Goal: Task Accomplishment & Management: Manage account settings

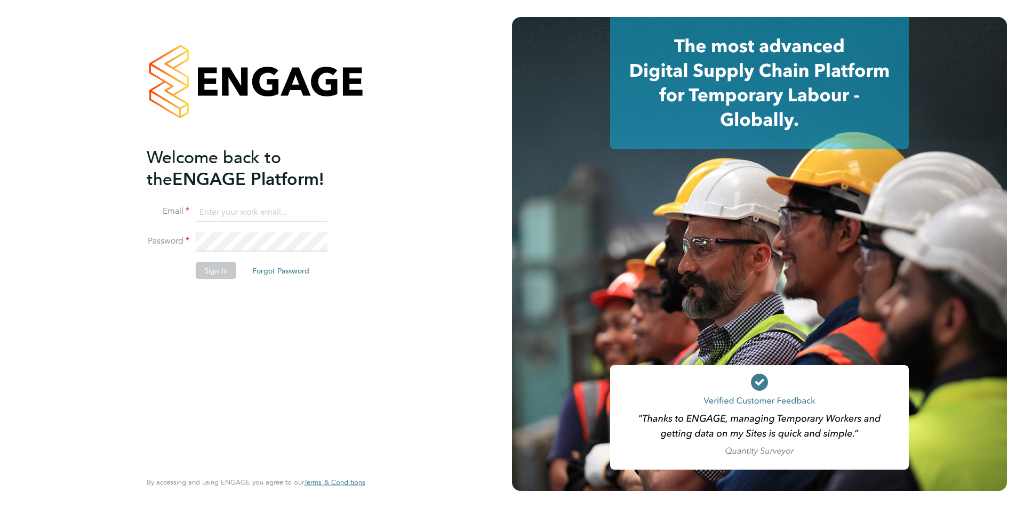
type input "timlerwill@itsconstruction.co.uk"
click at [209, 301] on div "Welcome back to the ENGAGE Platform! Email timlerwill@itsconstruction.co.uk Pas…" at bounding box center [251, 307] width 208 height 323
click at [214, 266] on button "Sign In" at bounding box center [216, 270] width 41 height 17
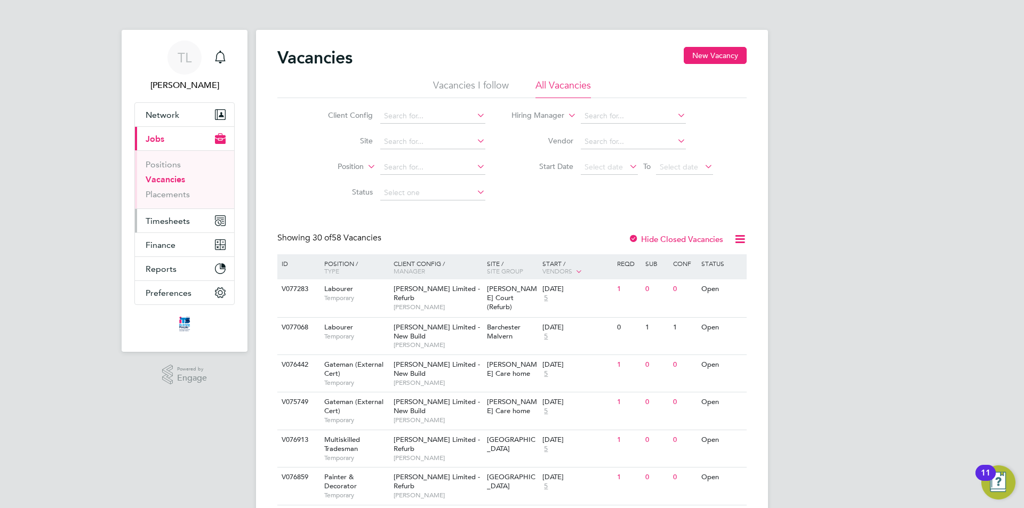
click at [193, 220] on button "Timesheets" at bounding box center [184, 220] width 99 height 23
click at [169, 216] on span "Timesheets" at bounding box center [168, 221] width 44 height 10
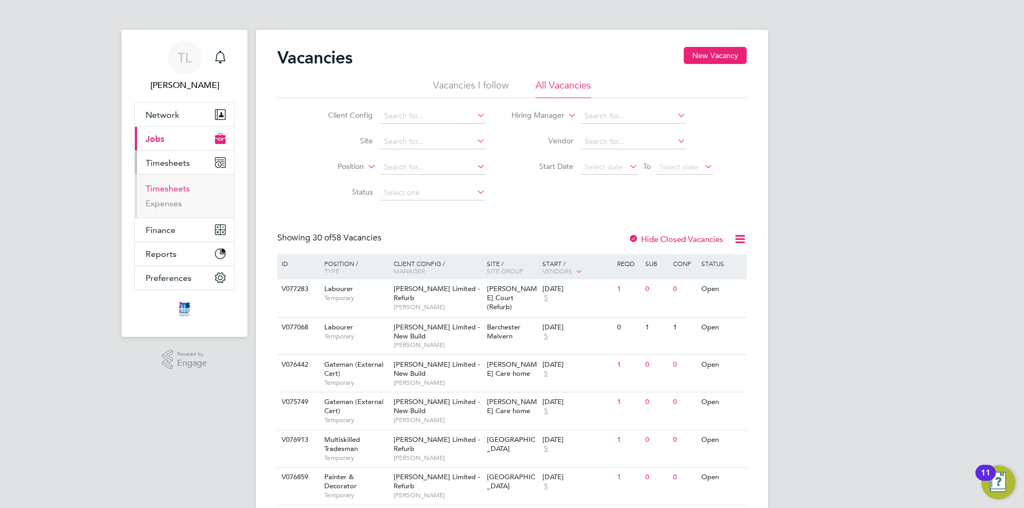
click at [180, 192] on link "Timesheets" at bounding box center [168, 188] width 44 height 10
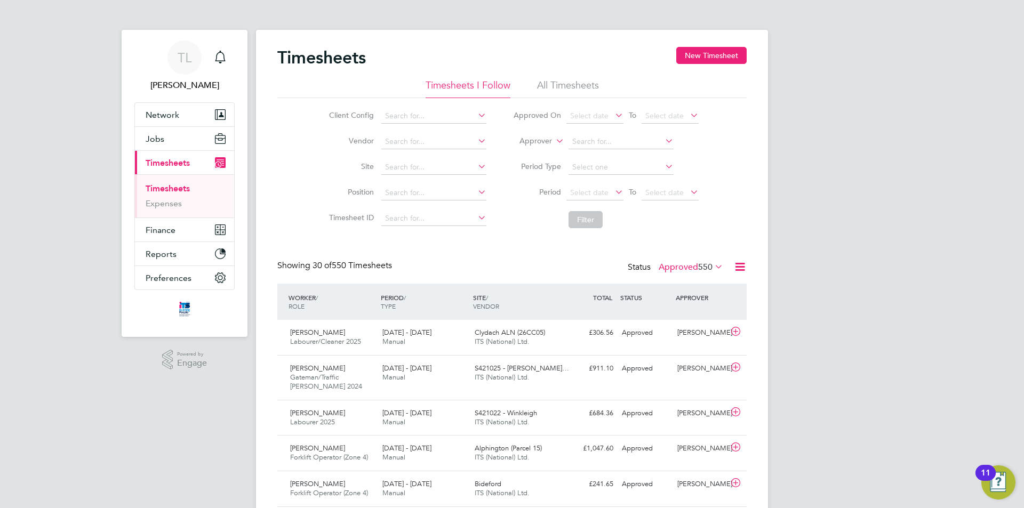
click at [402, 175] on li "Site" at bounding box center [406, 168] width 187 height 26
click at [409, 168] on input at bounding box center [433, 167] width 105 height 15
click at [409, 181] on li "Bide ford" at bounding box center [441, 182] width 122 height 14
type input "Bideford"
click at [585, 189] on span "Select date" at bounding box center [589, 193] width 38 height 10
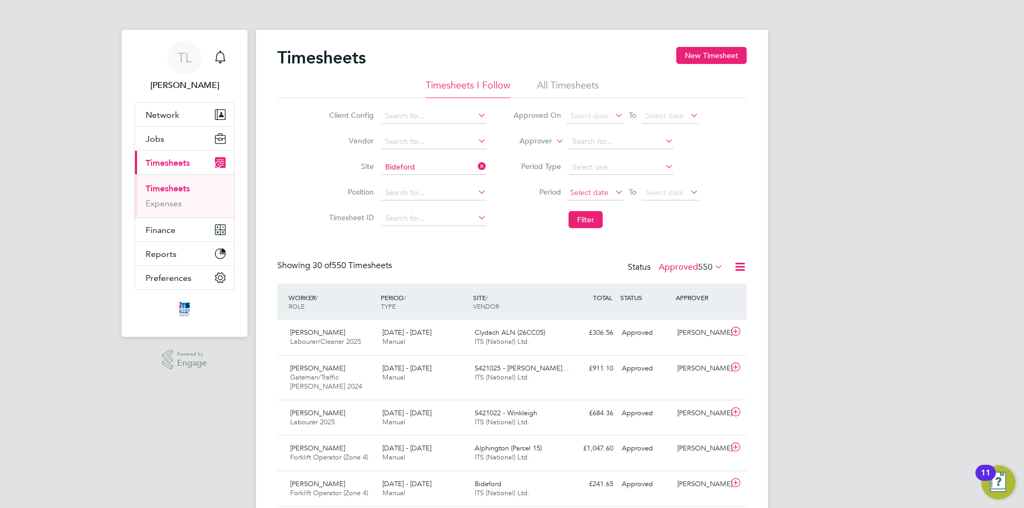
scroll to position [323, 0]
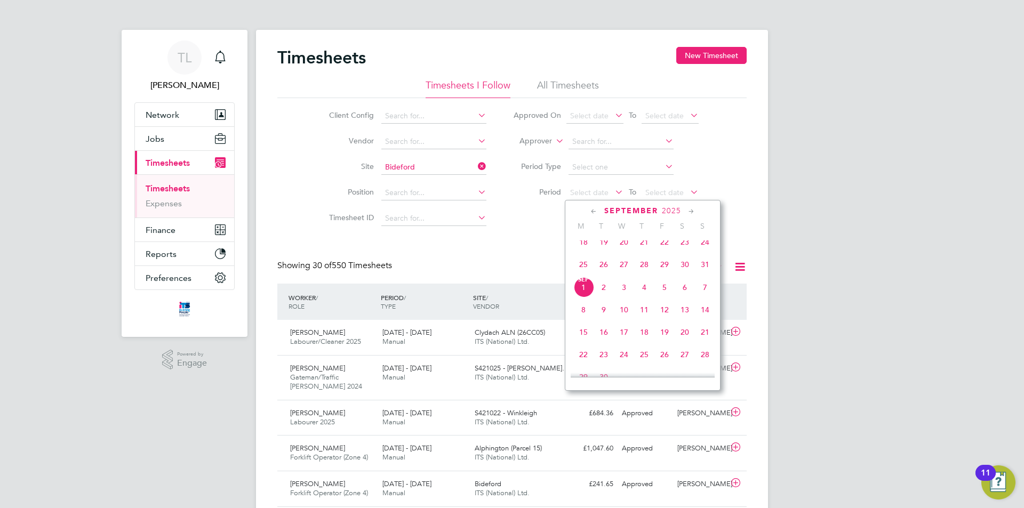
click at [686, 249] on span "23" at bounding box center [685, 242] width 20 height 20
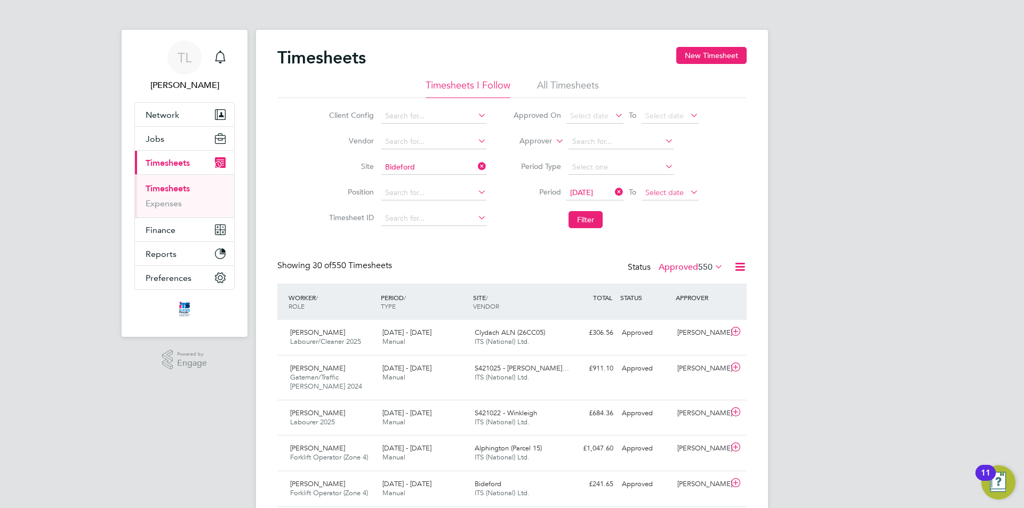
click at [673, 194] on span "Select date" at bounding box center [664, 193] width 38 height 10
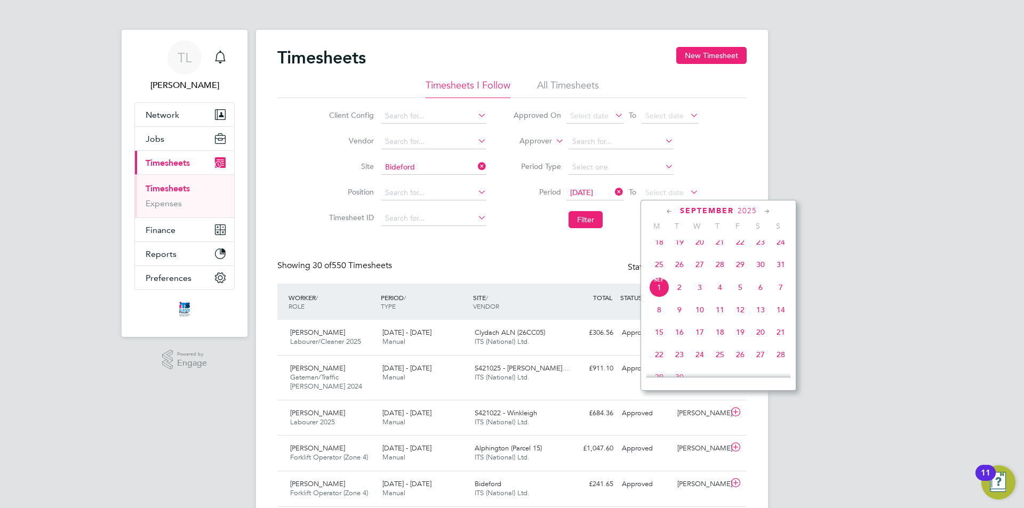
click at [738, 273] on span "29" at bounding box center [740, 264] width 20 height 20
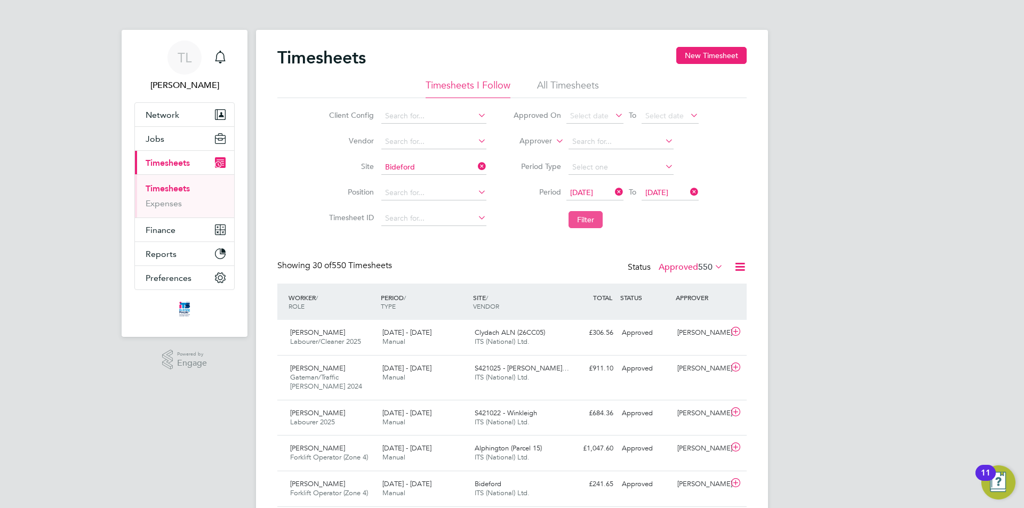
click at [602, 213] on button "Filter" at bounding box center [586, 219] width 34 height 17
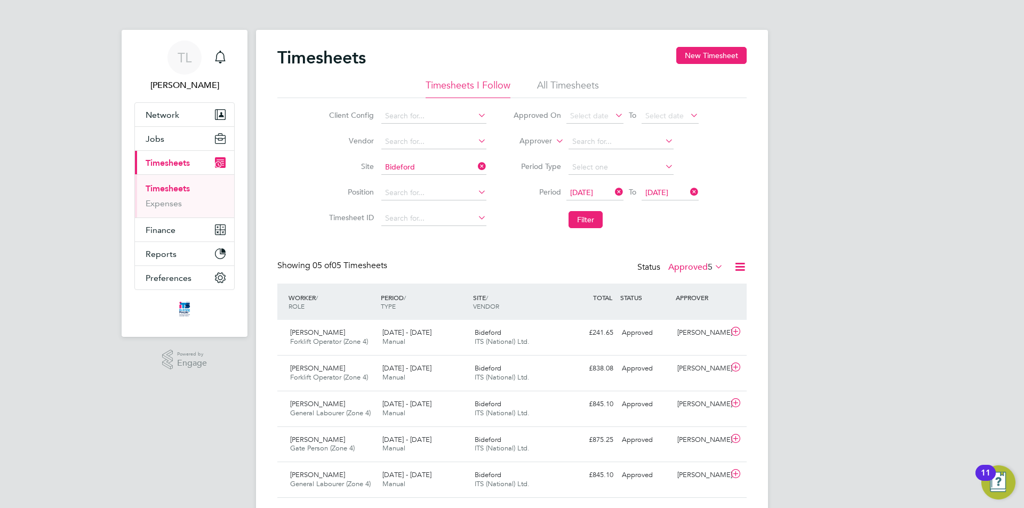
scroll to position [28, 0]
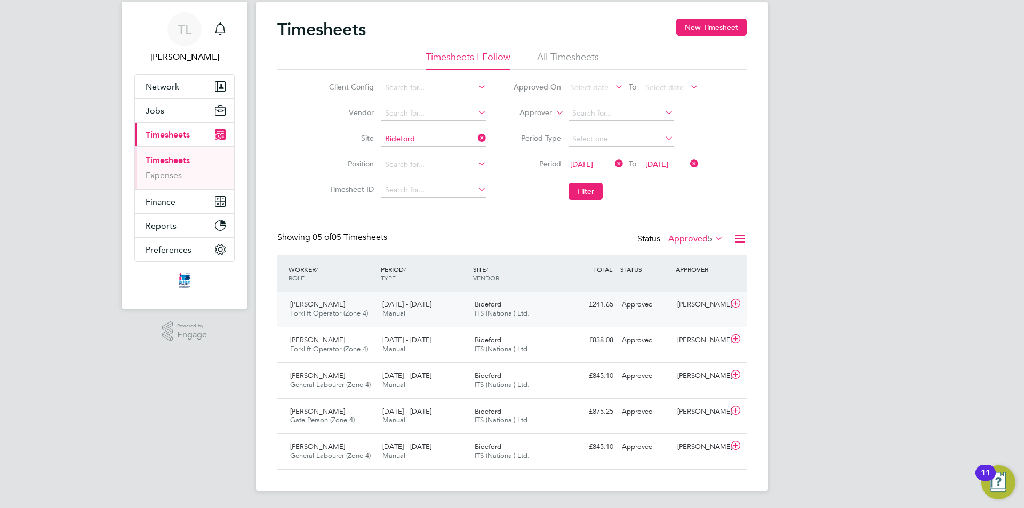
click at [556, 317] on div "Bideford ITS (National) Ltd." at bounding box center [516, 309] width 92 height 27
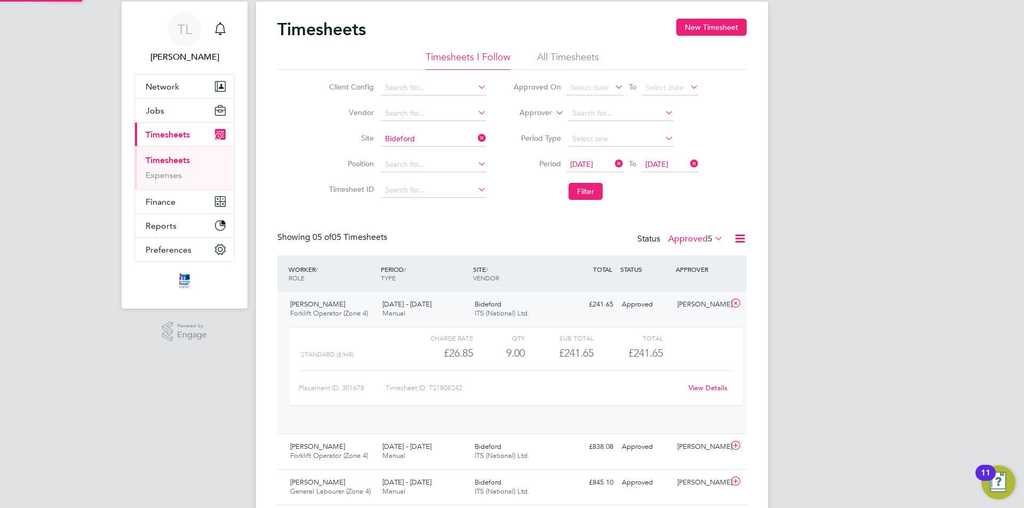
scroll to position [18, 104]
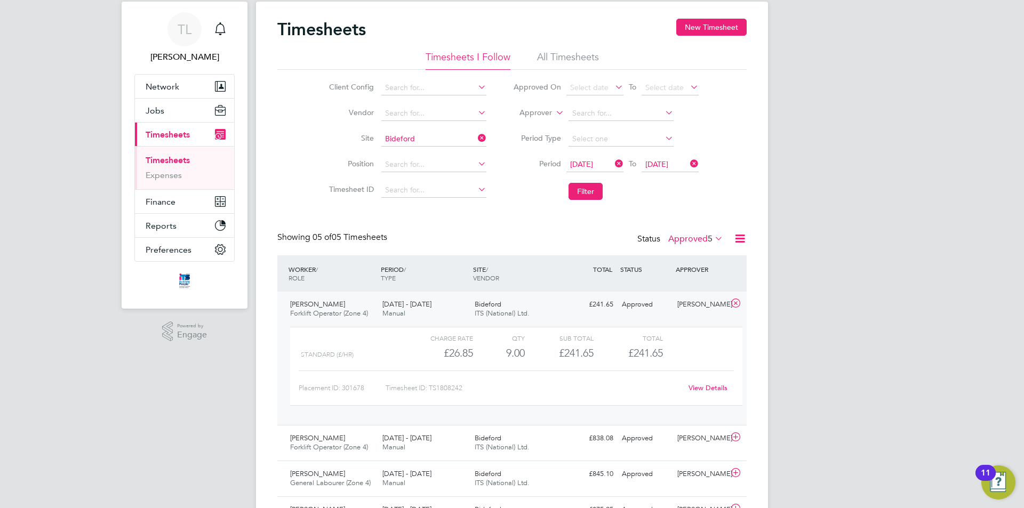
click at [694, 239] on label "Approved 5" at bounding box center [695, 239] width 55 height 11
click at [701, 291] on li "Submitted" at bounding box center [690, 288] width 49 height 15
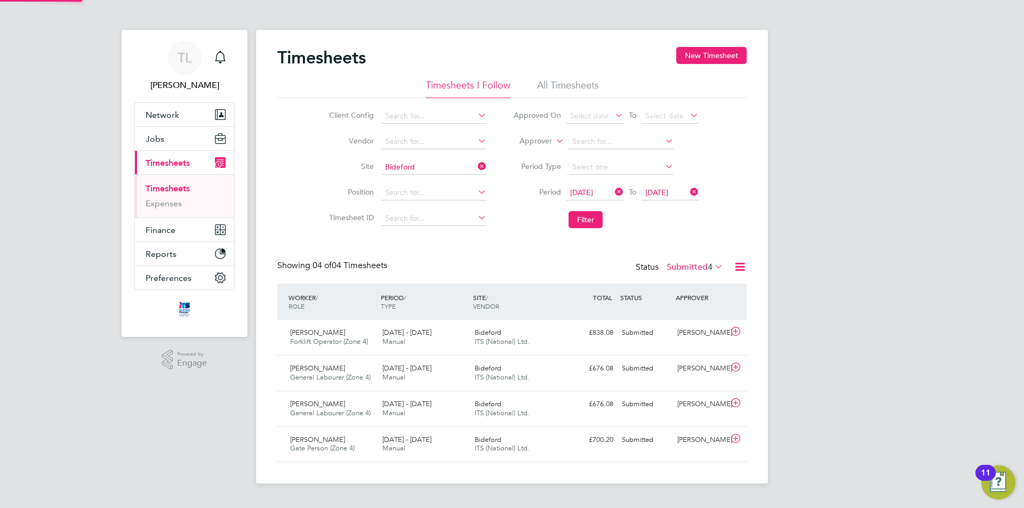
scroll to position [27, 93]
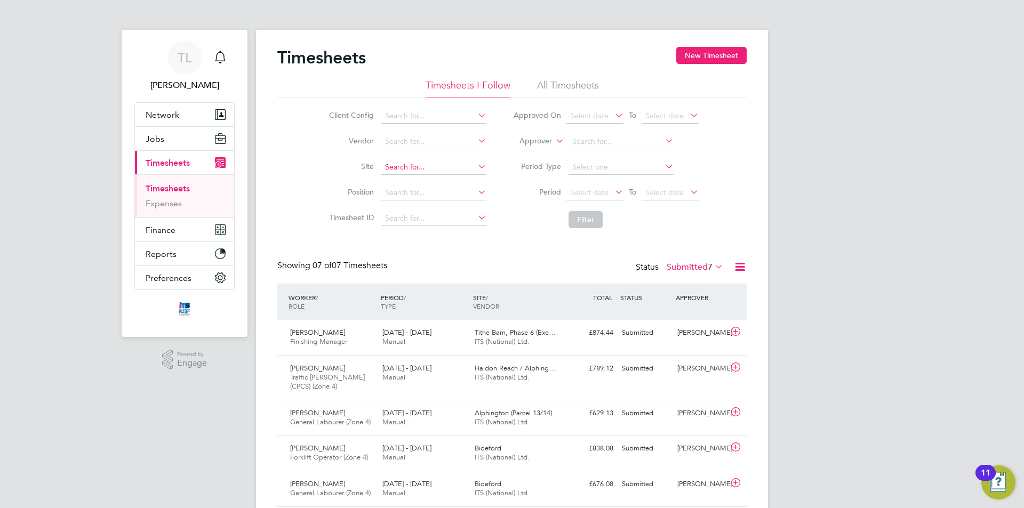
click at [441, 174] on div "Timesheets New Timesheet Timesheets I Follow All Timesheets Client Config Vendo…" at bounding box center [512, 315] width 512 height 570
click at [419, 180] on li "Bidef ord" at bounding box center [441, 182] width 122 height 14
type input "Bideford"
click at [594, 191] on span "Select date" at bounding box center [589, 193] width 38 height 10
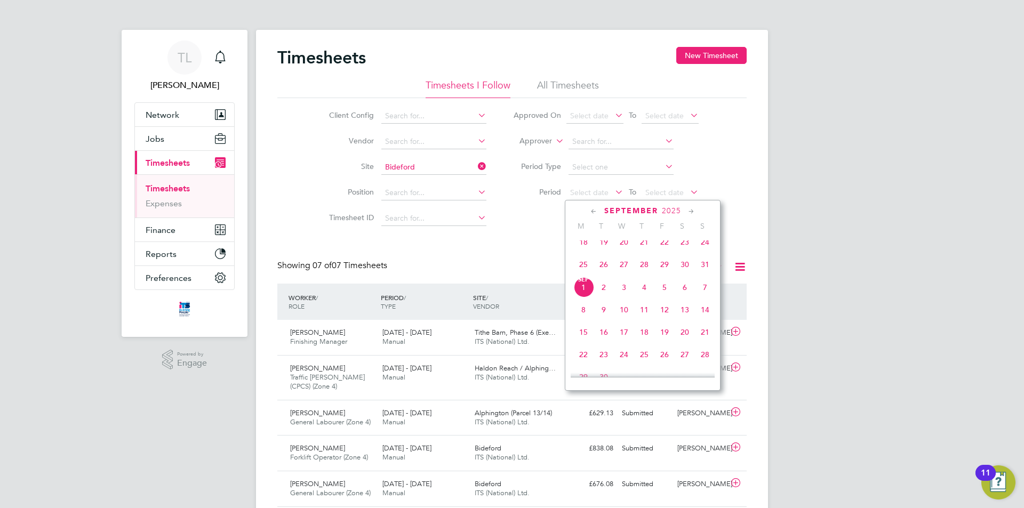
click at [688, 249] on span "23" at bounding box center [685, 242] width 20 height 20
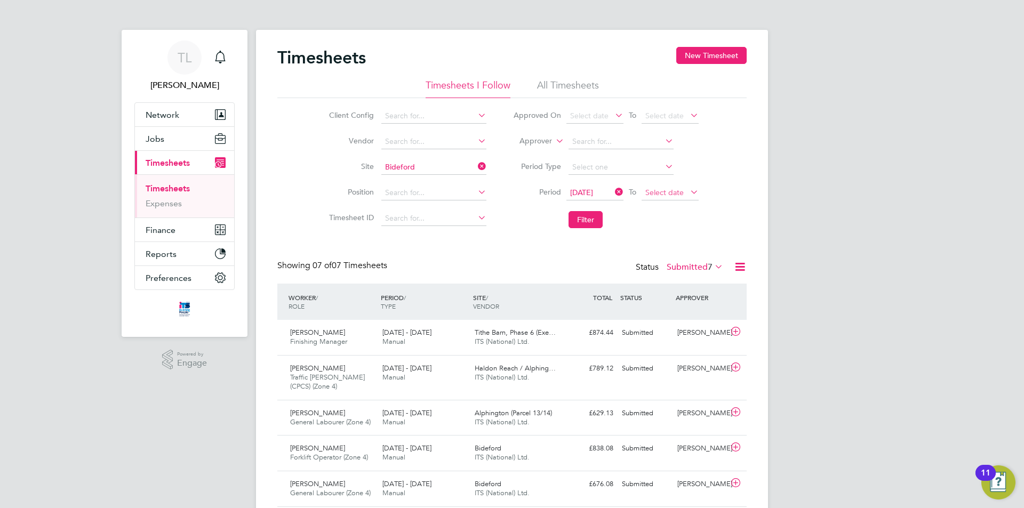
click at [677, 187] on span "Select date" at bounding box center [670, 193] width 57 height 14
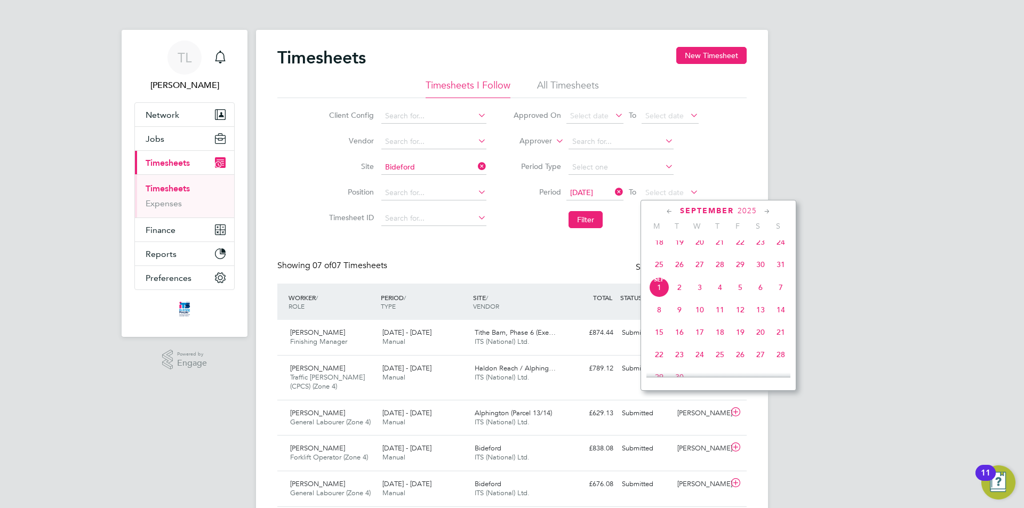
click at [738, 274] on span "29" at bounding box center [740, 264] width 20 height 20
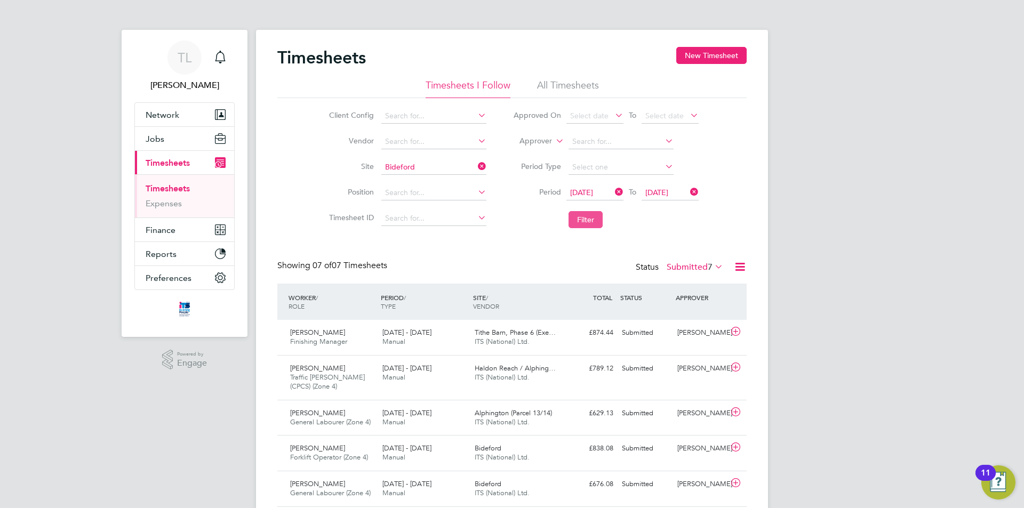
click at [598, 223] on button "Filter" at bounding box center [586, 219] width 34 height 17
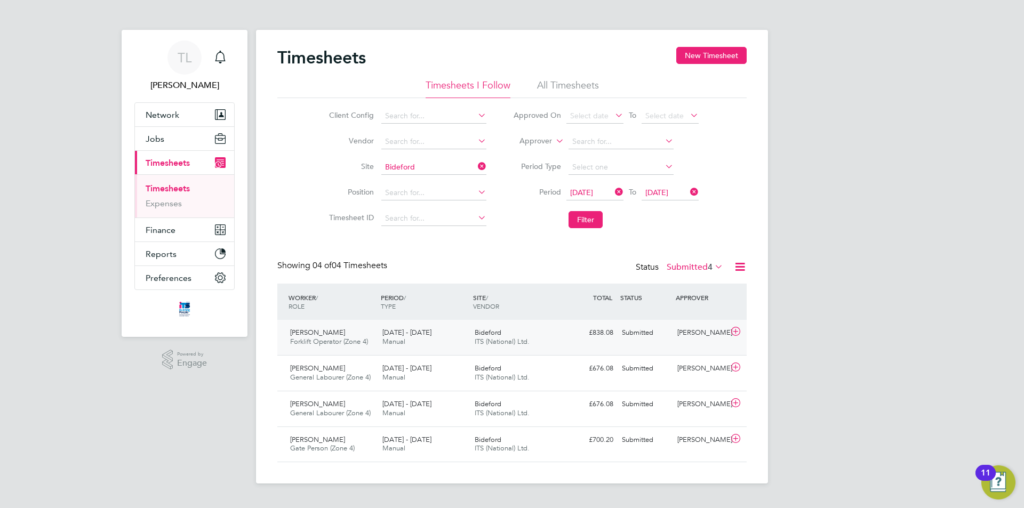
click at [671, 345] on div "Gavin Burnell Forklift Operator (Zone 4) 25 - 31 Aug 2025 25 - 31 Aug 2025 Manu…" at bounding box center [511, 337] width 469 height 35
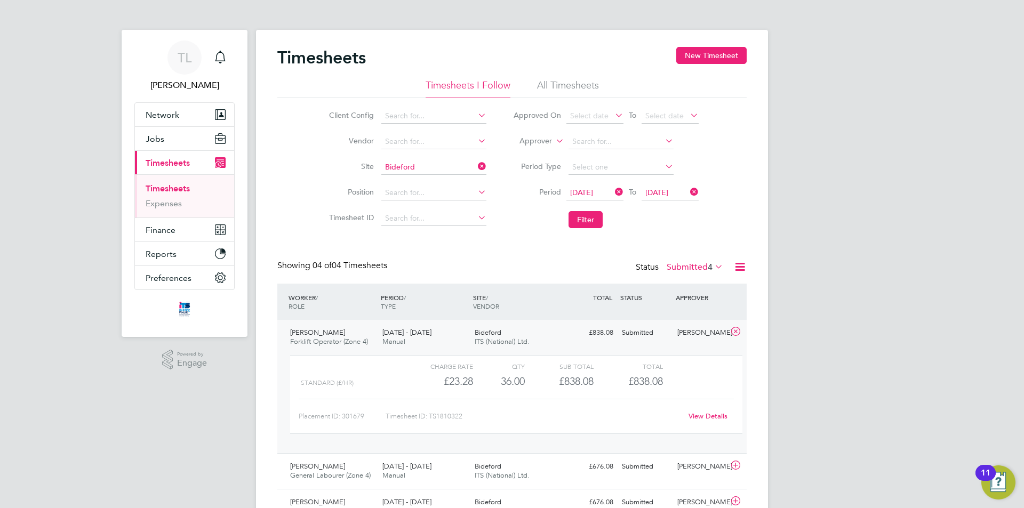
click at [705, 417] on link "View Details" at bounding box center [708, 416] width 39 height 9
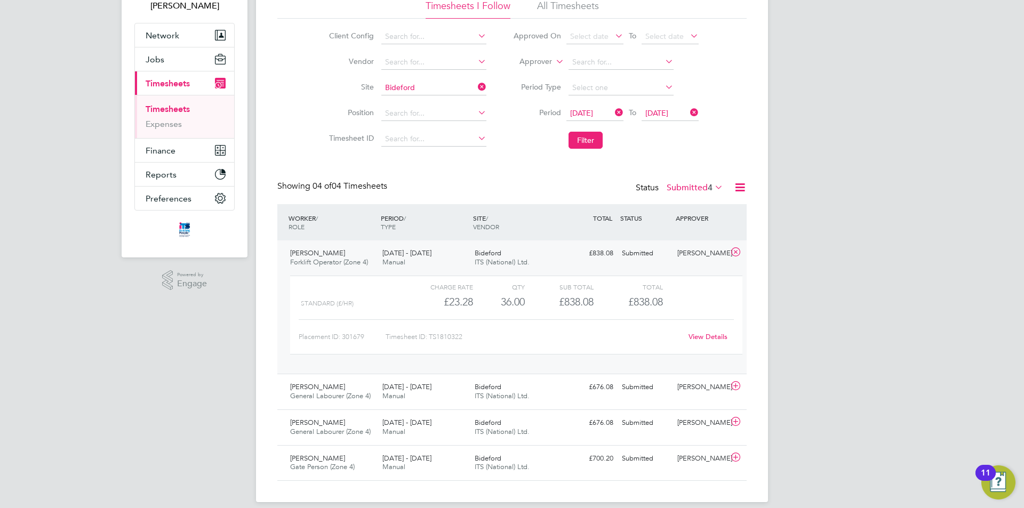
scroll to position [91, 0]
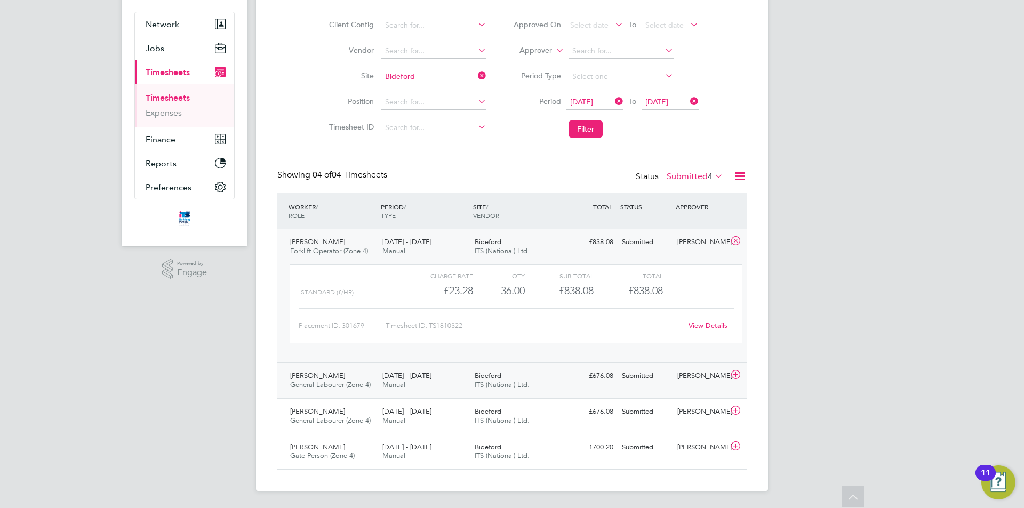
click at [686, 378] on div "[PERSON_NAME]" at bounding box center [700, 376] width 55 height 18
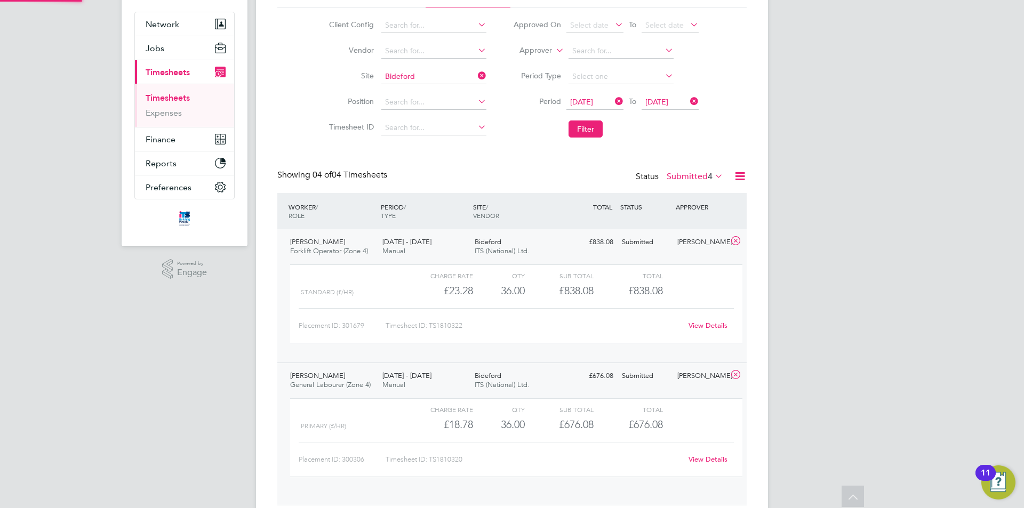
scroll to position [18, 104]
click at [708, 461] on link "View Details" at bounding box center [708, 459] width 39 height 9
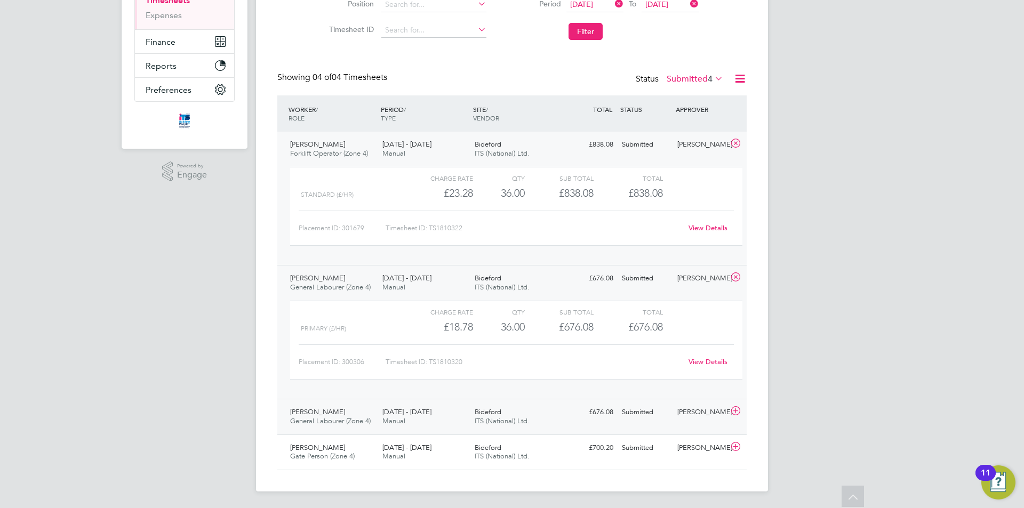
scroll to position [189, 0]
click at [593, 415] on div "£676.08 Submitted" at bounding box center [589, 412] width 55 height 18
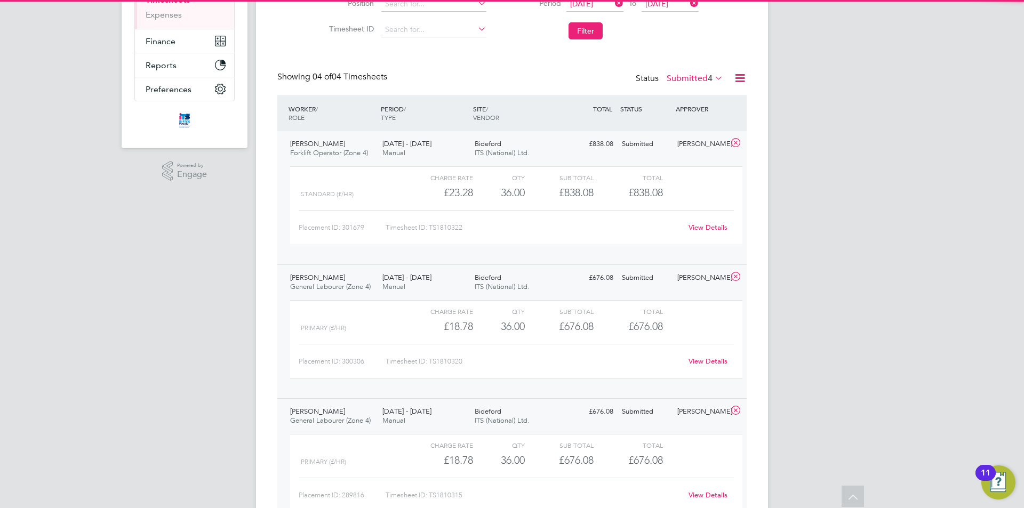
scroll to position [242, 0]
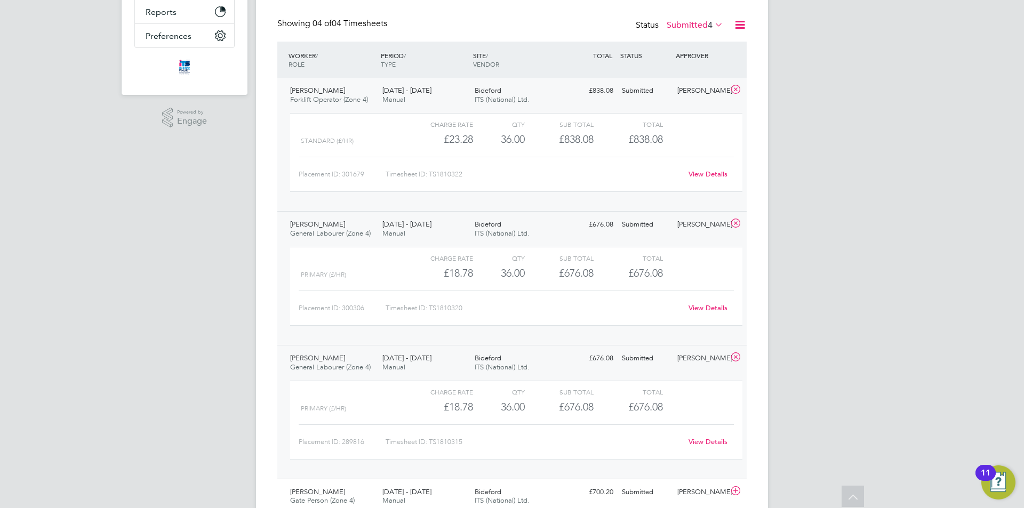
click at [714, 442] on link "View Details" at bounding box center [708, 441] width 39 height 9
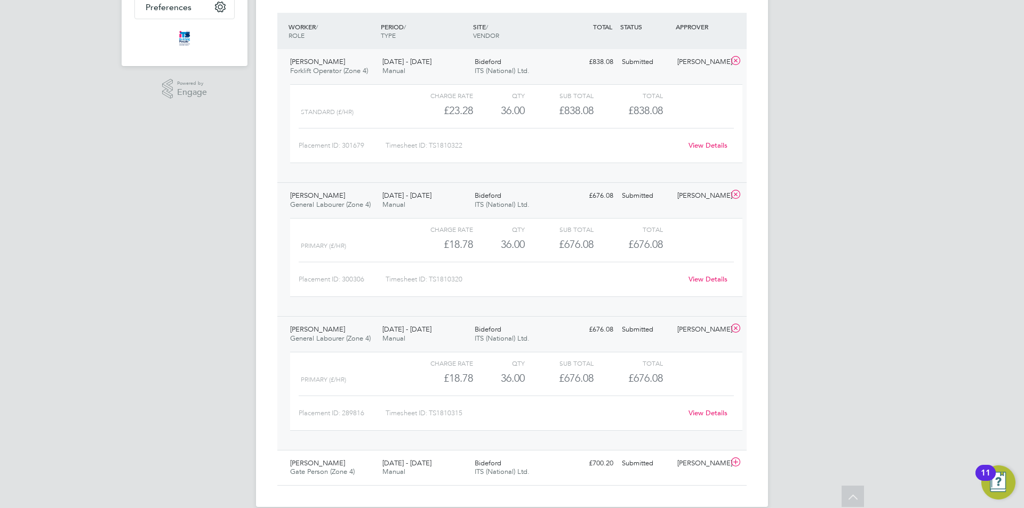
scroll to position [287, 0]
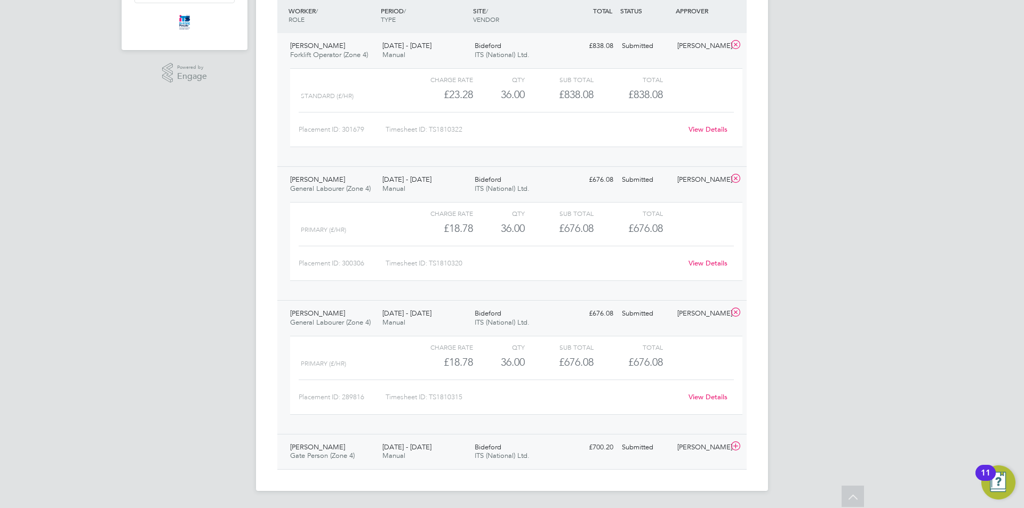
click at [443, 455] on div "25 - 31 Aug 2025 Manual" at bounding box center [424, 452] width 92 height 27
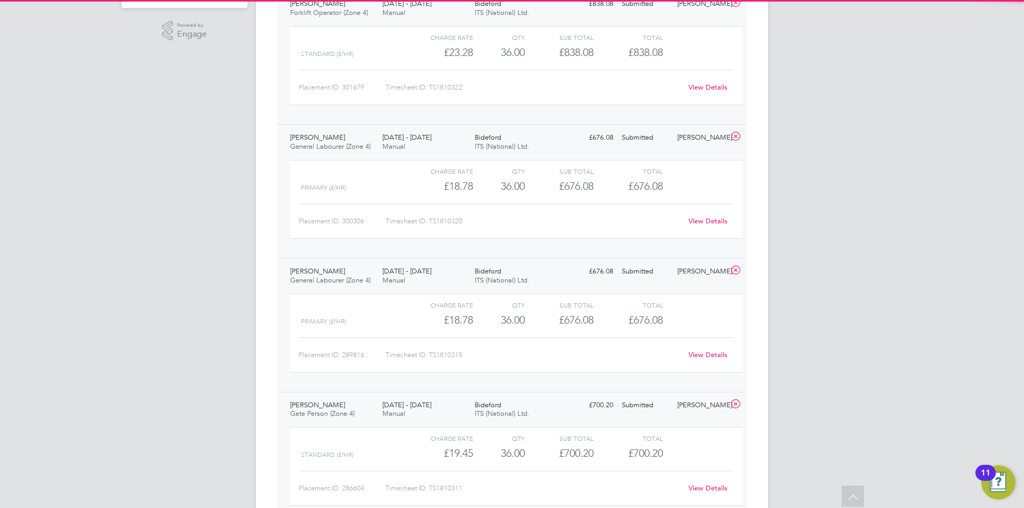
scroll to position [385, 0]
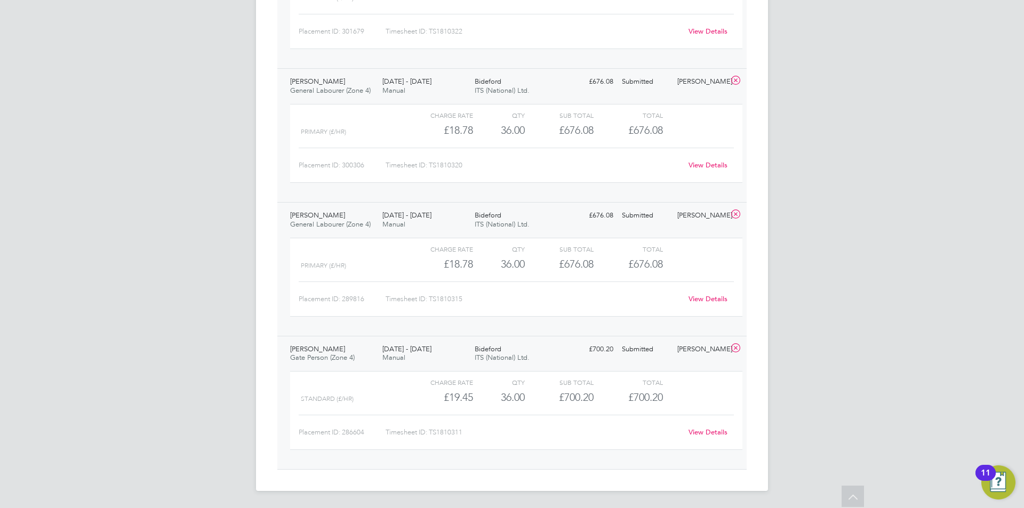
click at [710, 436] on link "View Details" at bounding box center [708, 432] width 39 height 9
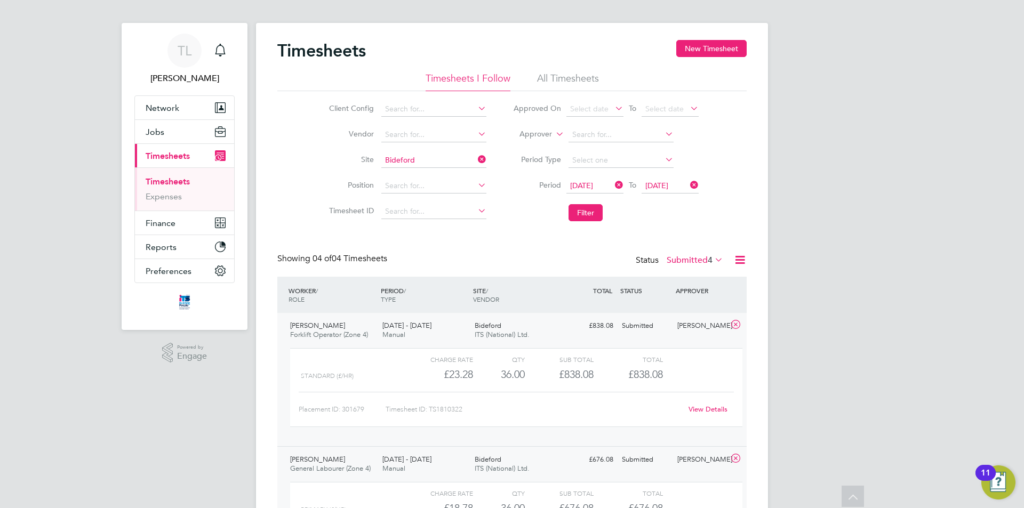
scroll to position [0, 0]
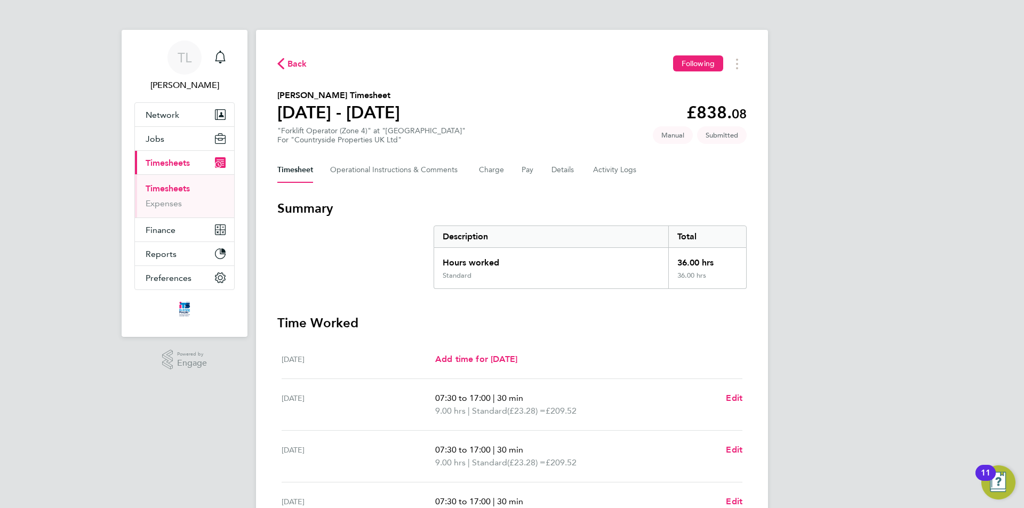
click at [519, 175] on div "Timesheet Operational Instructions & Comments Charge Pay Details Activity Logs" at bounding box center [511, 170] width 469 height 26
click at [525, 174] on button "Pay" at bounding box center [528, 170] width 13 height 26
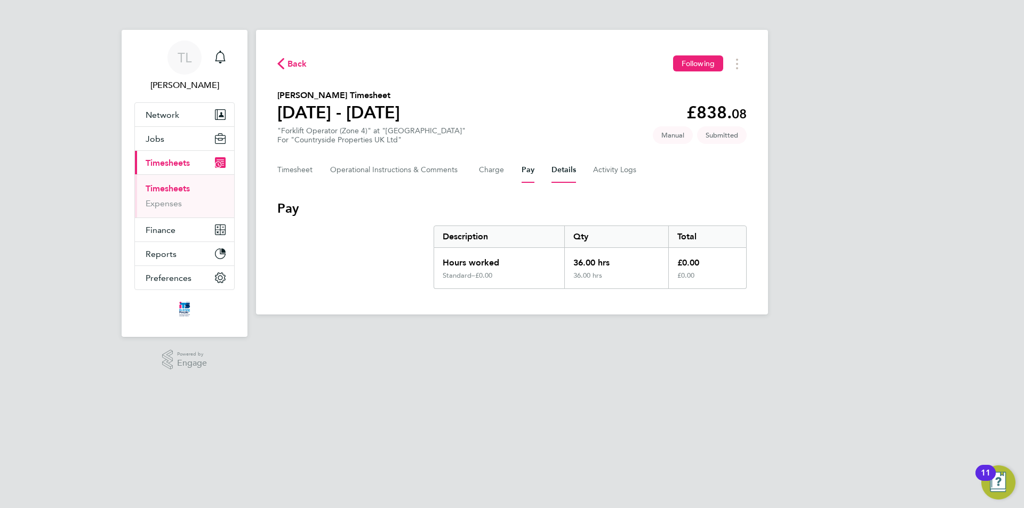
click at [570, 177] on button "Details" at bounding box center [563, 170] width 25 height 26
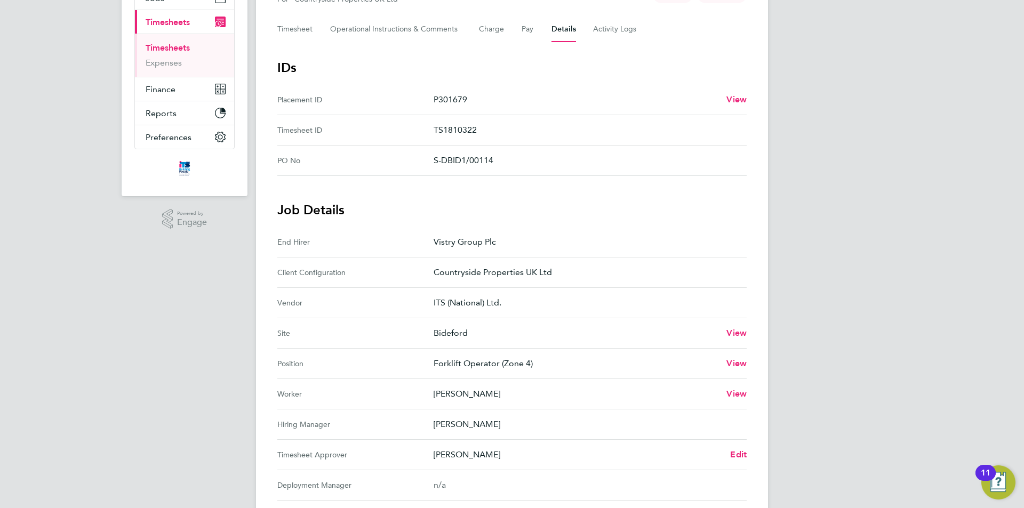
scroll to position [160, 0]
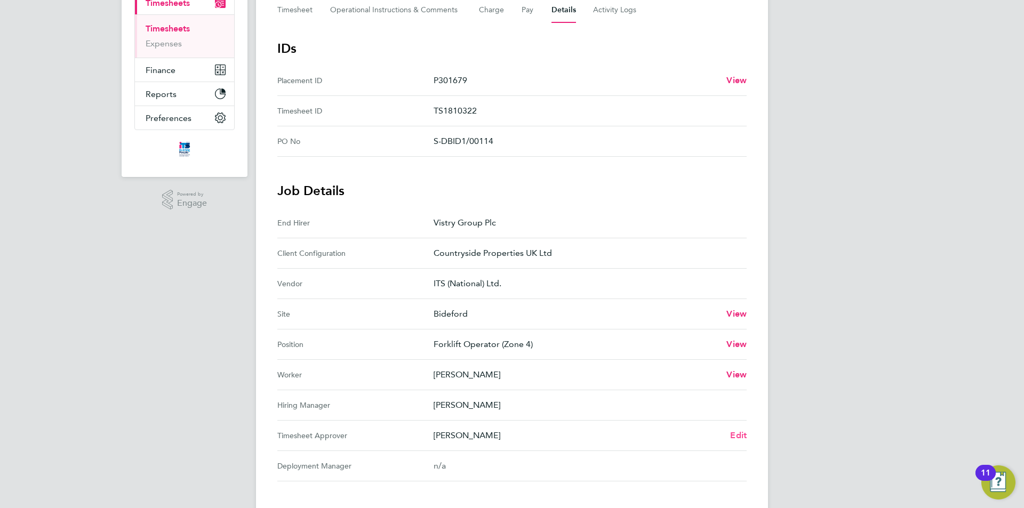
click at [741, 437] on span "Edit" at bounding box center [738, 435] width 17 height 10
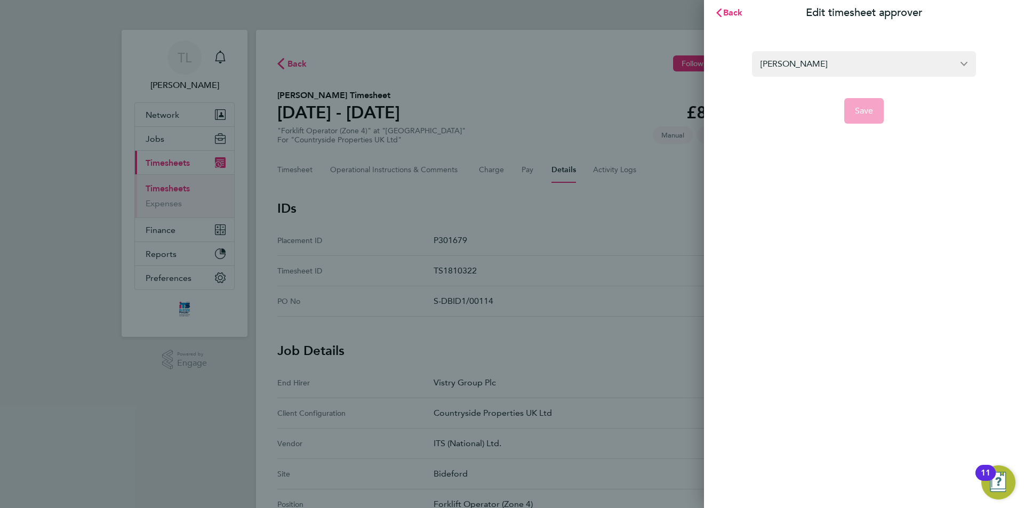
click at [825, 78] on form "Grace Ley Save" at bounding box center [864, 87] width 224 height 73
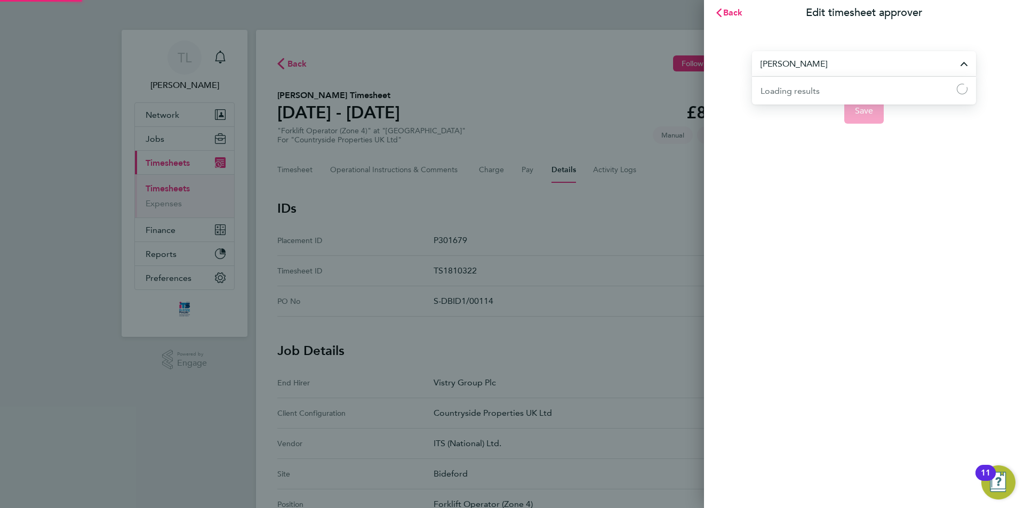
click at [831, 67] on input "[PERSON_NAME]" at bounding box center [864, 63] width 224 height 25
click at [827, 90] on li "[PERSON_NAME]" at bounding box center [868, 90] width 215 height 26
type input "[PERSON_NAME]"
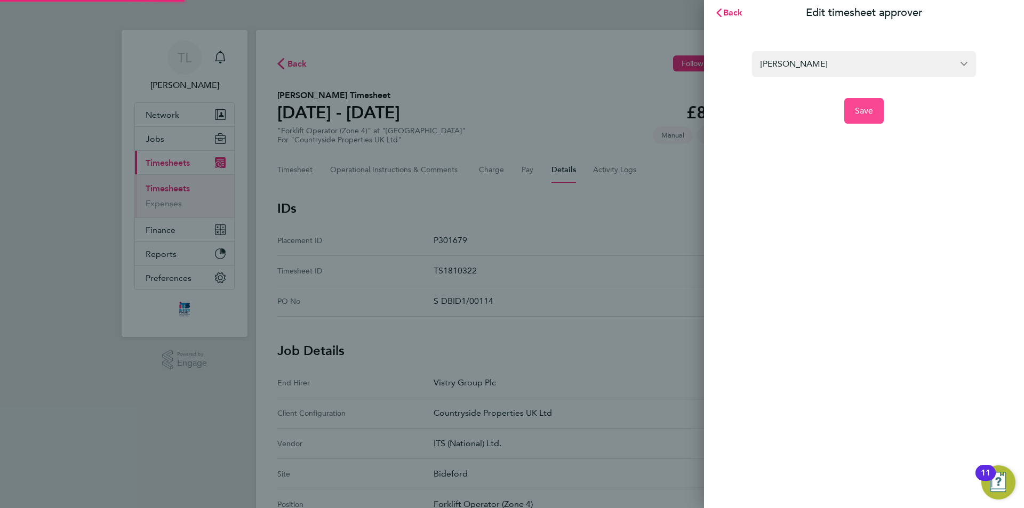
click at [863, 118] on button "Save" at bounding box center [864, 111] width 40 height 26
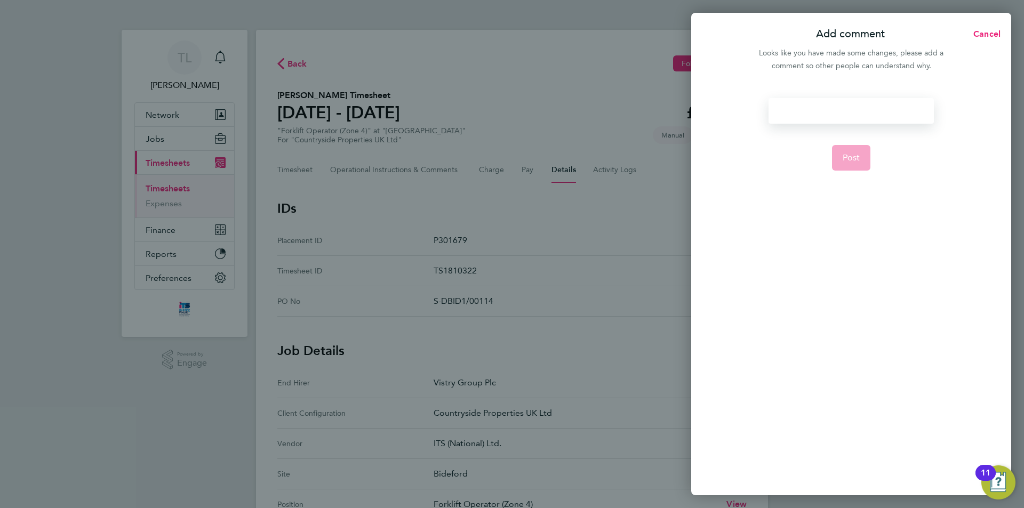
click at [849, 107] on div at bounding box center [851, 111] width 165 height 26
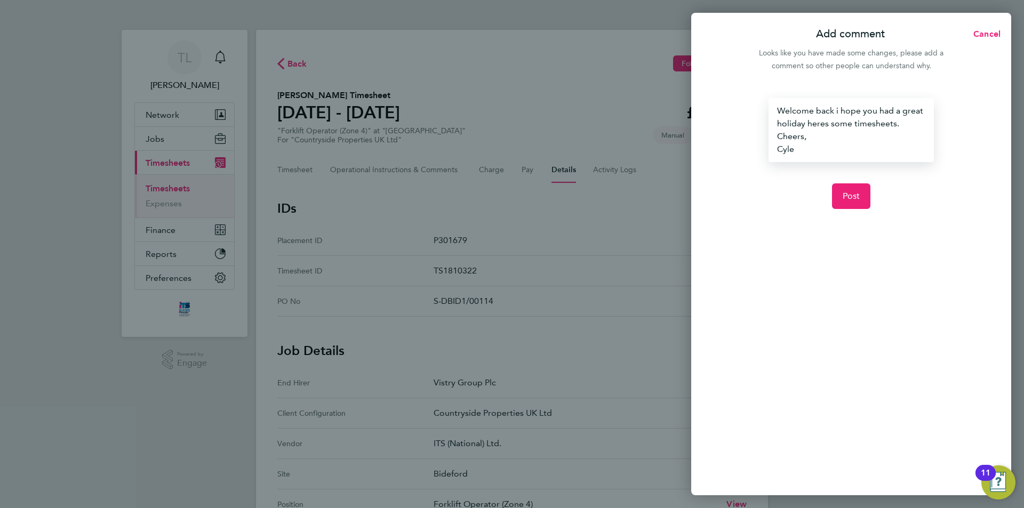
click at [822, 125] on div "Welcome back i hope you had a great holiday heres some timesheets. Cheers, Cyle" at bounding box center [851, 130] width 165 height 64
drag, startPoint x: 822, startPoint y: 125, endPoint x: 799, endPoint y: 129, distance: 23.2
click at [799, 129] on div "Welcome back i hope you had a great holiday heres some timesheets. Cheers, Cyle" at bounding box center [851, 130] width 165 height 64
click at [824, 123] on div "Welcome back i hope you had a great holiday heres some timesheets. Cheers, Cyle" at bounding box center [851, 130] width 165 height 64
drag, startPoint x: 802, startPoint y: 154, endPoint x: 778, endPoint y: 105, distance: 53.9
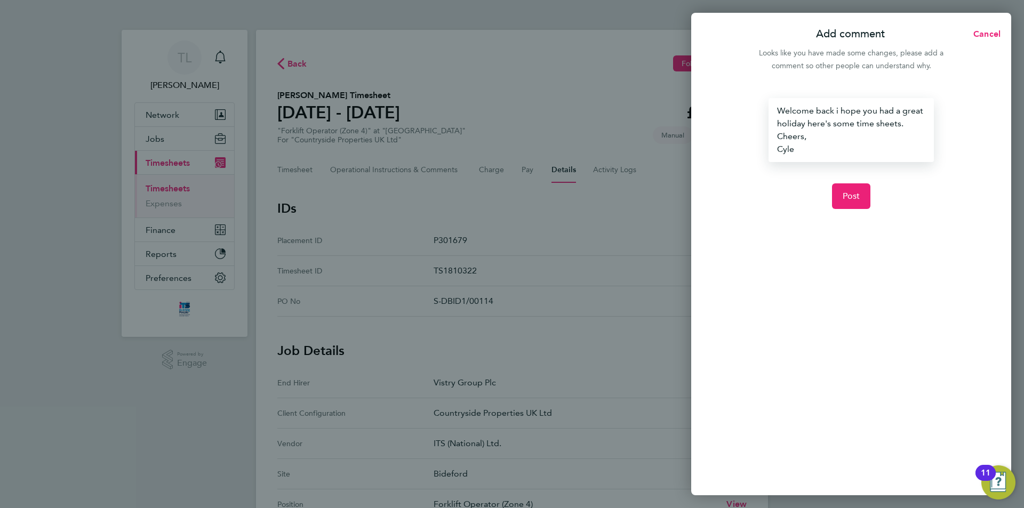
click at [778, 105] on div "Welcome back i hope you had a great holiday here's some time sheets. Cheers, Cy…" at bounding box center [851, 130] width 165 height 64
copy div "Welcome back i hope you had a great holiday here's some time sheets. Cheers, Cy…"
click at [845, 188] on button "Post" at bounding box center [851, 196] width 39 height 26
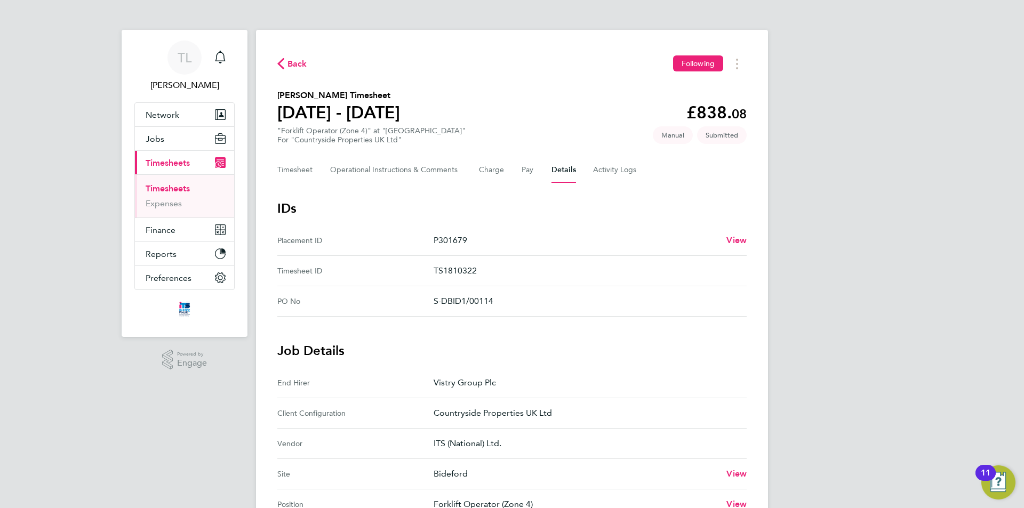
click at [295, 66] on span "Back" at bounding box center [297, 64] width 20 height 13
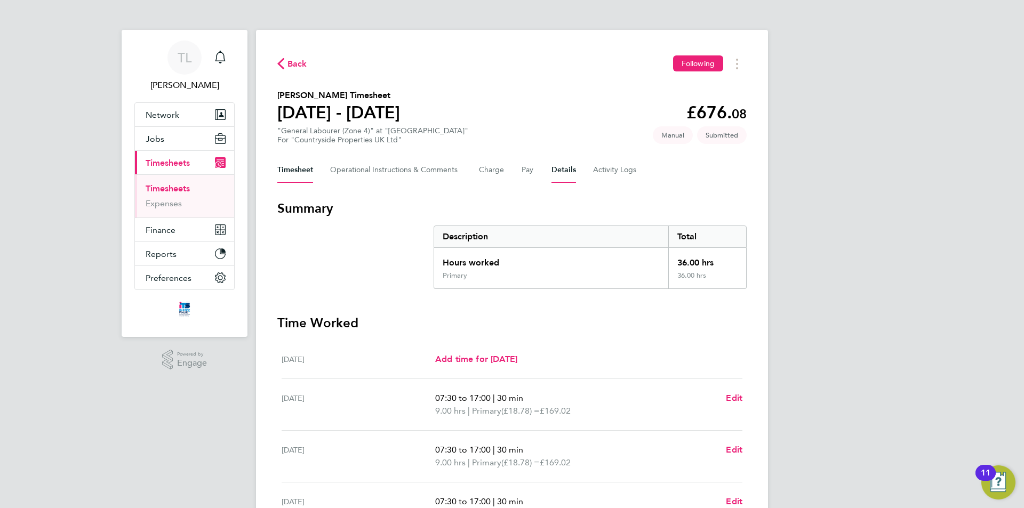
click at [556, 169] on button "Details" at bounding box center [563, 170] width 25 height 26
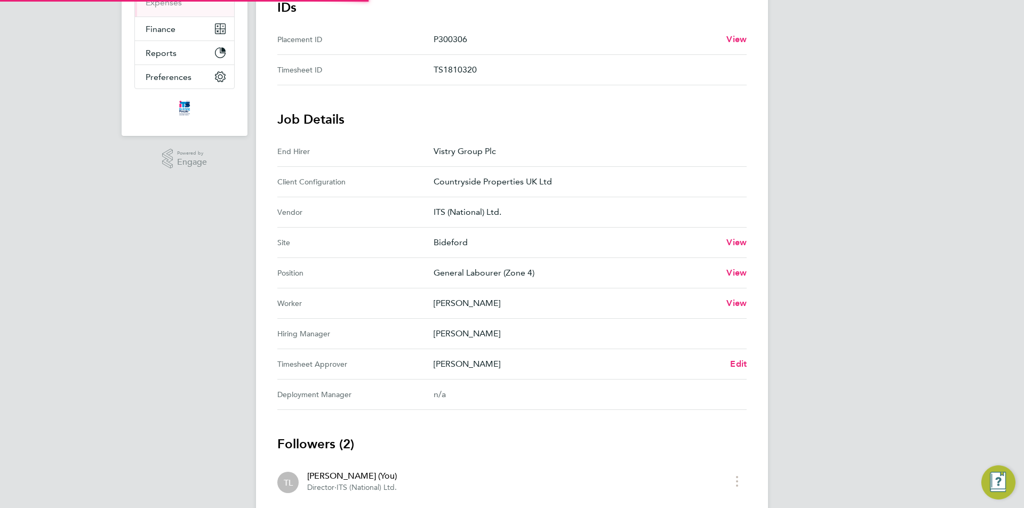
scroll to position [213, 0]
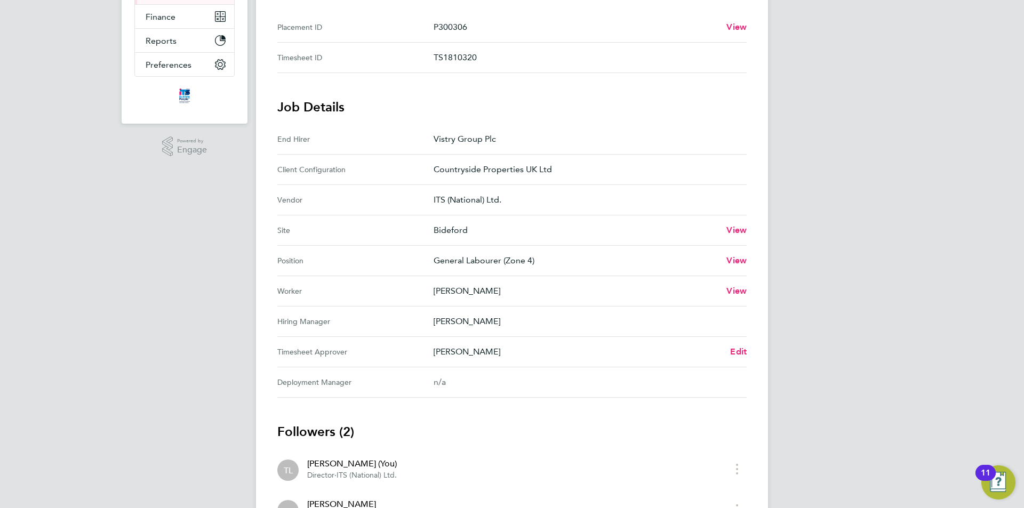
click at [737, 358] on Approver "Timesheet Approver [PERSON_NAME] Edit" at bounding box center [511, 352] width 469 height 30
click at [739, 353] on span "Edit" at bounding box center [738, 352] width 17 height 10
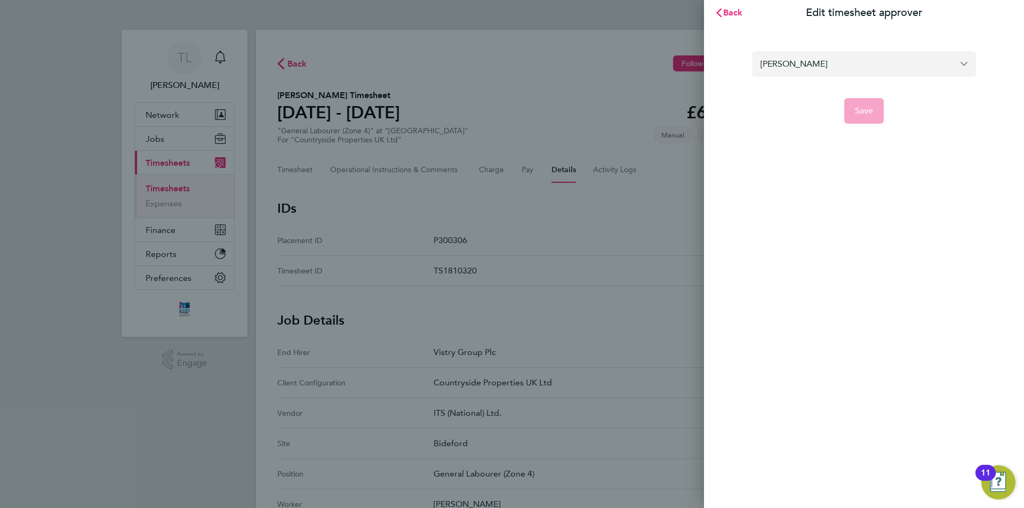
click at [857, 70] on input "[PERSON_NAME]" at bounding box center [864, 63] width 224 height 25
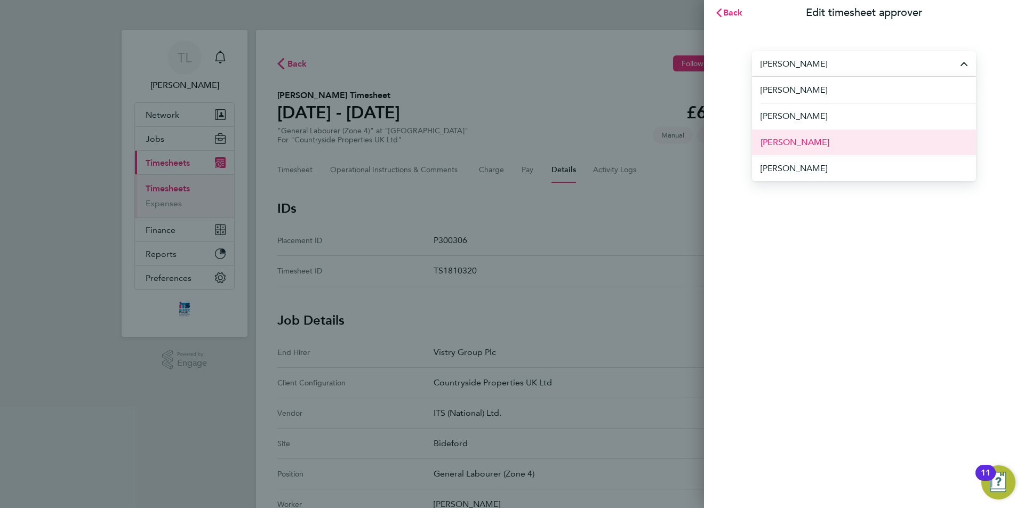
click at [831, 145] on li "[PERSON_NAME]" at bounding box center [864, 142] width 224 height 26
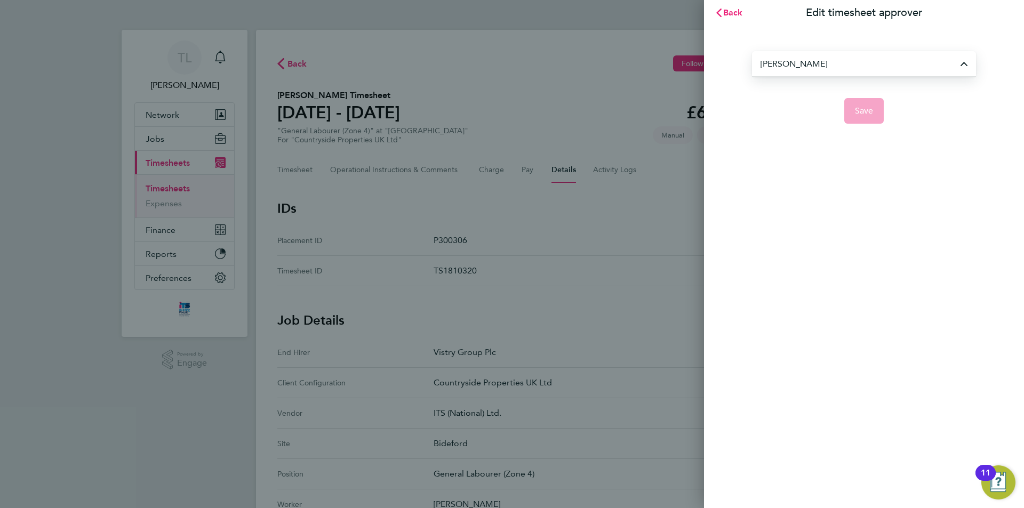
type input "[PERSON_NAME]"
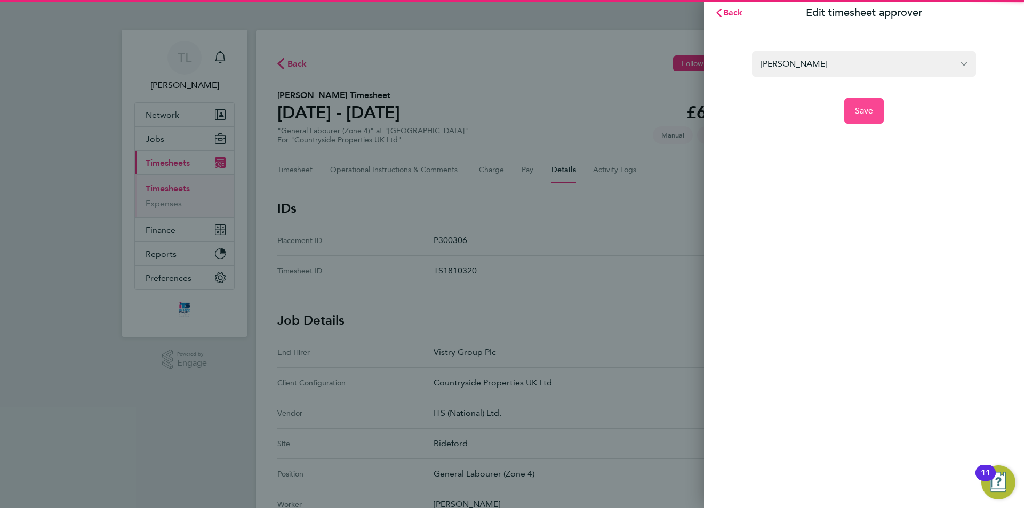
click at [850, 118] on button "Save" at bounding box center [864, 111] width 40 height 26
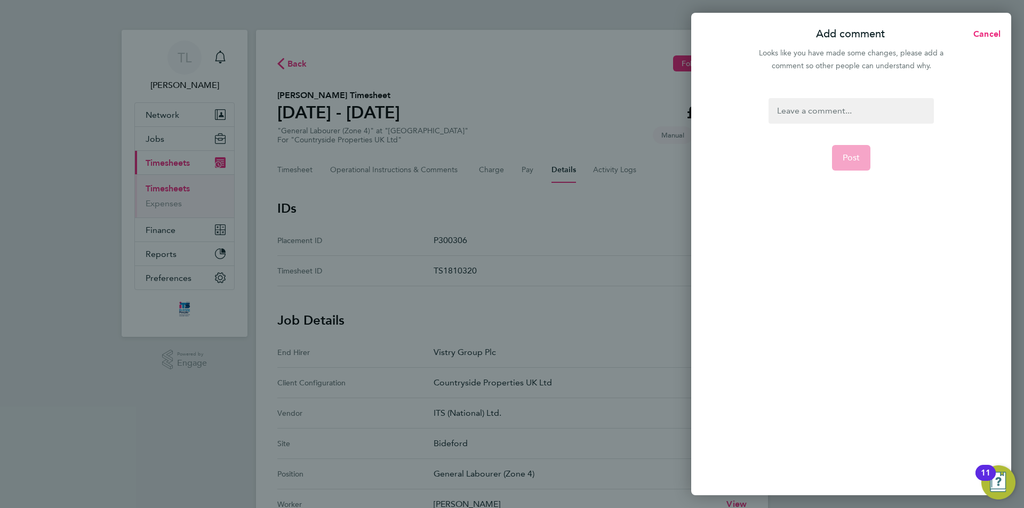
click at [850, 118] on div at bounding box center [851, 111] width 165 height 26
paste div
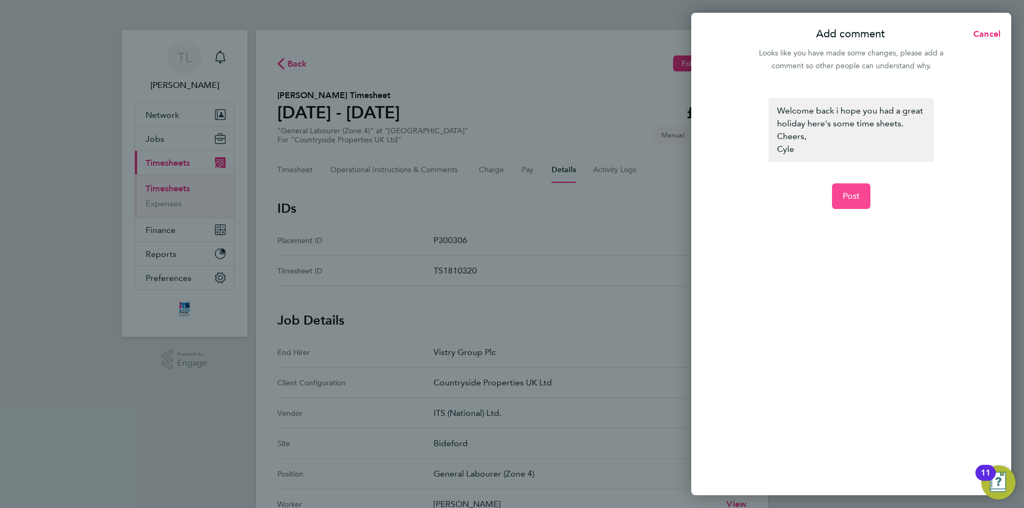
click at [855, 193] on span "Post" at bounding box center [852, 196] width 18 height 11
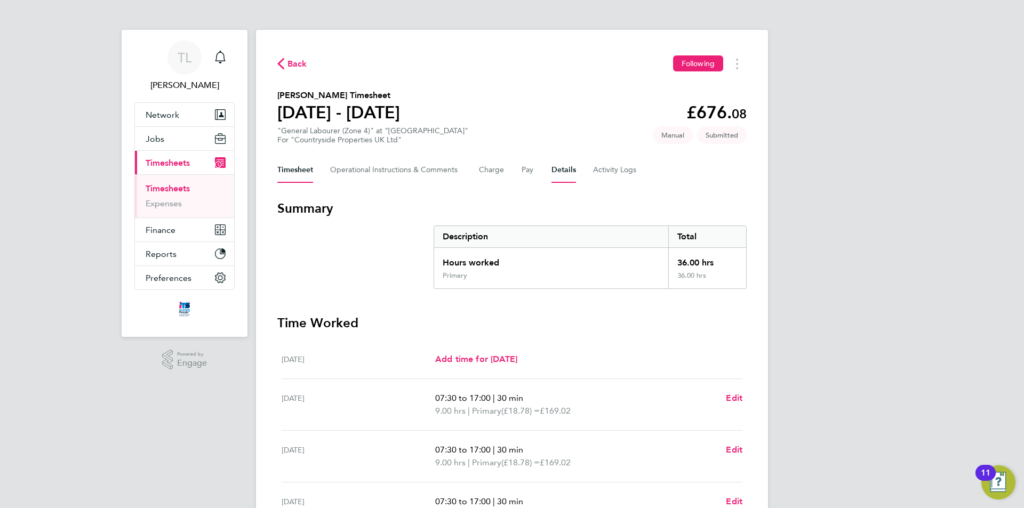
click at [559, 177] on button "Details" at bounding box center [563, 170] width 25 height 26
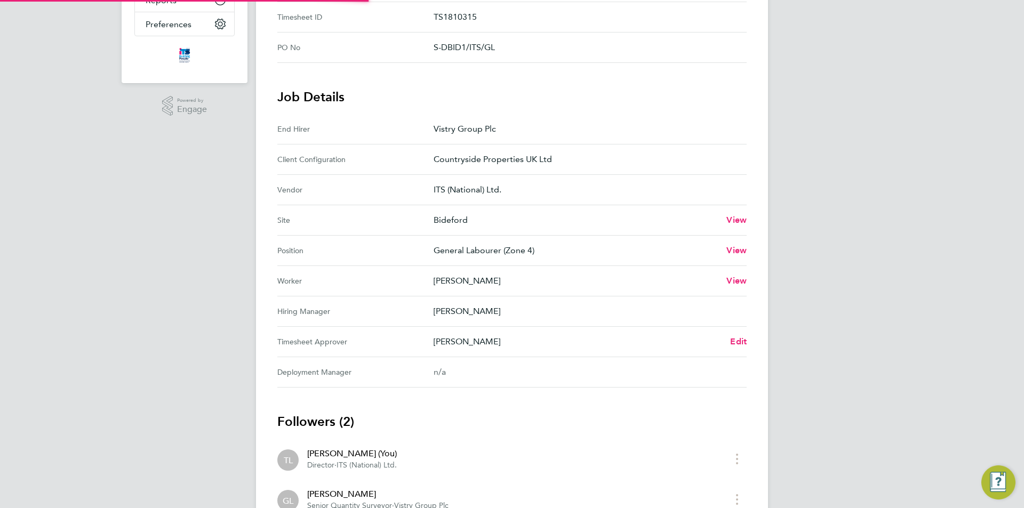
scroll to position [267, 0]
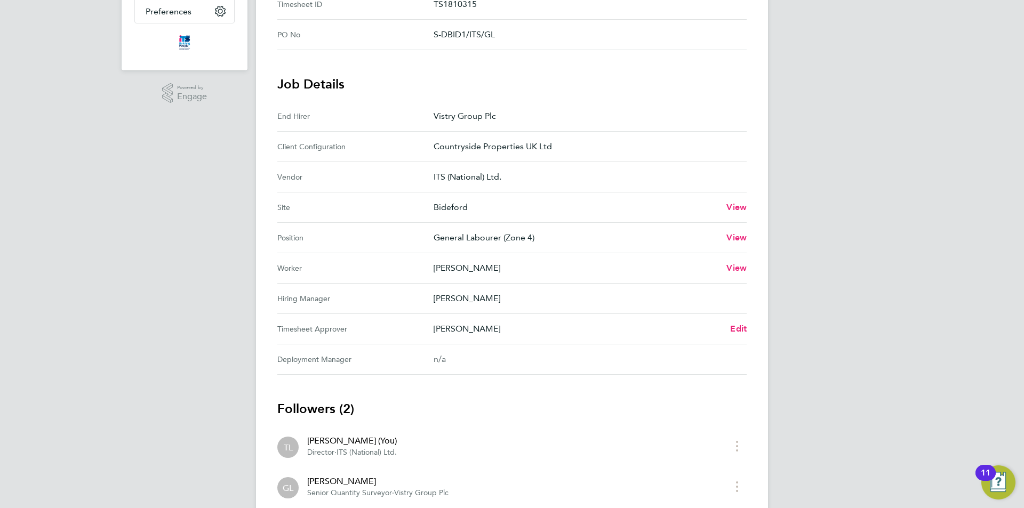
click at [730, 330] on div "[PERSON_NAME] Edit" at bounding box center [590, 329] width 313 height 13
click at [733, 330] on span "Edit" at bounding box center [738, 329] width 17 height 10
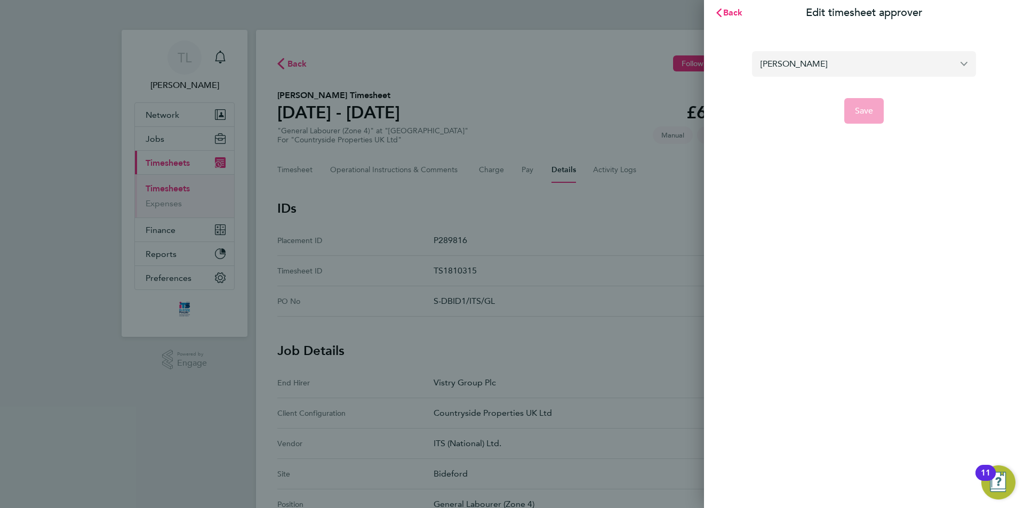
click at [823, 64] on input "[PERSON_NAME]" at bounding box center [864, 63] width 224 height 25
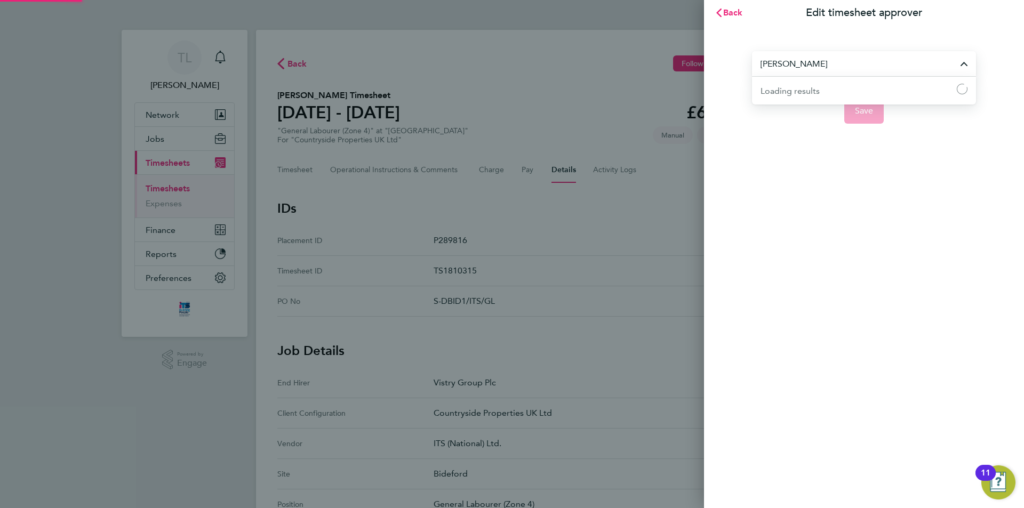
click at [823, 64] on input "[PERSON_NAME]" at bounding box center [864, 63] width 224 height 25
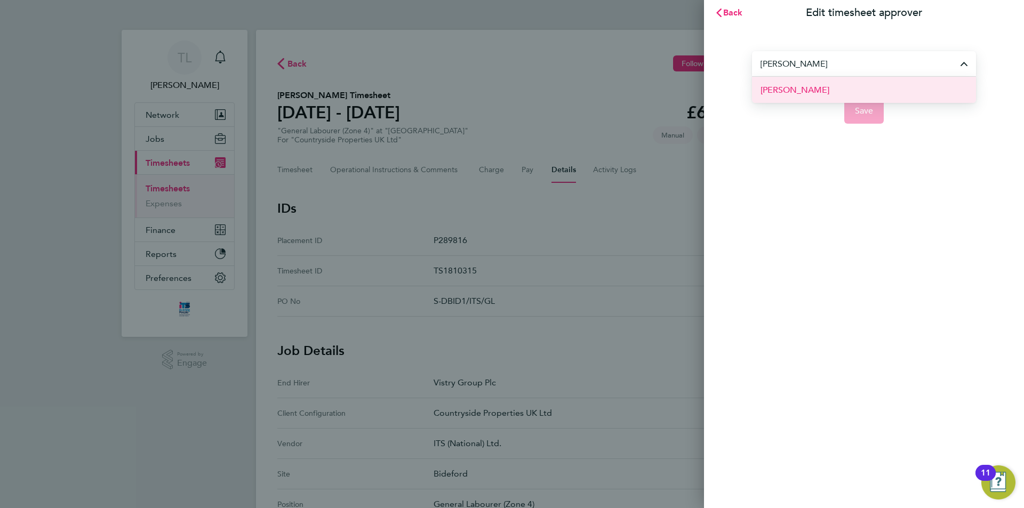
click at [812, 89] on span "[PERSON_NAME]" at bounding box center [795, 90] width 69 height 13
type input "[PERSON_NAME]"
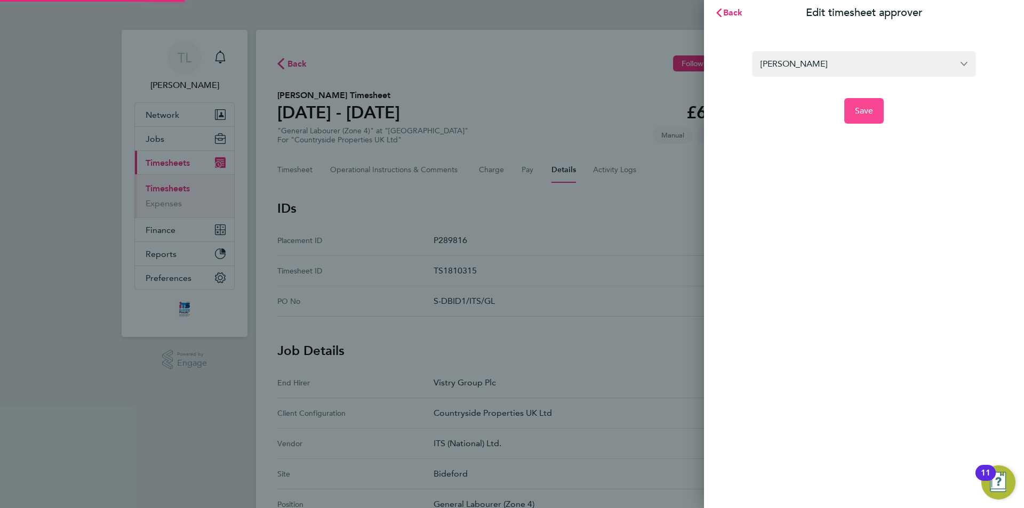
click at [854, 102] on button "Save" at bounding box center [864, 111] width 40 height 26
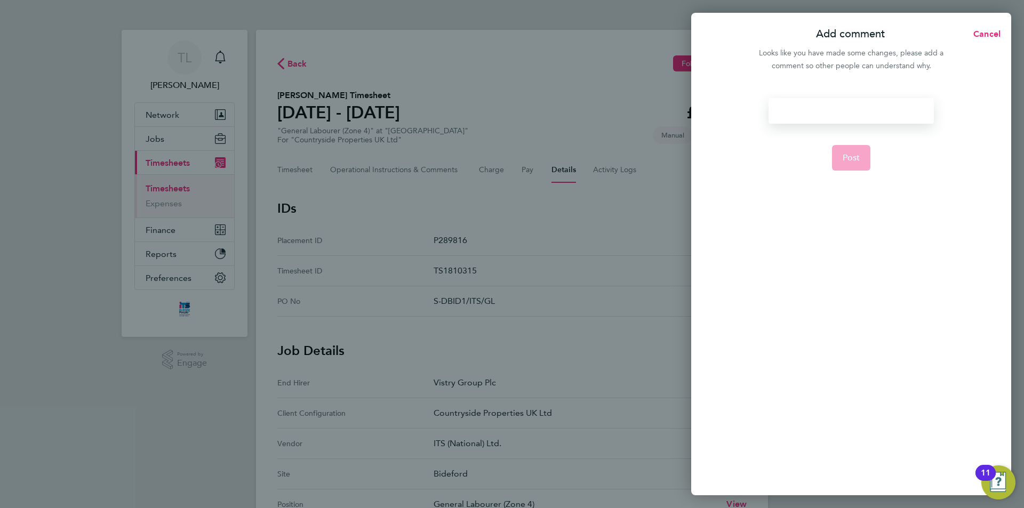
click at [854, 102] on div at bounding box center [851, 111] width 165 height 26
paste div
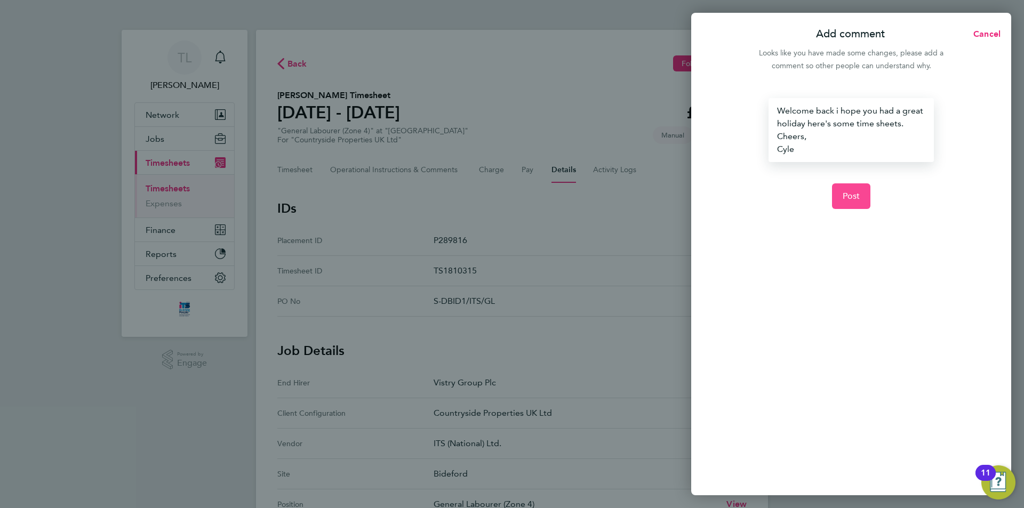
click at [857, 187] on button "Post" at bounding box center [851, 196] width 39 height 26
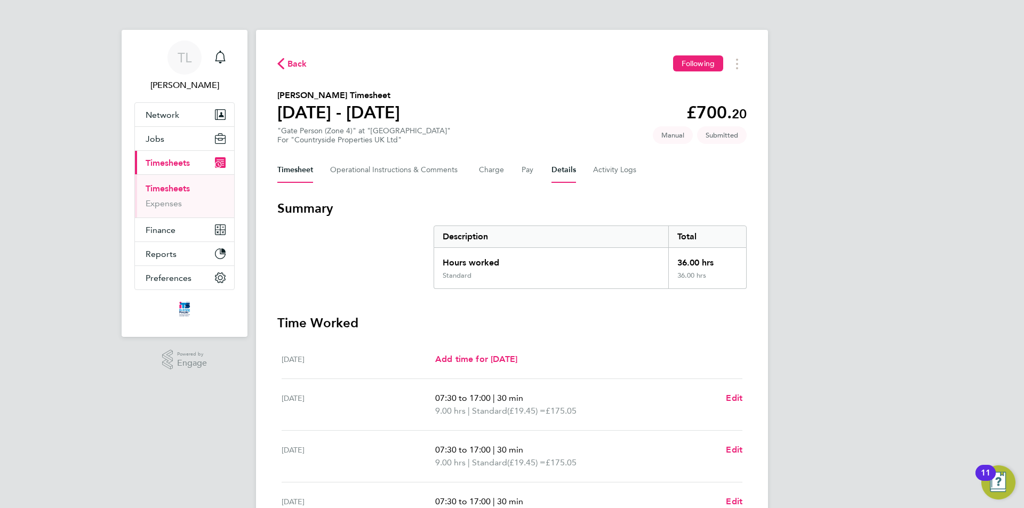
click at [558, 170] on button "Details" at bounding box center [563, 170] width 25 height 26
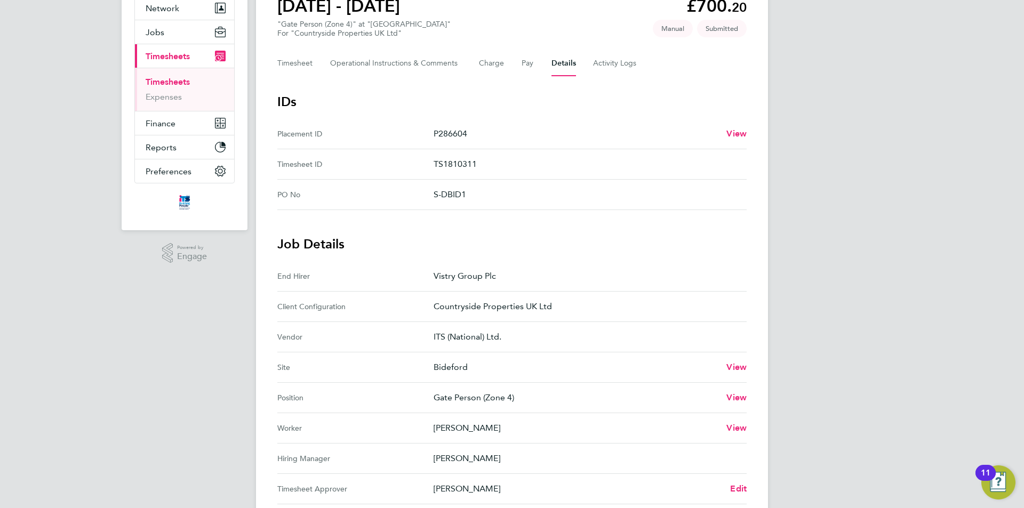
scroll to position [160, 0]
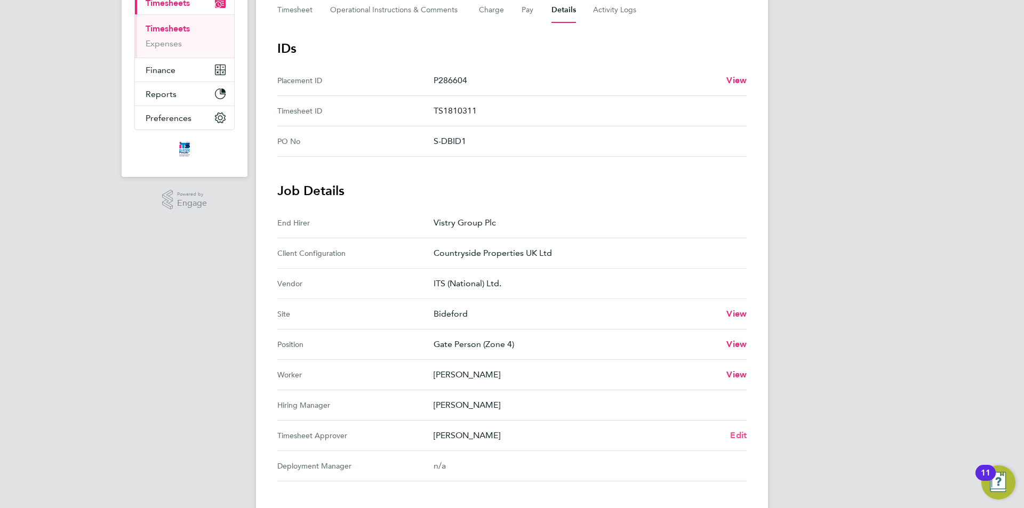
click at [737, 433] on span "Edit" at bounding box center [738, 435] width 17 height 10
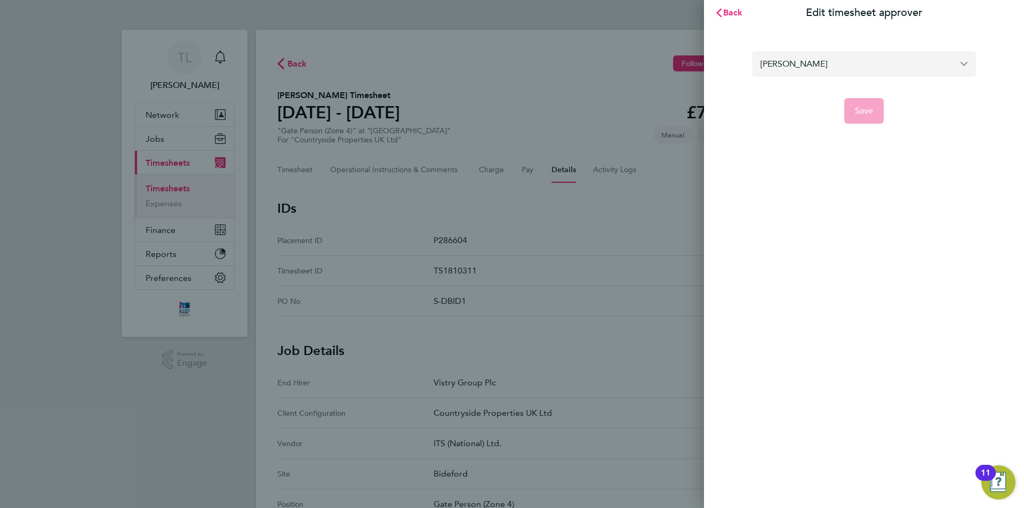
click at [862, 68] on input "Grace Ley" at bounding box center [864, 63] width 224 height 25
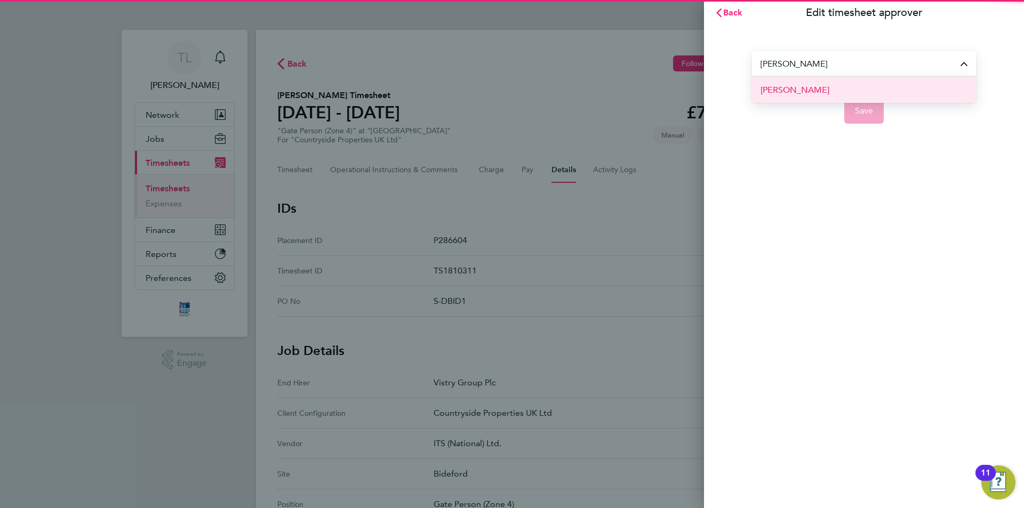
click at [789, 89] on span "Tim Hawkridge" at bounding box center [795, 90] width 69 height 13
type input "Tim Hawkridge"
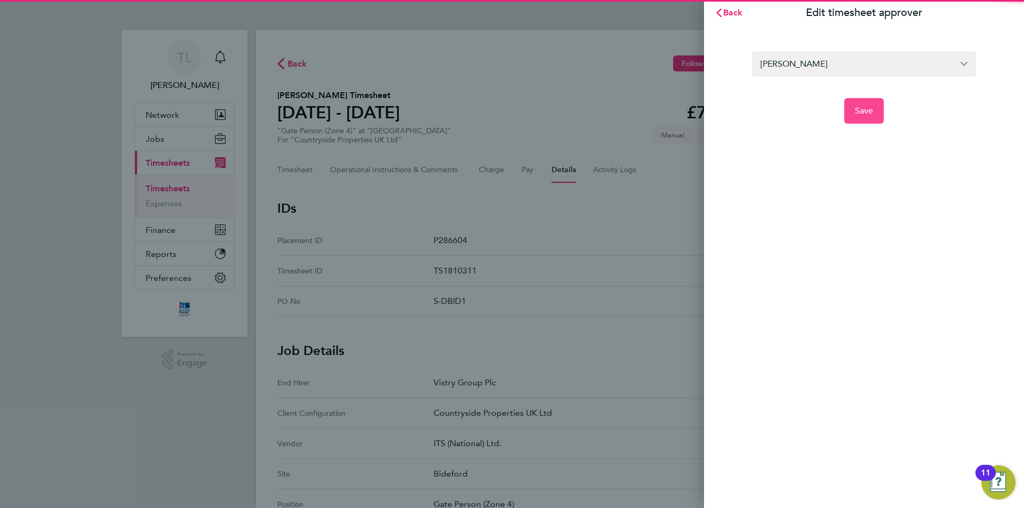
click at [883, 113] on button "Save" at bounding box center [864, 111] width 40 height 26
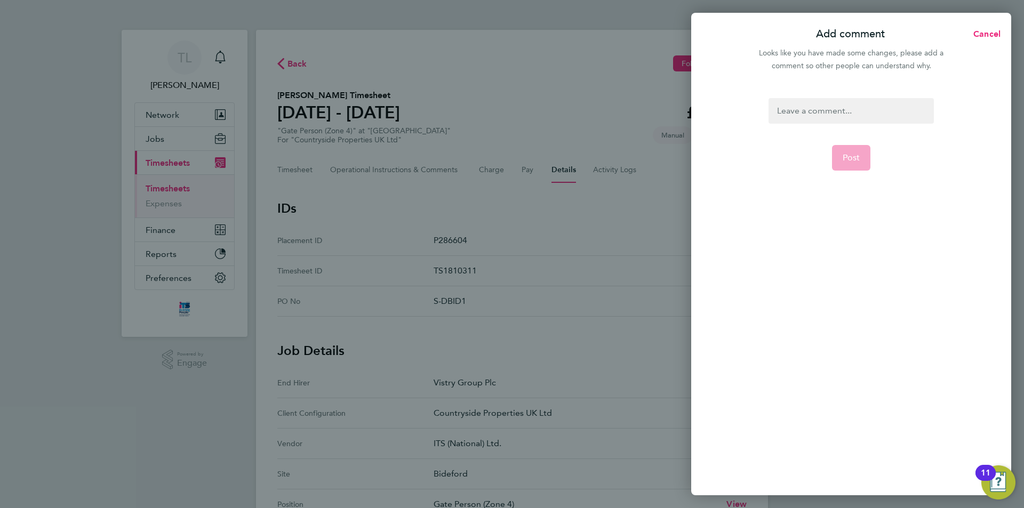
click at [869, 118] on div at bounding box center [851, 111] width 165 height 26
paste div
click at [859, 198] on span "Post" at bounding box center [852, 196] width 18 height 11
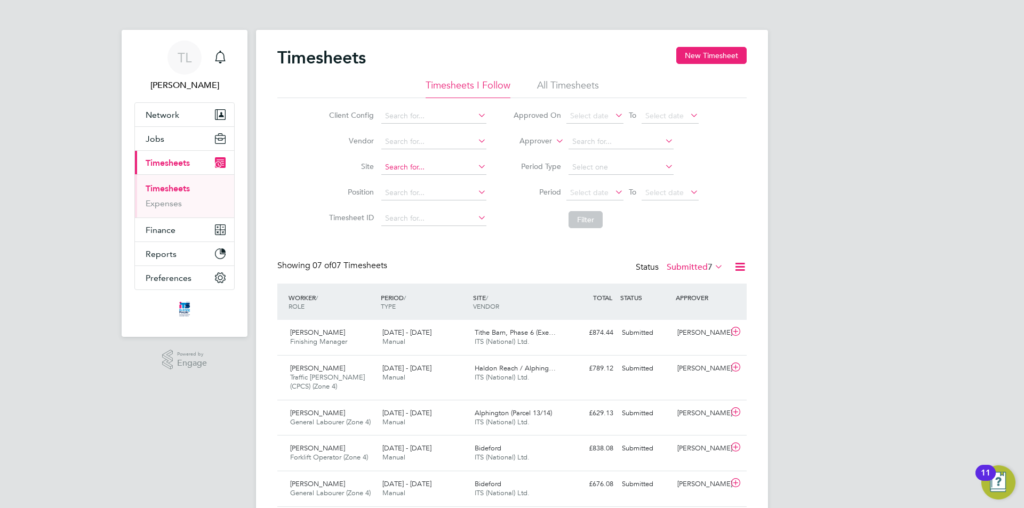
click at [421, 168] on input at bounding box center [433, 167] width 105 height 15
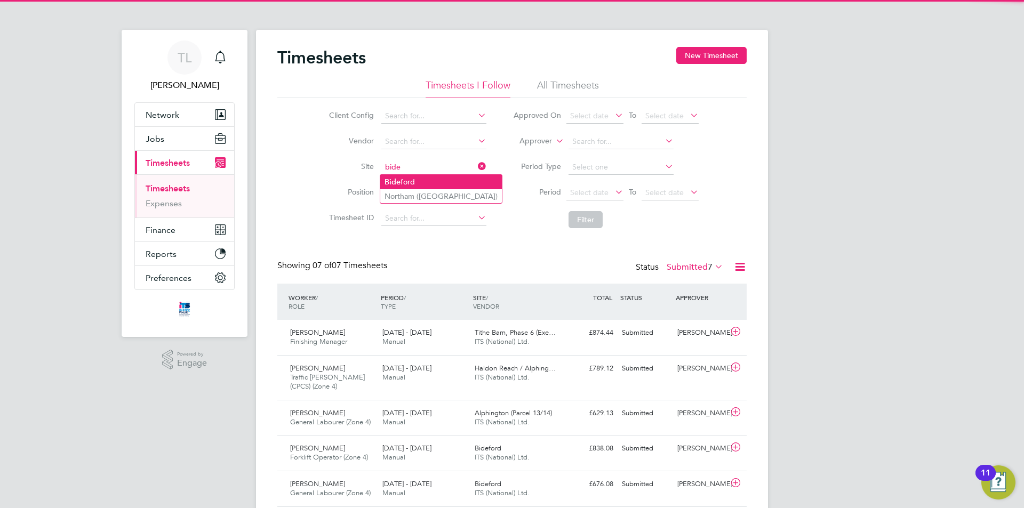
click at [420, 177] on li "Bide ford" at bounding box center [441, 182] width 122 height 14
type input "Bideford"
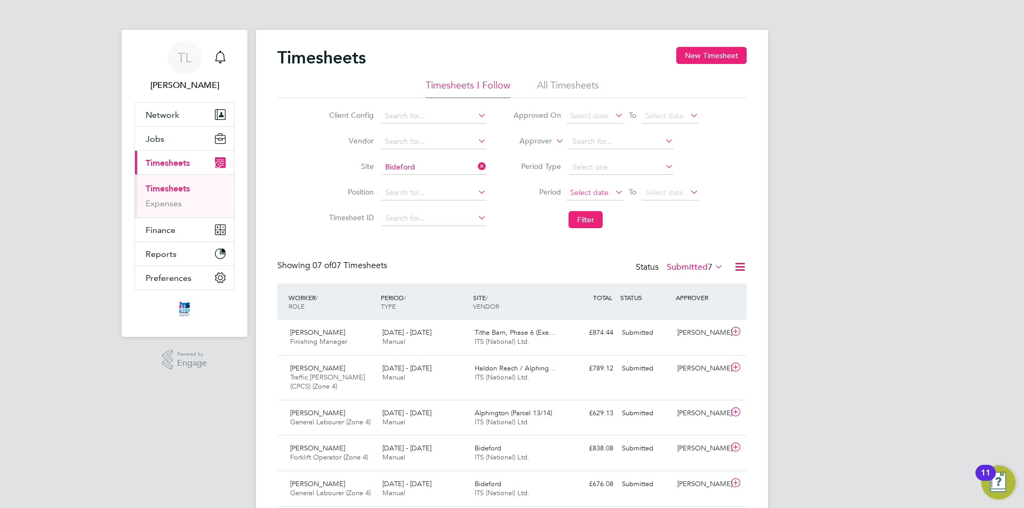
click at [597, 198] on span "Select date" at bounding box center [594, 193] width 57 height 14
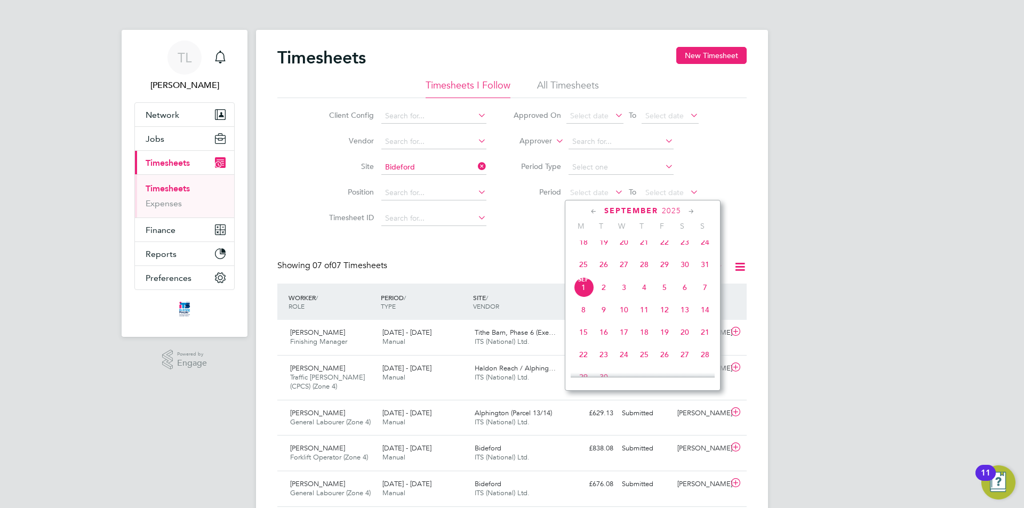
click at [690, 248] on span "23" at bounding box center [685, 242] width 20 height 20
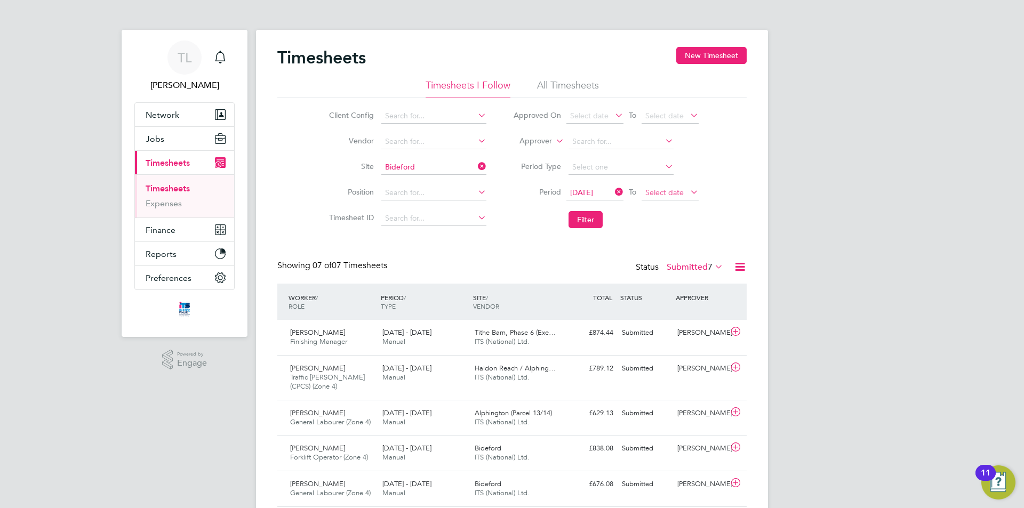
click at [682, 195] on span "Select date" at bounding box center [664, 193] width 38 height 10
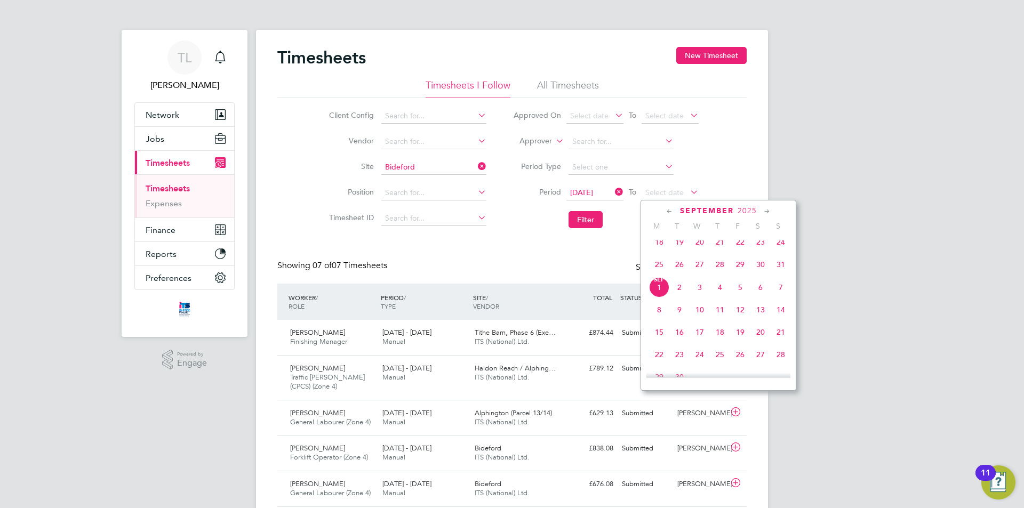
click at [745, 273] on span "29" at bounding box center [740, 264] width 20 height 20
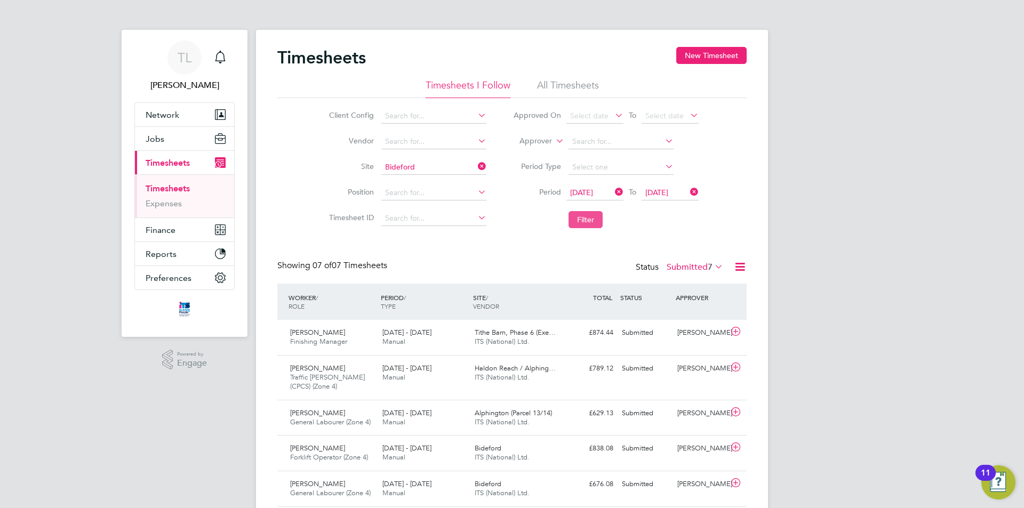
click at [578, 215] on button "Filter" at bounding box center [586, 219] width 34 height 17
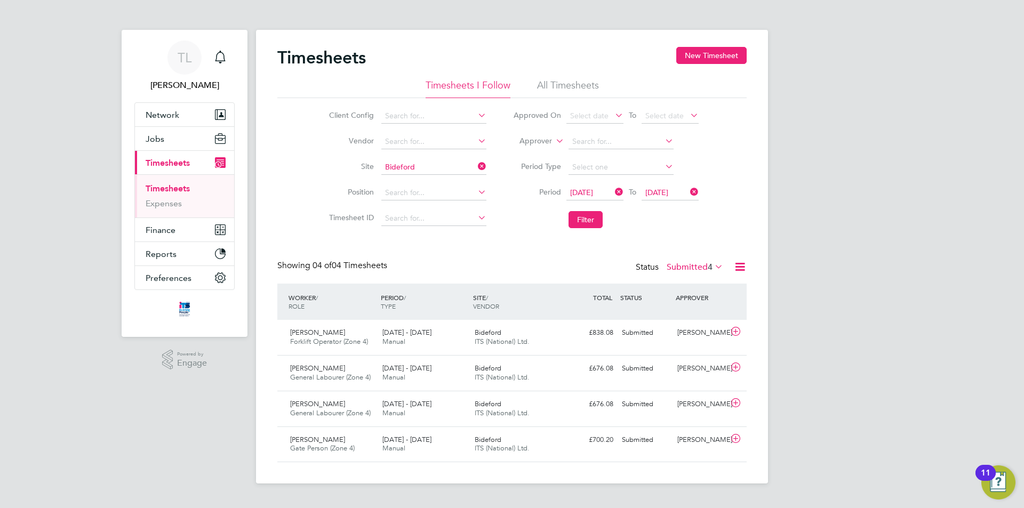
click at [712, 267] on span "4" at bounding box center [710, 267] width 5 height 11
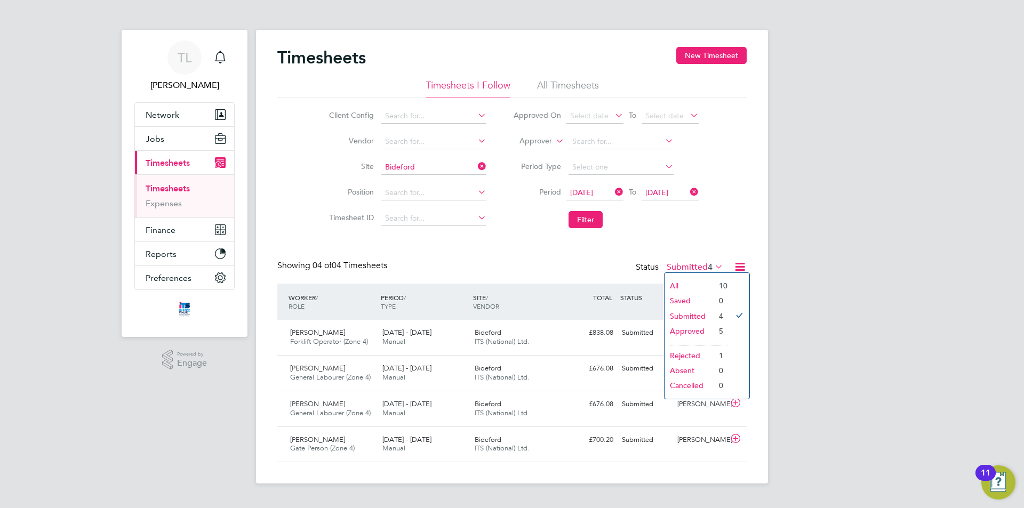
click at [724, 247] on div "Timesheets New Timesheet Timesheets I Follow All Timesheets Client Config Vendo…" at bounding box center [511, 254] width 469 height 415
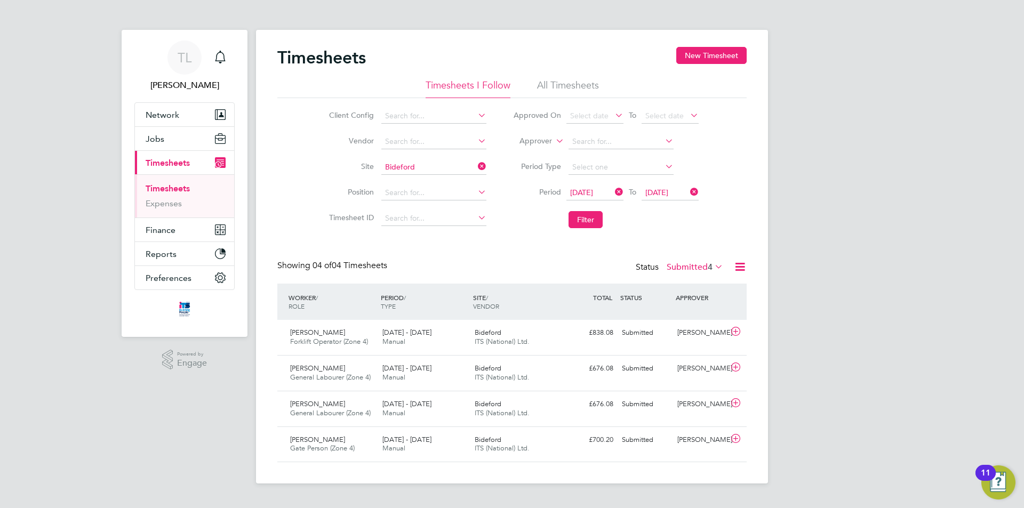
click at [476, 167] on icon at bounding box center [476, 166] width 0 height 15
click at [447, 191] on li "S421022 - Wink leigh" at bounding box center [441, 196] width 122 height 14
type input "S421022 - Winkleigh"
click at [585, 217] on button "Filter" at bounding box center [586, 219] width 34 height 17
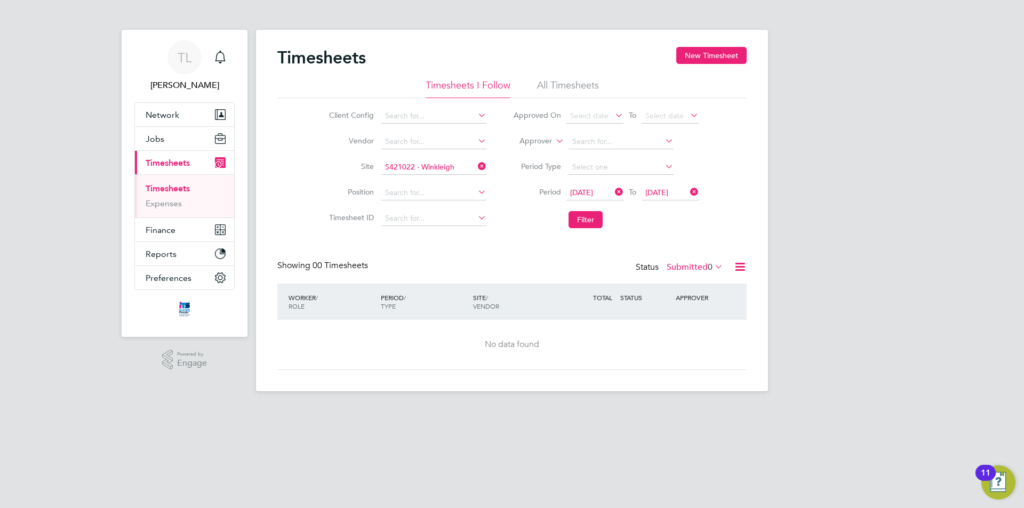
click at [696, 269] on label "Submitted 0" at bounding box center [695, 267] width 57 height 11
click at [700, 332] on li "Approved" at bounding box center [693, 331] width 49 height 15
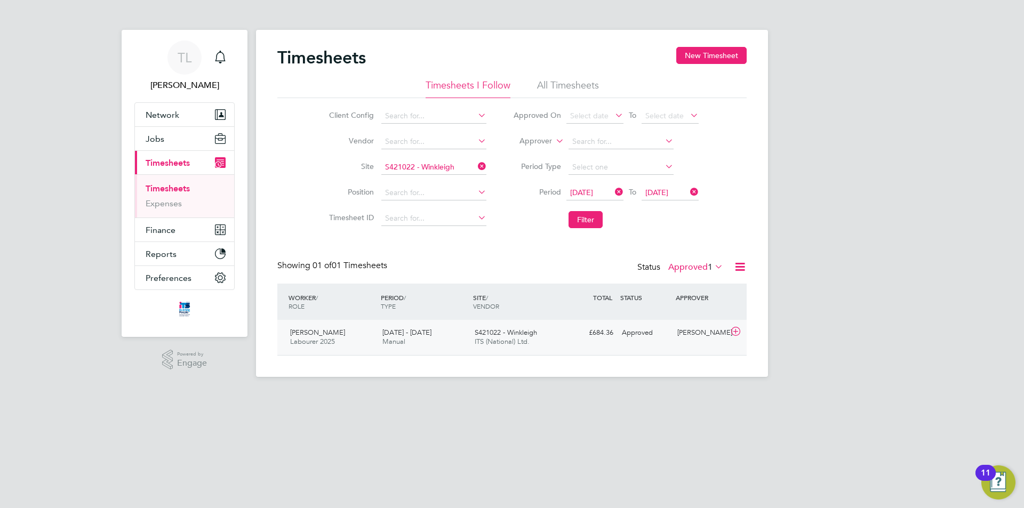
click at [537, 338] on div "S421022 - Winkleigh ITS (National) Ltd." at bounding box center [516, 337] width 92 height 27
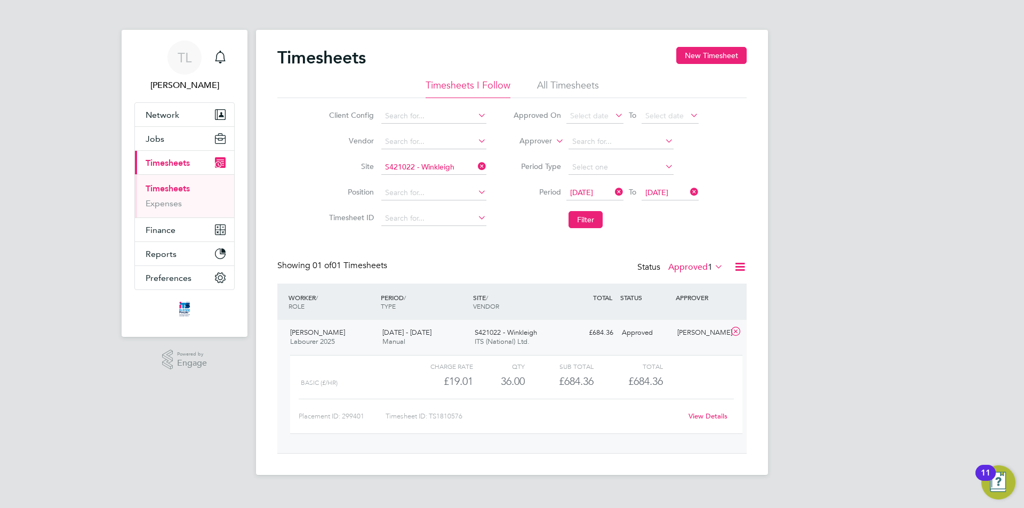
click at [700, 416] on link "View Details" at bounding box center [708, 416] width 39 height 9
click at [476, 166] on icon at bounding box center [476, 166] width 0 height 15
click at [455, 166] on input at bounding box center [433, 167] width 105 height 15
click at [457, 180] on li "S421025 - Ruby Meadow, North Road, Hols worthy" at bounding box center [461, 182] width 163 height 14
type input "S421025 - Ruby Meadow, North Road, Holsworthy"
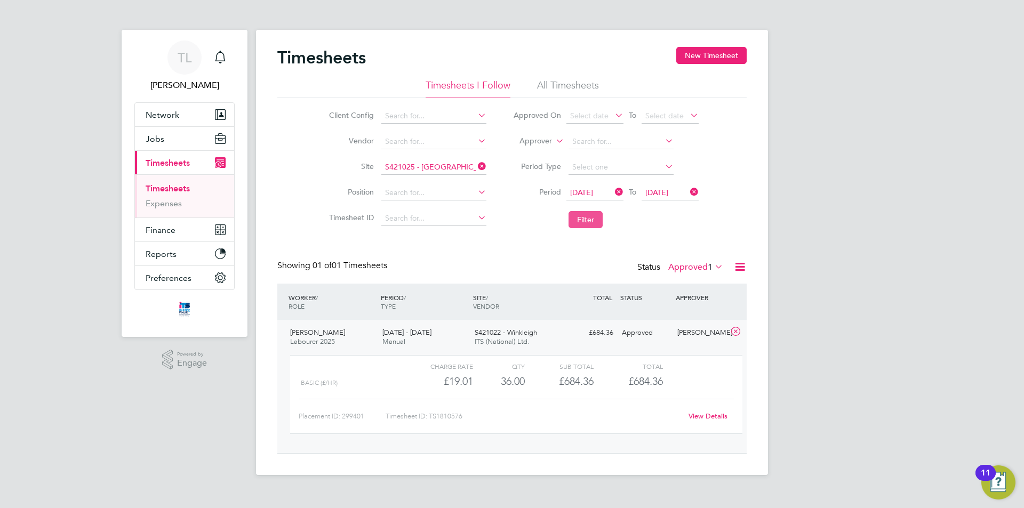
click at [600, 222] on button "Filter" at bounding box center [586, 219] width 34 height 17
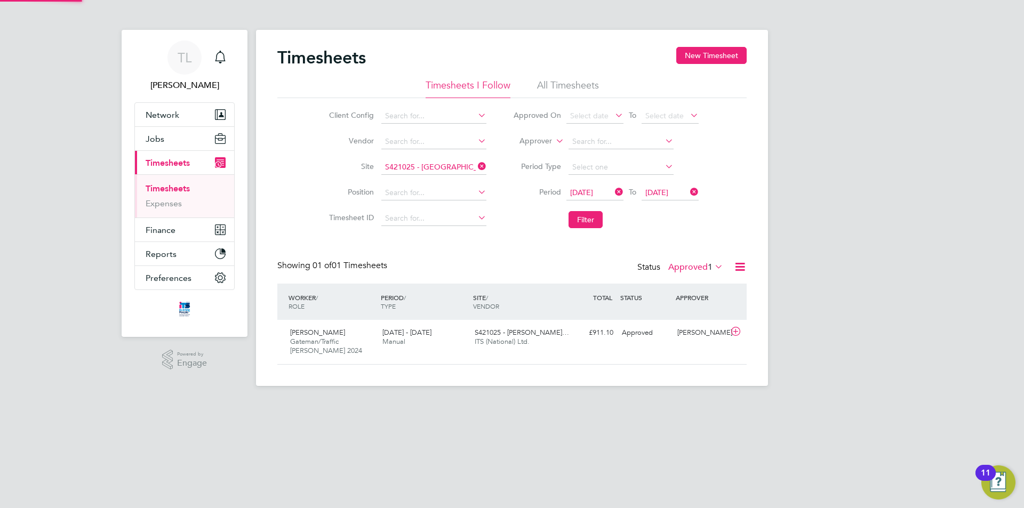
scroll to position [27, 93]
click at [526, 349] on div "S421025 - Ruby Meado… ITS (National) Ltd." at bounding box center [516, 337] width 92 height 27
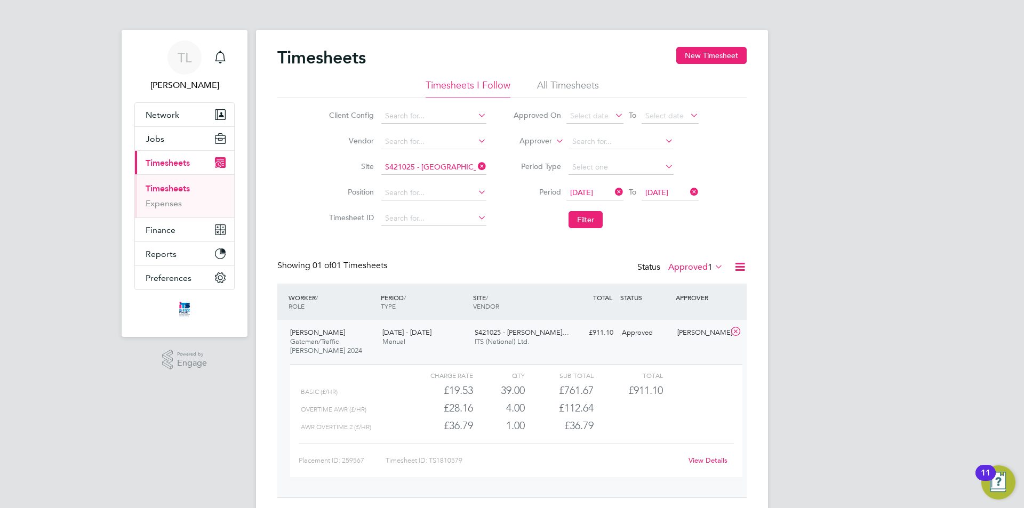
click at [698, 460] on link "View Details" at bounding box center [708, 460] width 39 height 9
click at [476, 164] on icon at bounding box center [476, 166] width 0 height 15
click at [441, 170] on input at bounding box center [433, 167] width 105 height 15
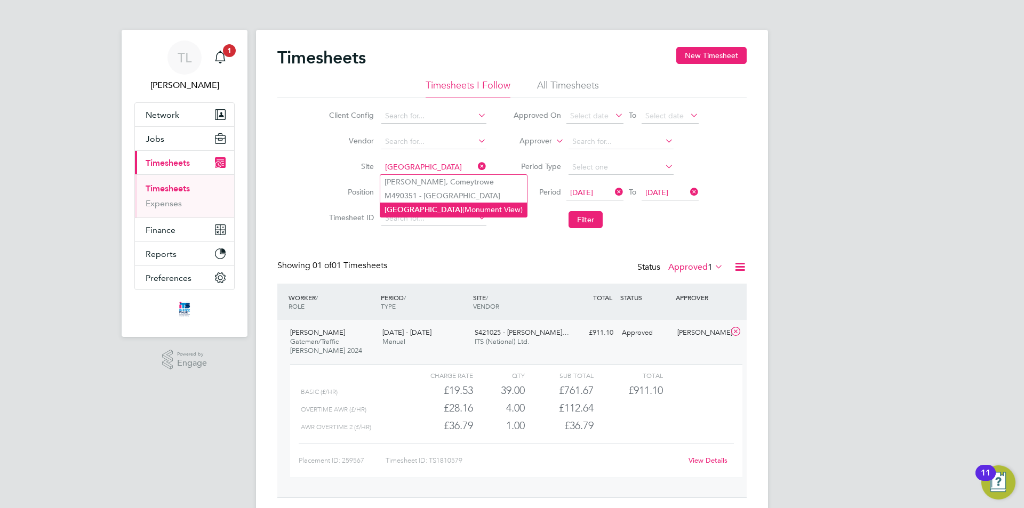
click at [442, 204] on li "Wellington (Monument View)" at bounding box center [453, 210] width 147 height 14
type input "Wellington (Monument View)"
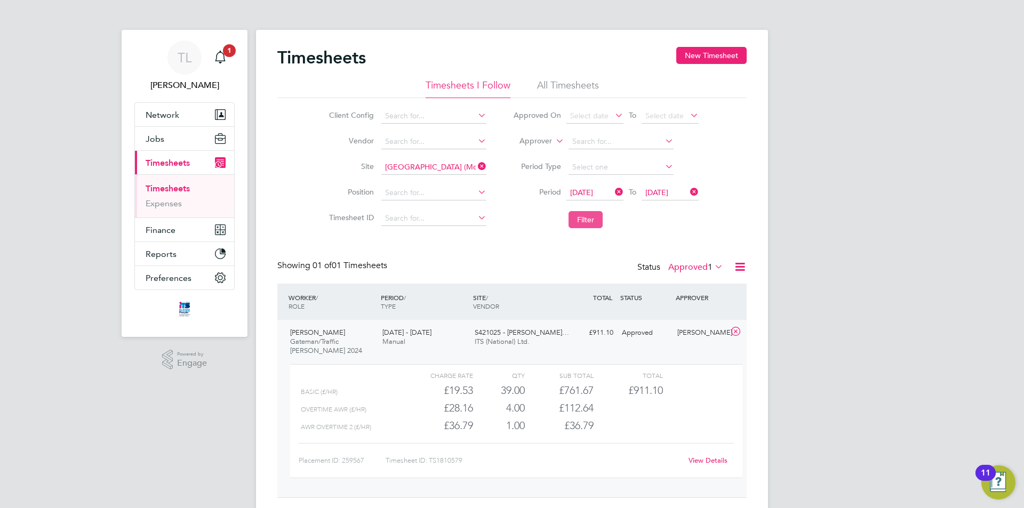
click at [582, 216] on button "Filter" at bounding box center [586, 219] width 34 height 17
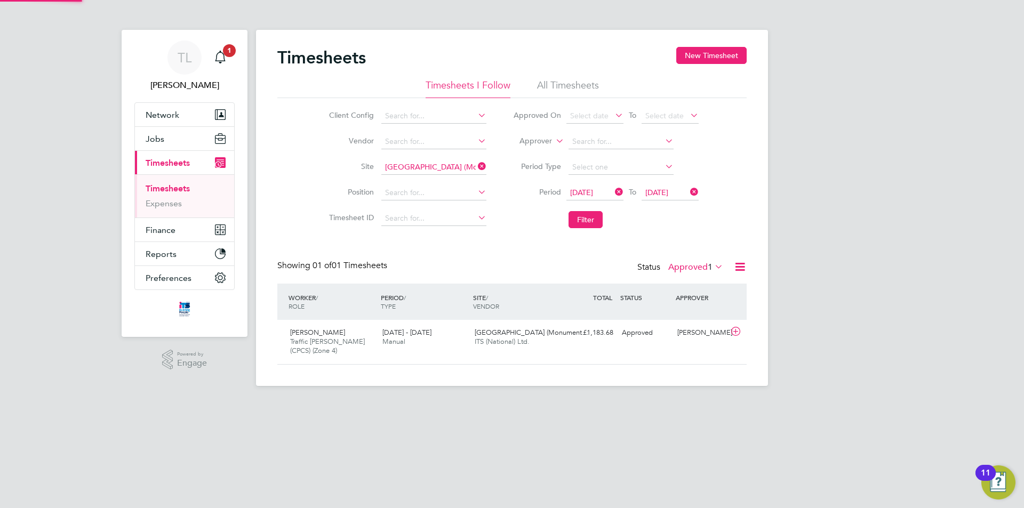
scroll to position [27, 93]
click at [695, 271] on label "Approved 1" at bounding box center [695, 267] width 55 height 11
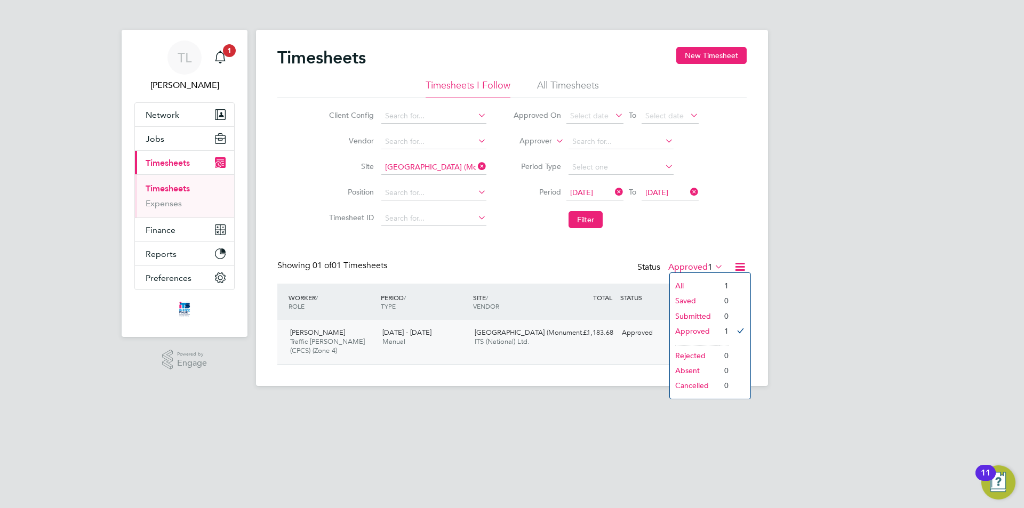
click at [516, 345] on span "ITS (National) Ltd." at bounding box center [502, 341] width 55 height 9
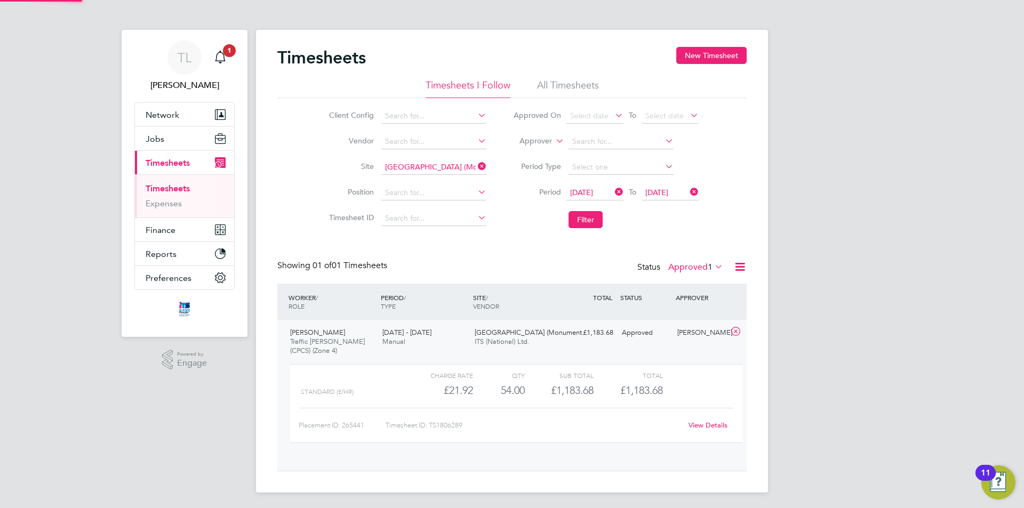
scroll to position [18, 104]
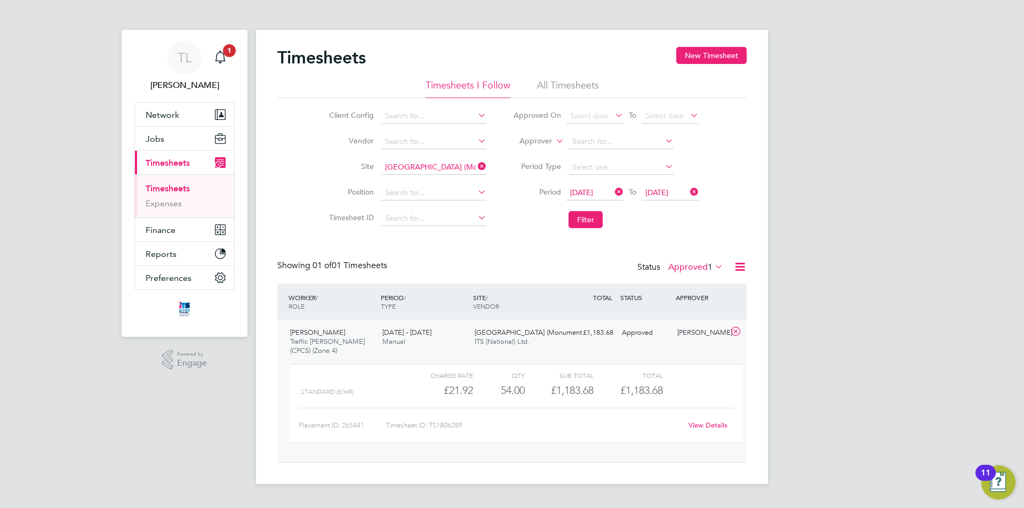
click at [716, 427] on link "View Details" at bounding box center [708, 425] width 39 height 9
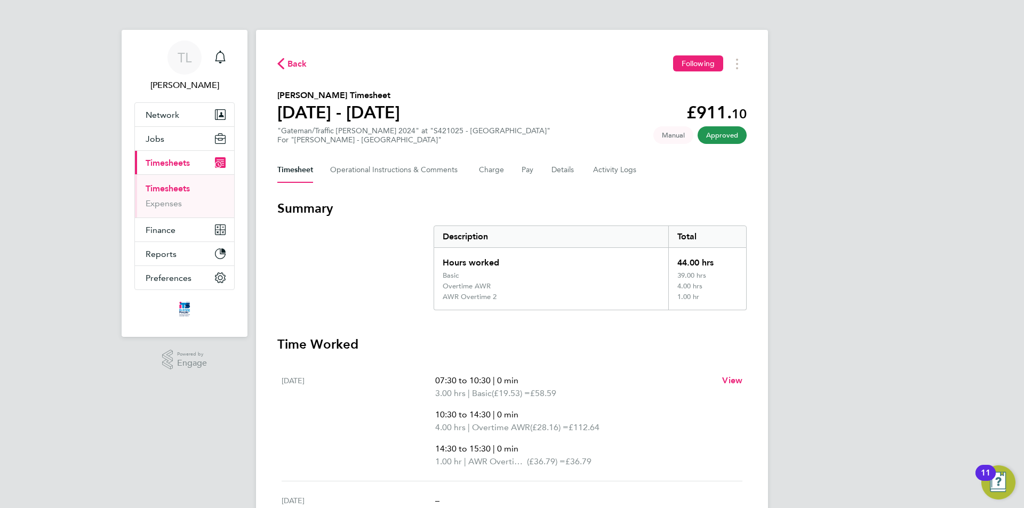
click at [506, 170] on div "Timesheet Operational Instructions & Comments Charge Pay Details Activity Logs" at bounding box center [511, 170] width 469 height 26
click at [497, 173] on button "Charge" at bounding box center [492, 170] width 26 height 26
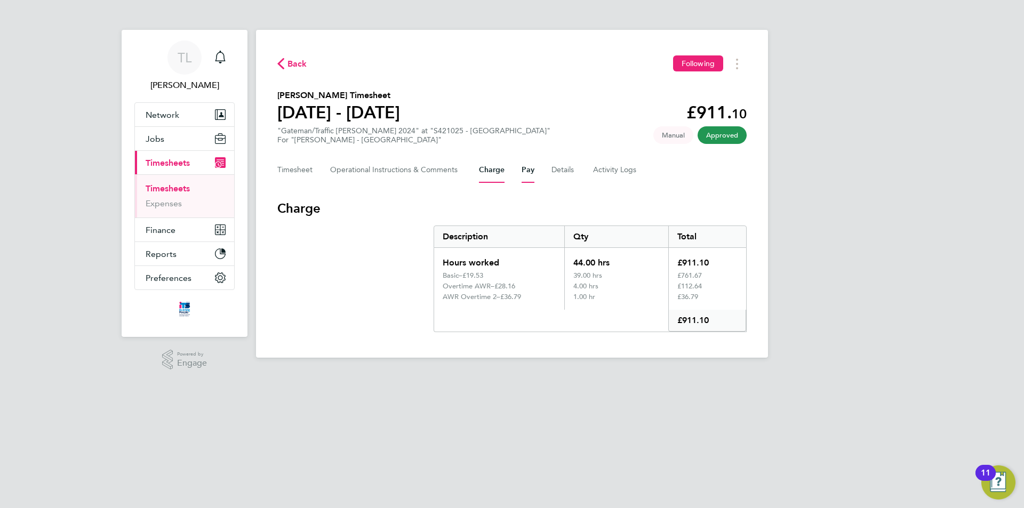
click at [529, 166] on button "Pay" at bounding box center [528, 170] width 13 height 26
click at [482, 173] on button "Charge" at bounding box center [492, 170] width 26 height 26
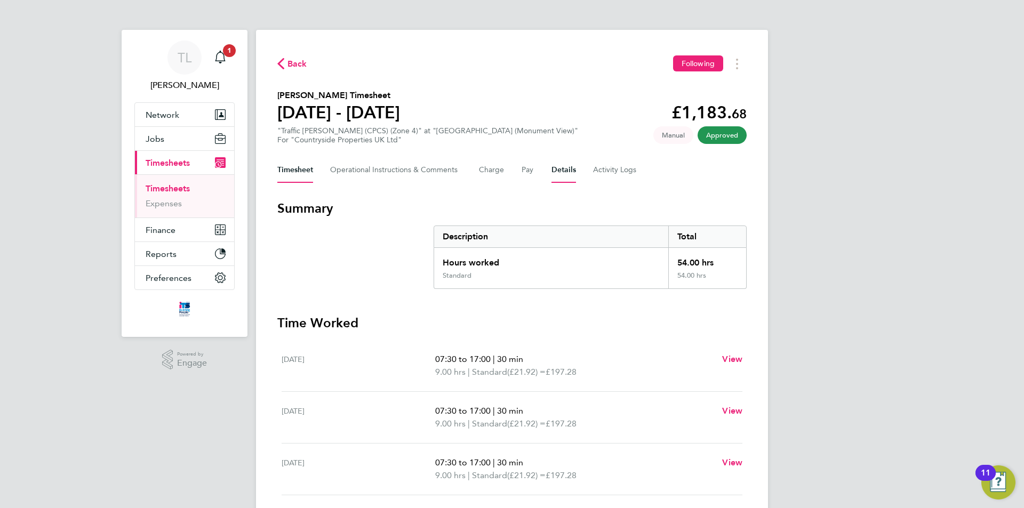
click at [569, 174] on button "Details" at bounding box center [563, 170] width 25 height 26
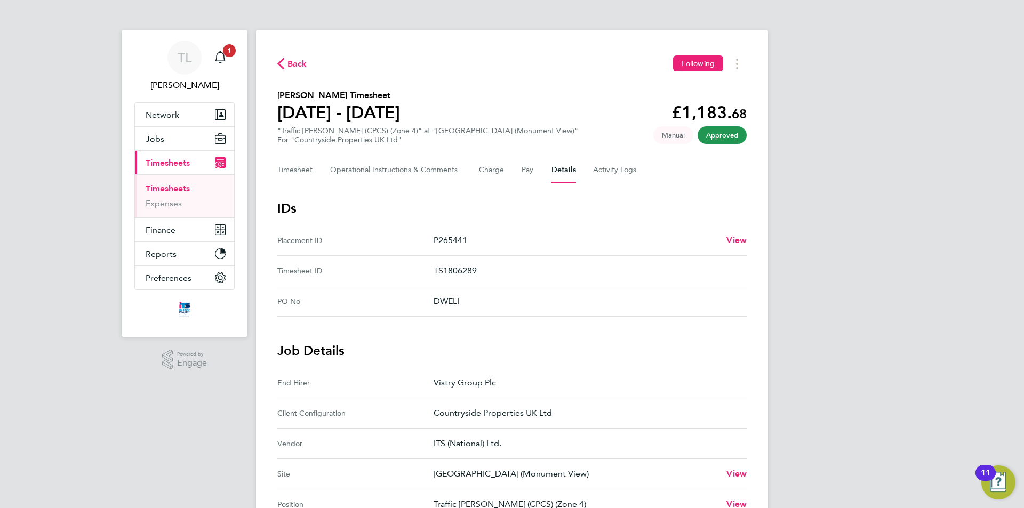
click at [299, 61] on span "Back" at bounding box center [297, 64] width 20 height 13
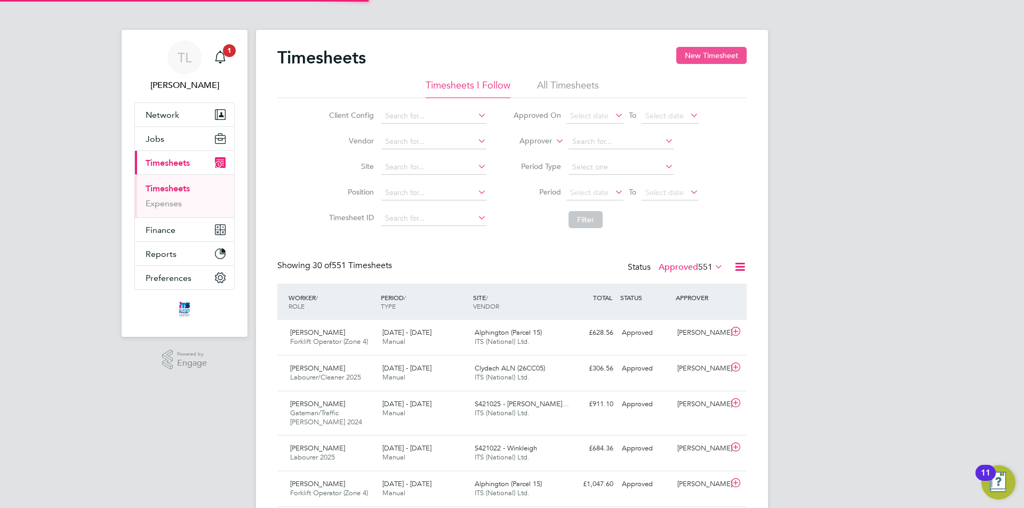
click at [727, 61] on button "New Timesheet" at bounding box center [711, 55] width 70 height 17
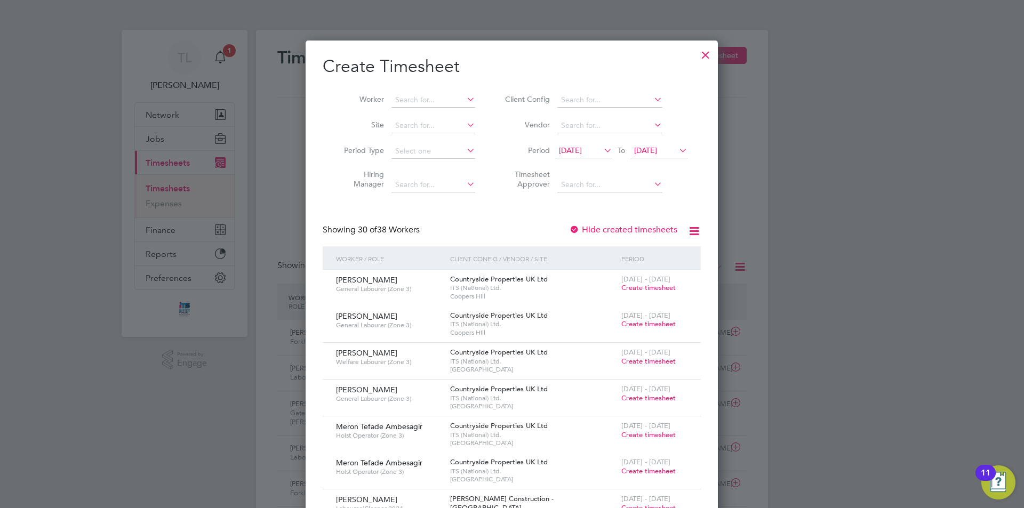
click at [582, 147] on span "18 Aug 2025" at bounding box center [570, 151] width 23 height 10
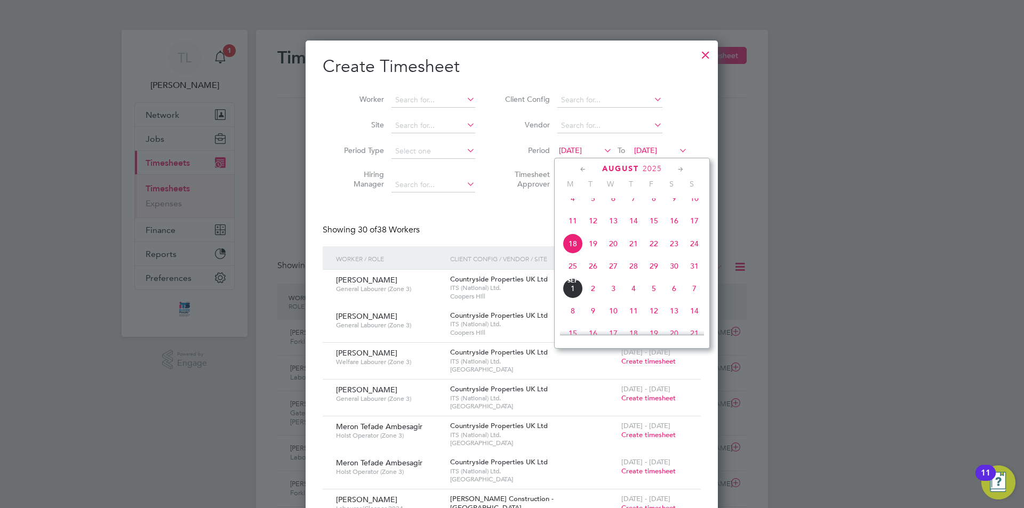
click at [673, 251] on span "23" at bounding box center [674, 244] width 20 height 20
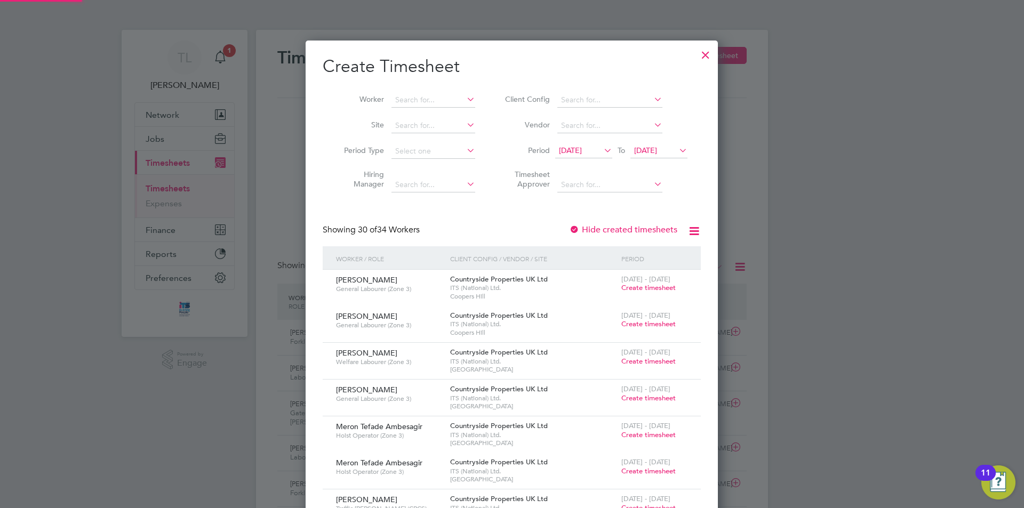
click at [657, 147] on span "25 Aug 2025" at bounding box center [645, 151] width 23 height 10
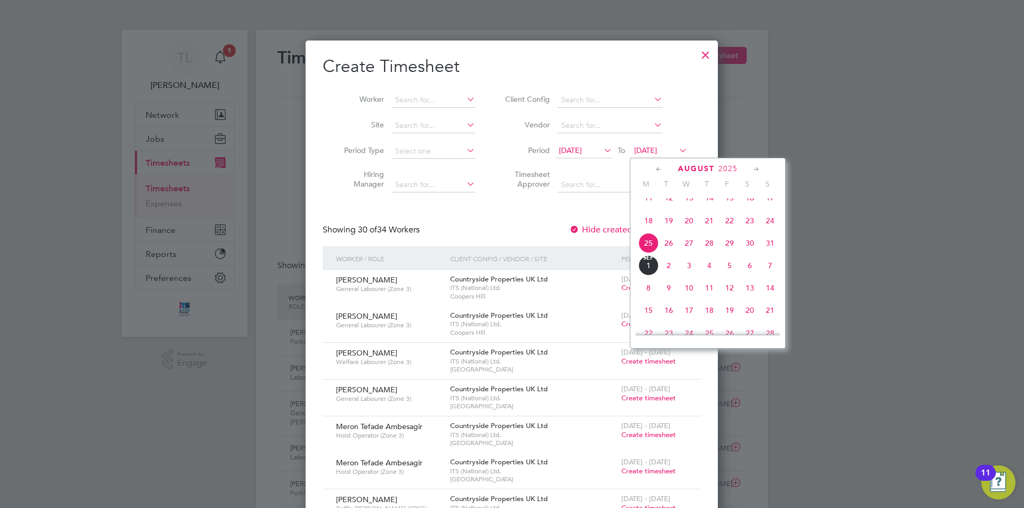
click at [749, 253] on span "30" at bounding box center [750, 243] width 20 height 20
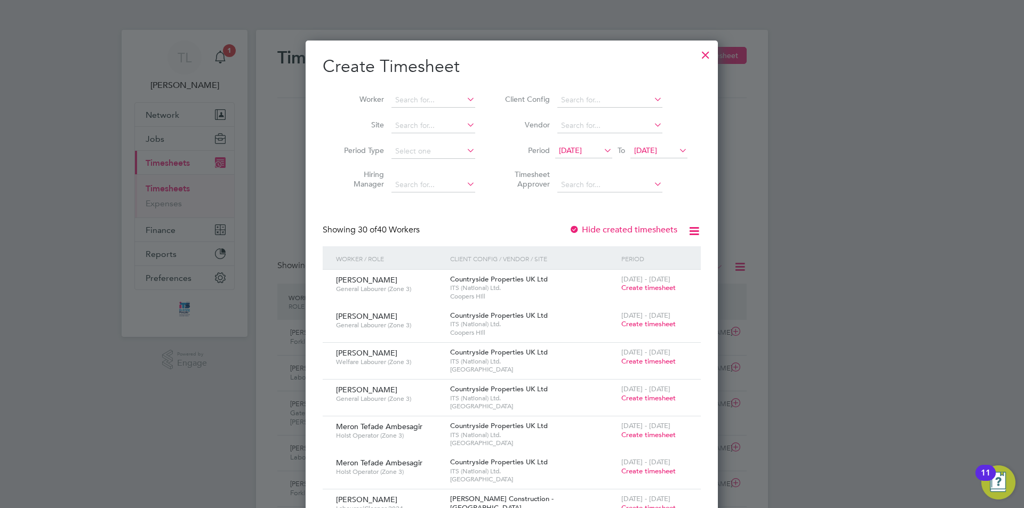
click at [446, 117] on li "Site" at bounding box center [406, 126] width 166 height 26
click at [441, 122] on input at bounding box center [433, 125] width 84 height 15
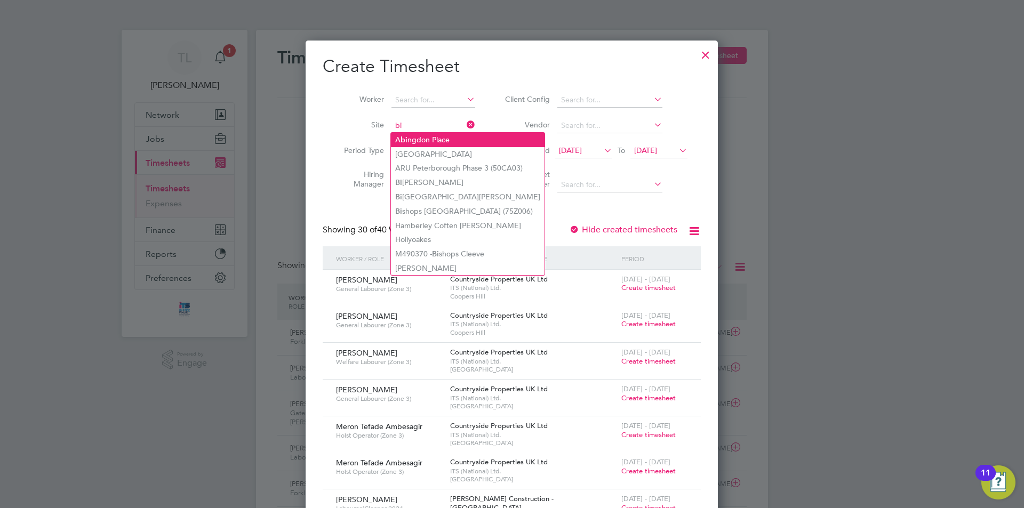
type input "b"
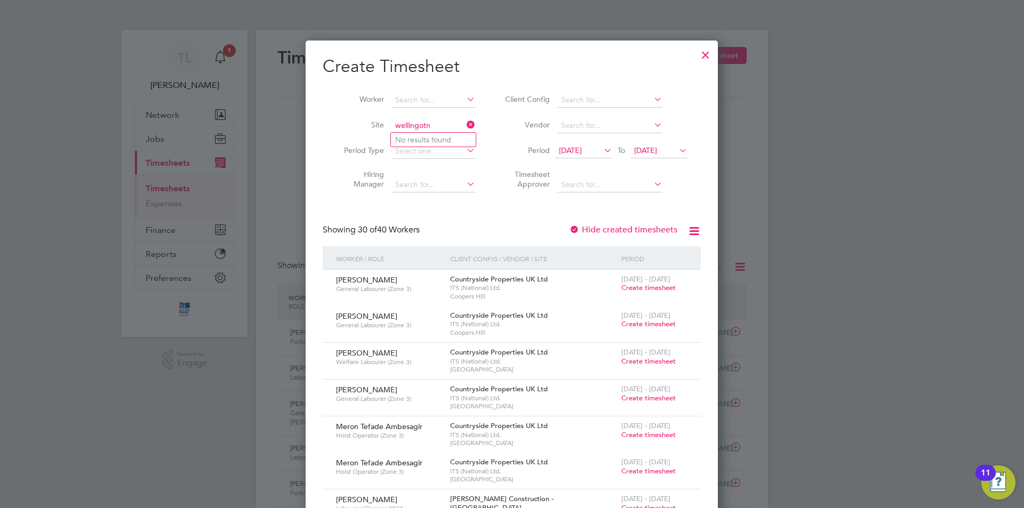
type input "wellingotn"
click at [465, 126] on icon at bounding box center [465, 124] width 0 height 15
click at [448, 126] on input at bounding box center [433, 125] width 84 height 15
click at [455, 167] on li "Welling ton (Monument View)" at bounding box center [453, 168] width 124 height 14
type input "Wellington (Monument View)"
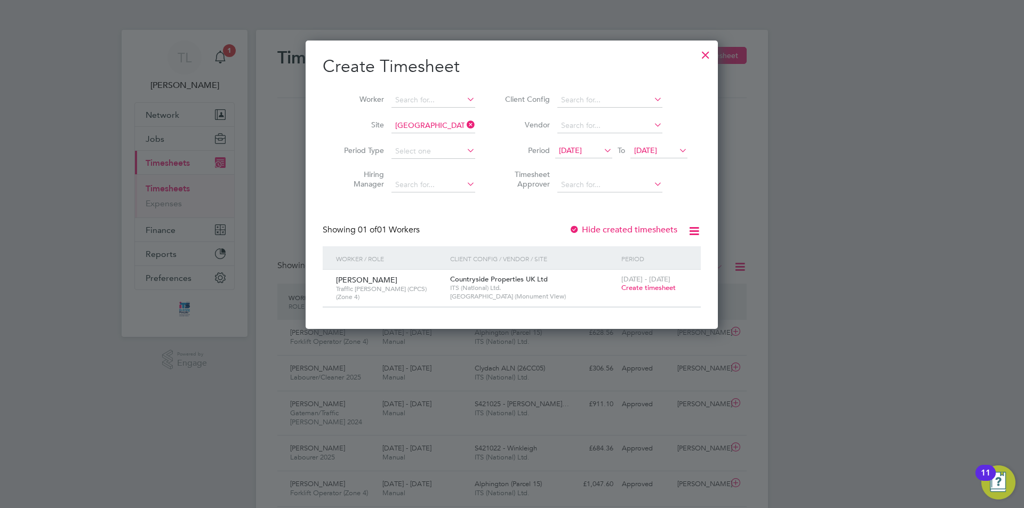
click at [647, 287] on span "Create timesheet" at bounding box center [648, 287] width 54 height 9
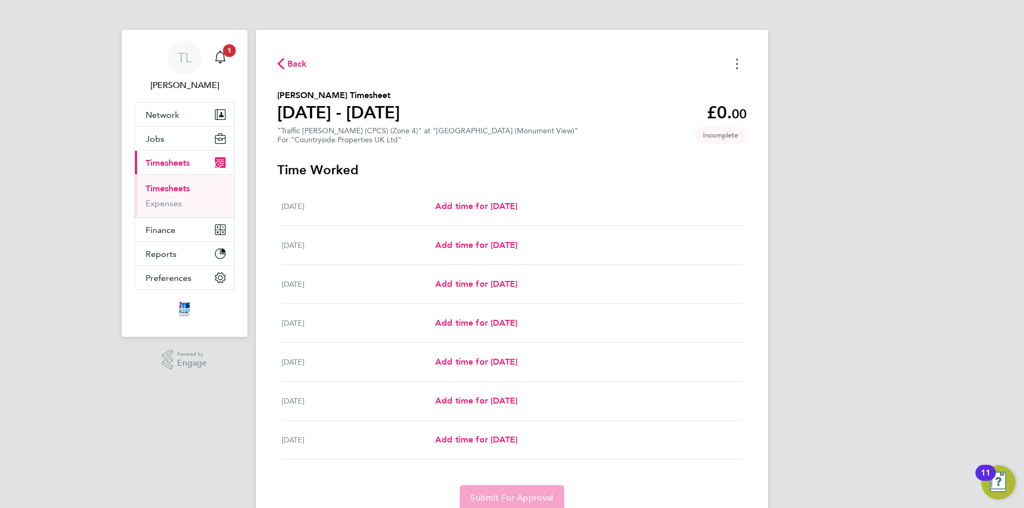
click at [732, 63] on button "Timesheets Menu" at bounding box center [736, 63] width 19 height 17
click at [689, 92] on button "Mark as absent" at bounding box center [683, 87] width 128 height 21
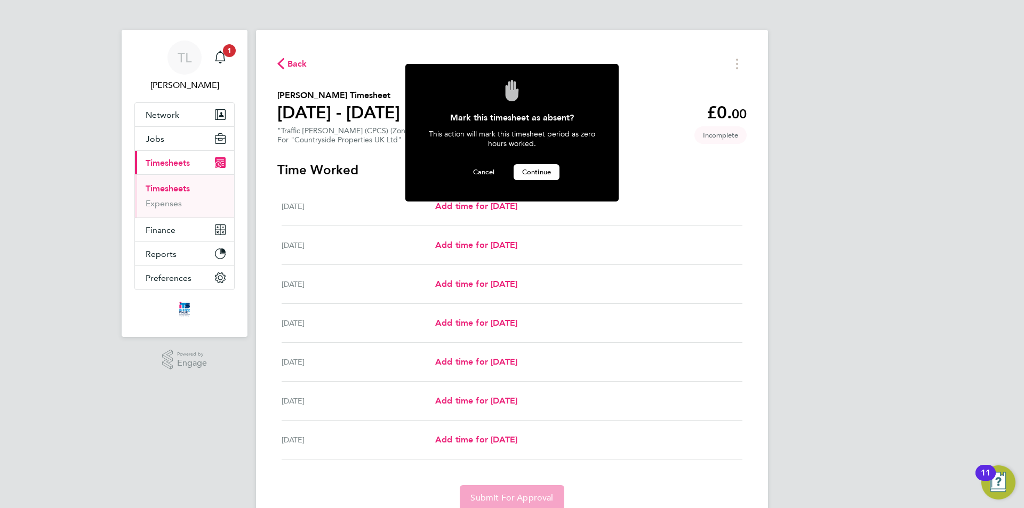
click at [552, 174] on button "Continue" at bounding box center [537, 172] width 46 height 16
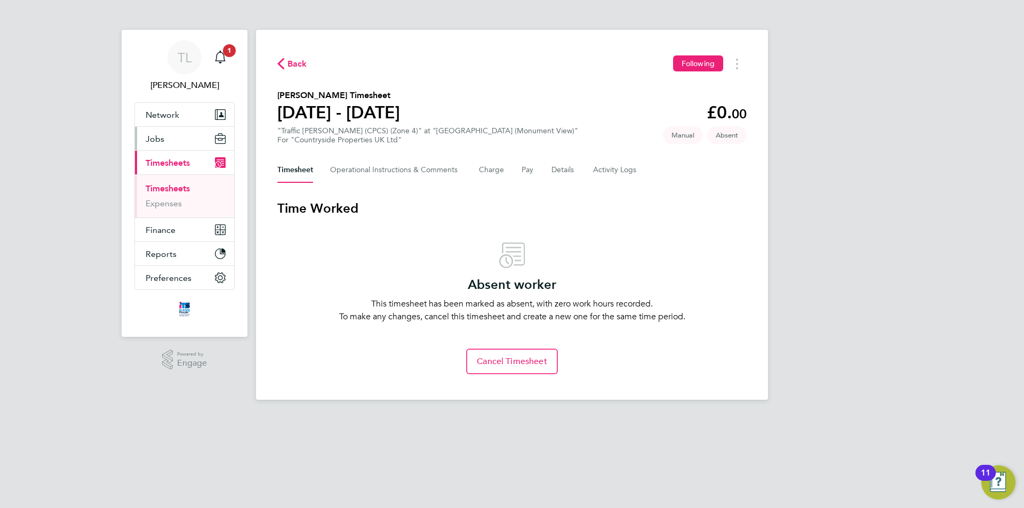
click at [170, 133] on button "Jobs" at bounding box center [184, 138] width 99 height 23
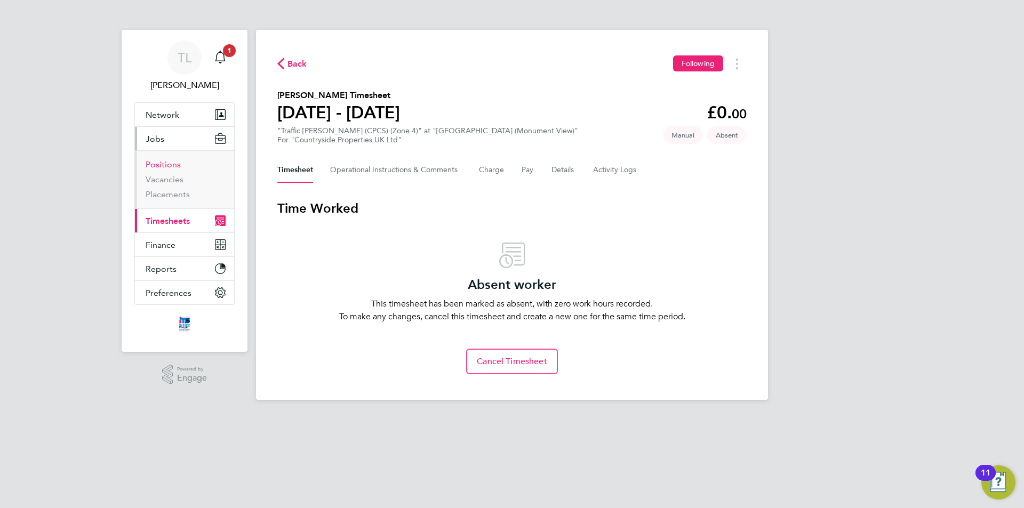
click at [171, 162] on link "Positions" at bounding box center [163, 164] width 35 height 10
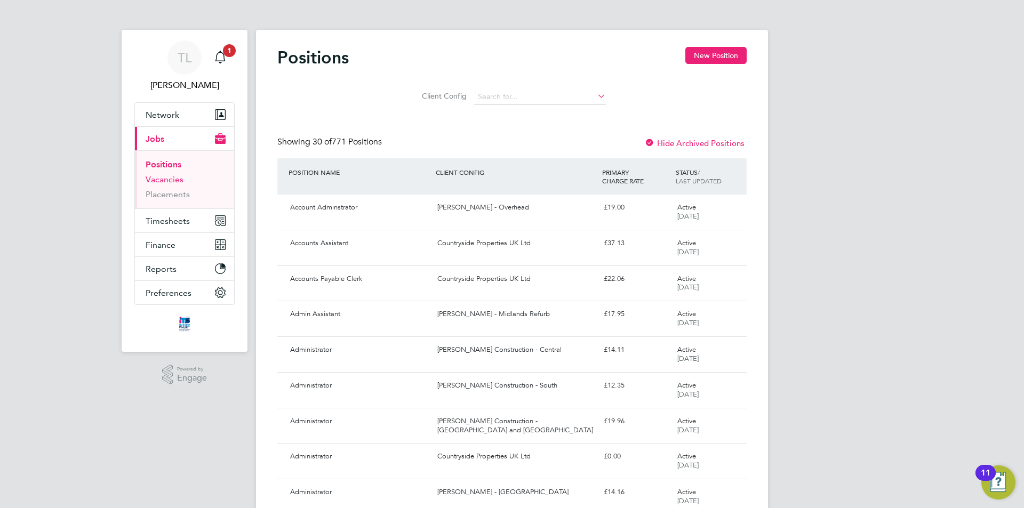
click at [177, 181] on link "Vacancies" at bounding box center [165, 179] width 38 height 10
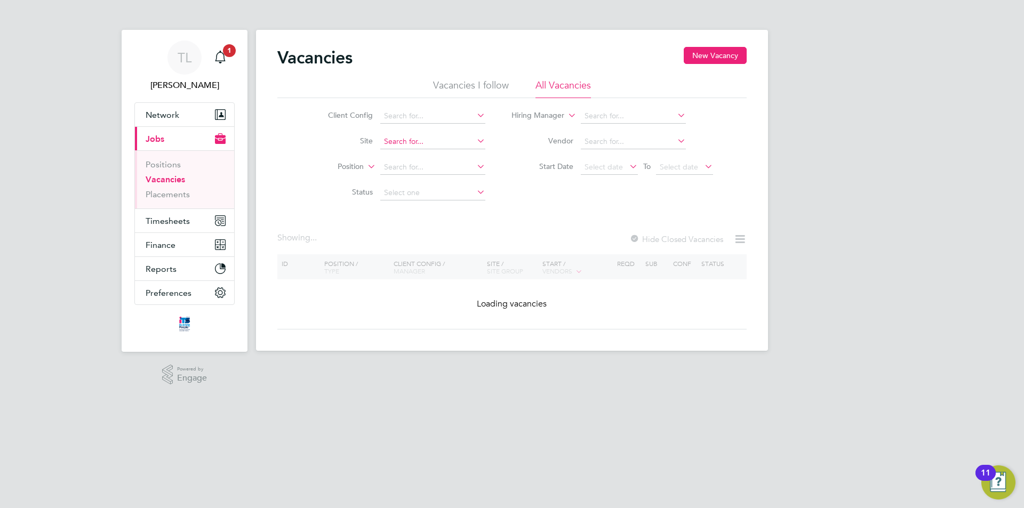
click at [429, 149] on div "Vacancies New Vacancy Vacancies I follow All Vacancies Client Config Site Posit…" at bounding box center [512, 190] width 512 height 321
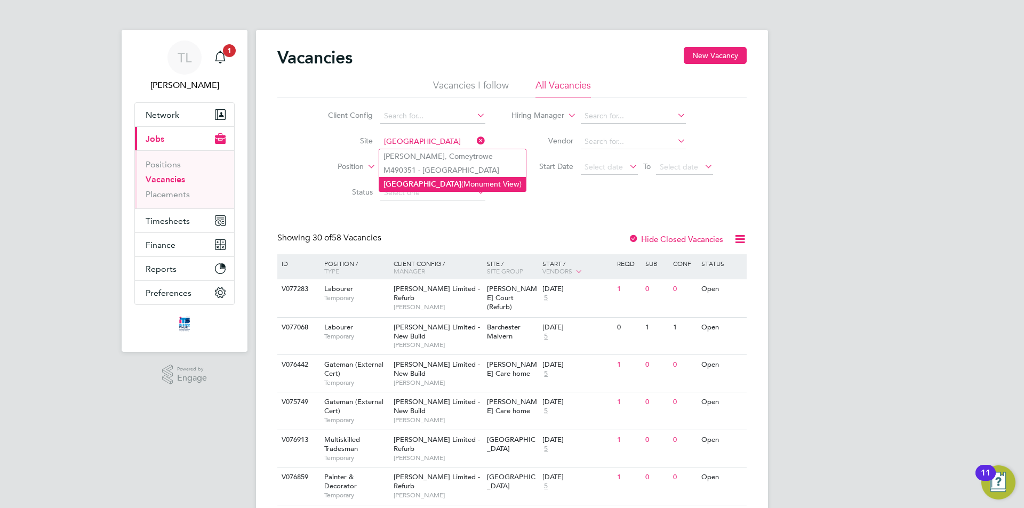
click at [431, 180] on li "Wellington (Monument View)" at bounding box center [452, 184] width 147 height 14
type input "Wellington (Monument View)"
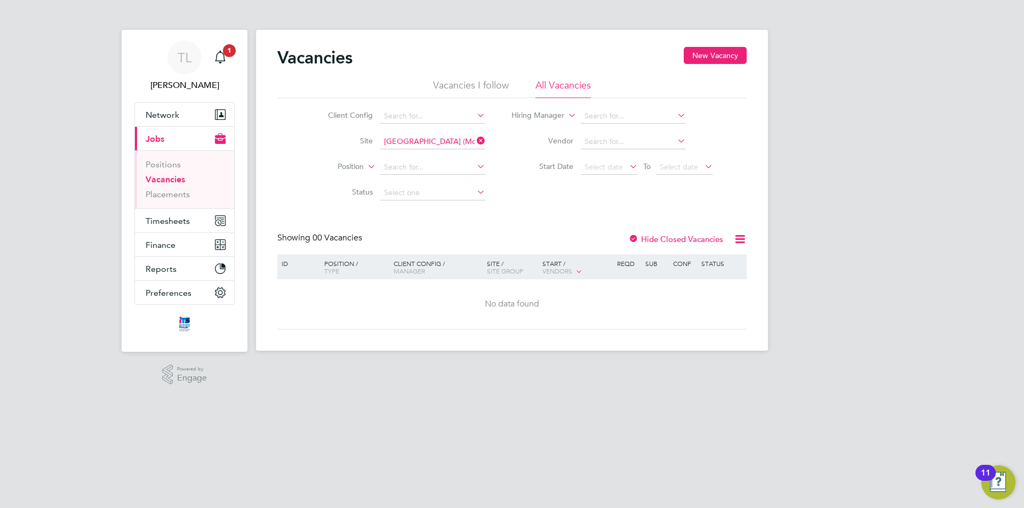
click at [465, 94] on li "Vacancies I follow" at bounding box center [471, 88] width 76 height 19
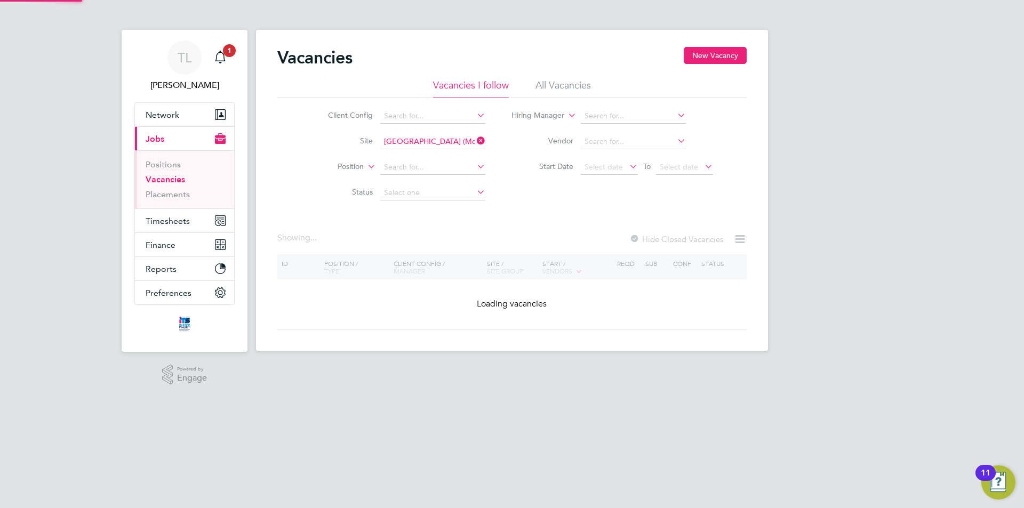
click at [469, 86] on li "Vacancies I follow" at bounding box center [471, 88] width 76 height 19
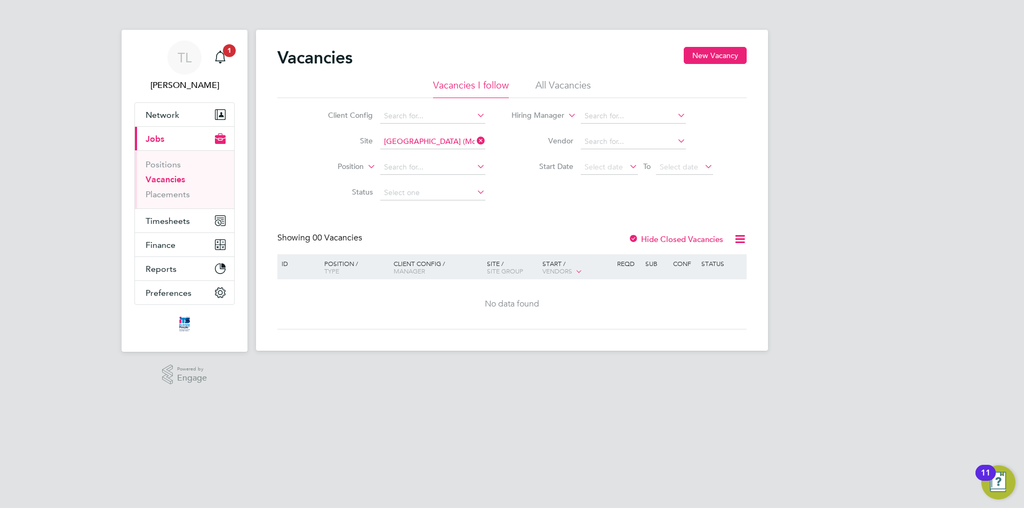
click at [468, 86] on li "Vacancies I follow" at bounding box center [471, 88] width 76 height 19
click at [163, 195] on link "Placements" at bounding box center [168, 194] width 44 height 10
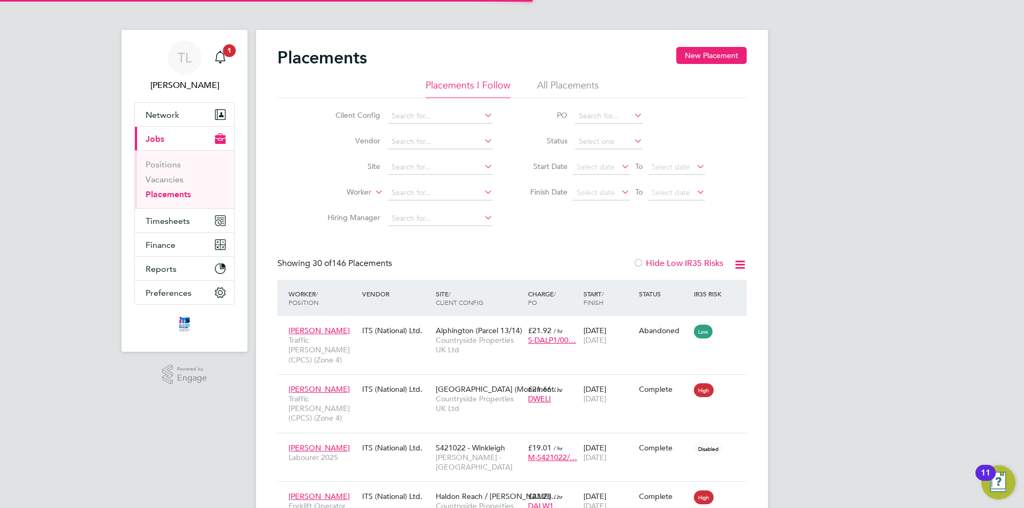
scroll to position [40, 93]
click at [415, 165] on input at bounding box center [440, 167] width 105 height 15
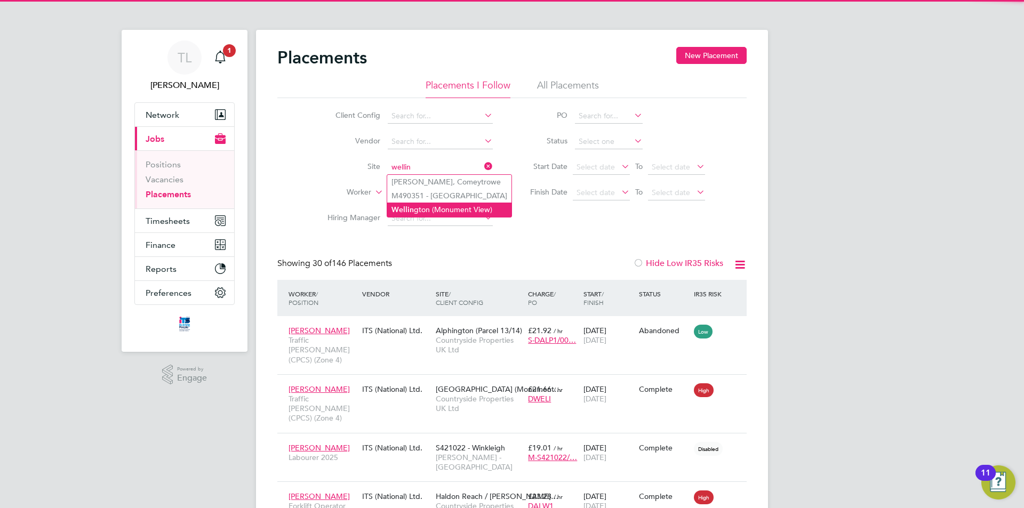
click at [444, 210] on li "Wellin gton (Monument View)" at bounding box center [449, 210] width 124 height 14
type input "Wellington (Monument View)"
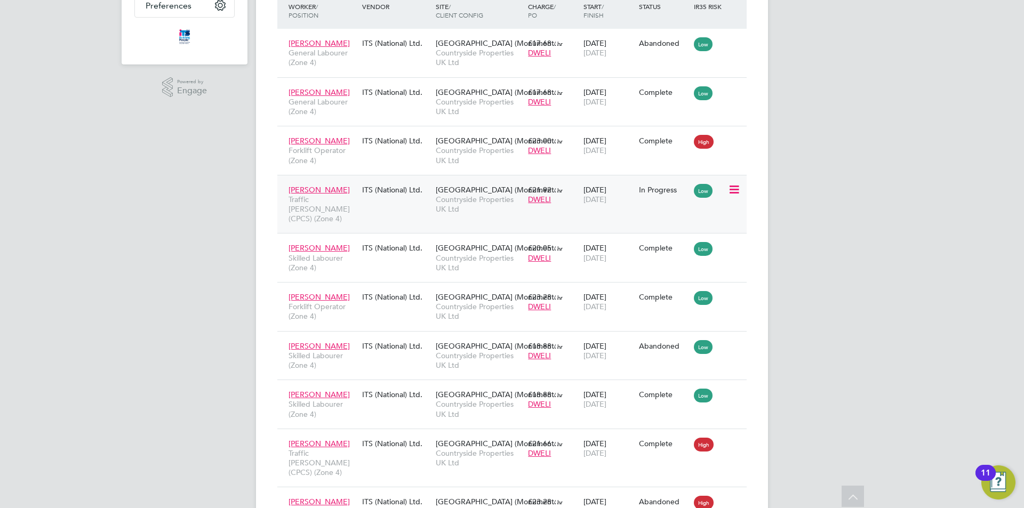
click at [487, 193] on span "Wellington (Monument…" at bounding box center [499, 190] width 126 height 10
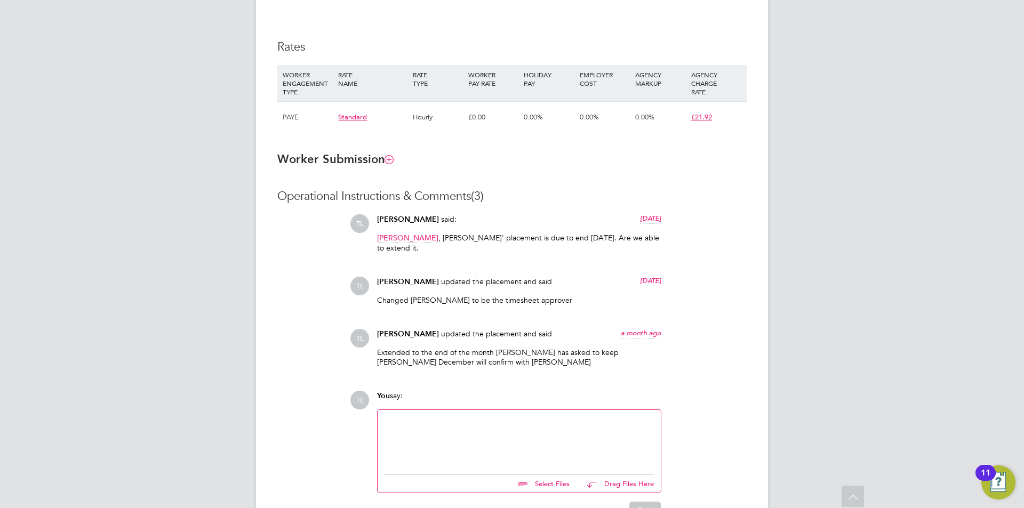
scroll to position [747, 0]
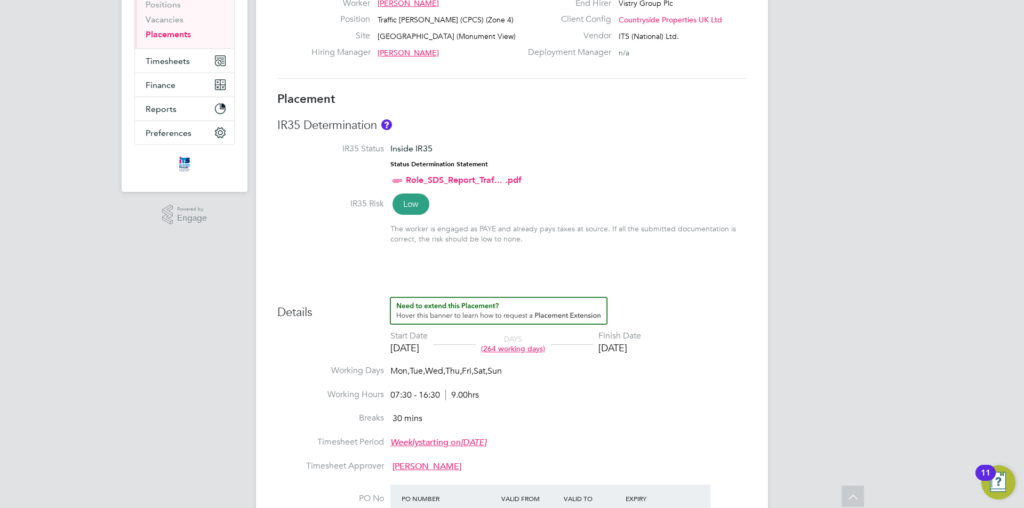
click at [633, 345] on div "26 Sep 2025" at bounding box center [619, 348] width 43 height 12
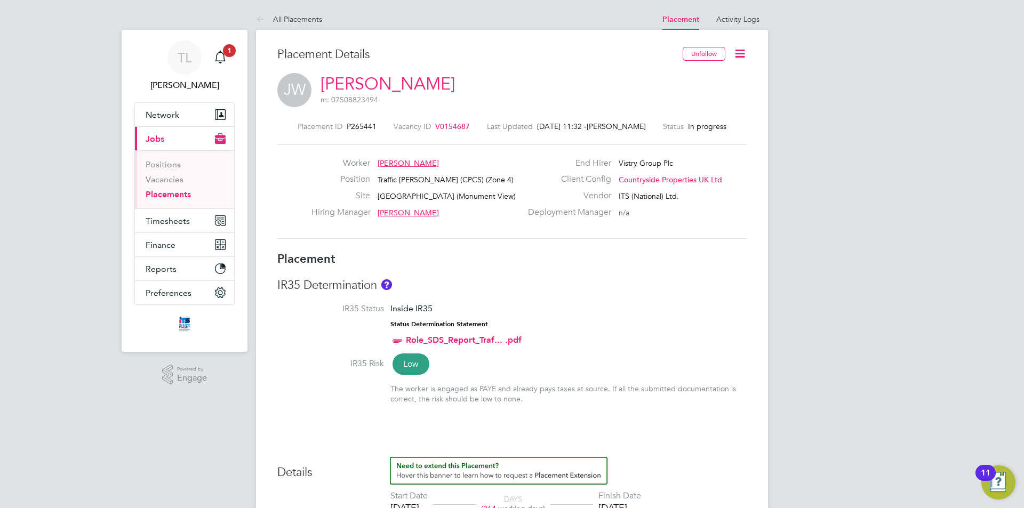
click at [743, 57] on icon at bounding box center [739, 53] width 13 height 13
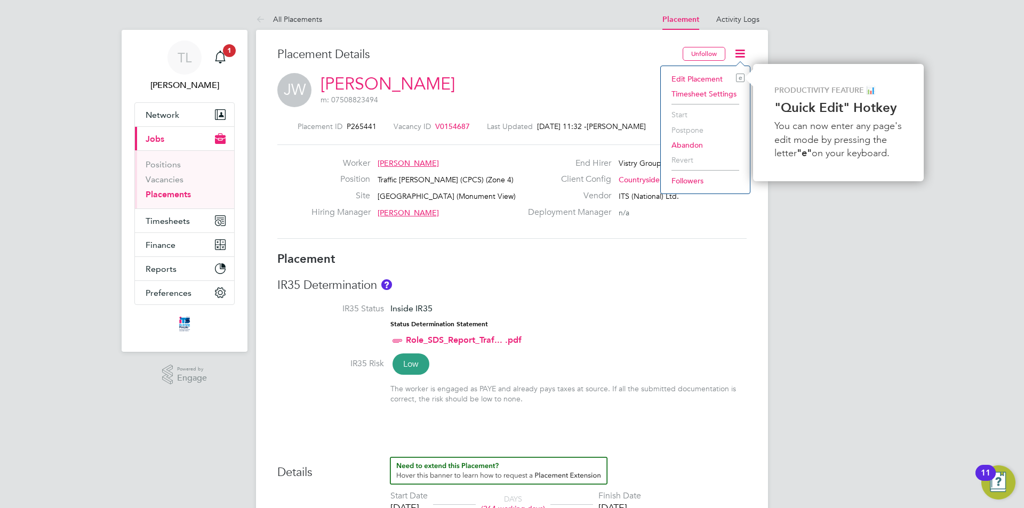
click at [704, 80] on li "Edit Placement e" at bounding box center [705, 78] width 78 height 15
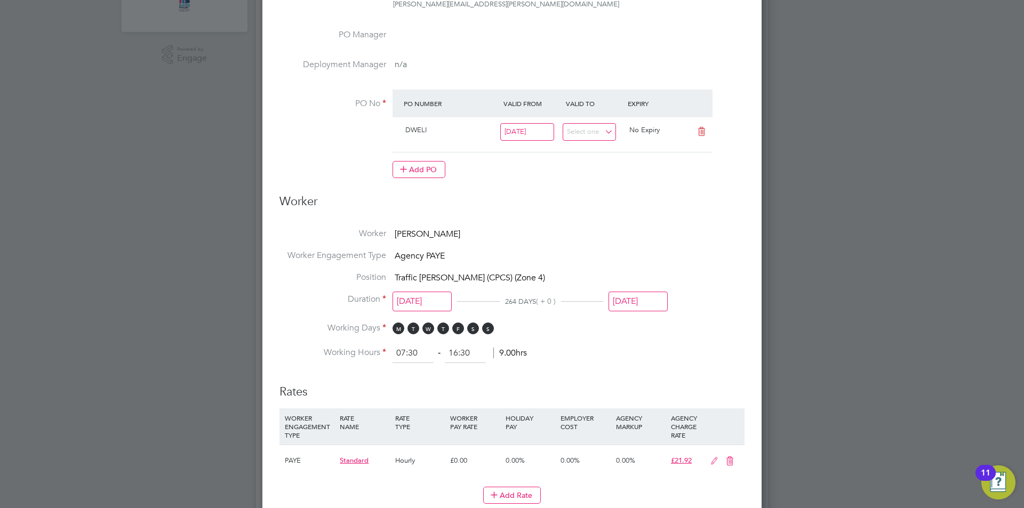
click at [629, 297] on input "26 Sep 2025" at bounding box center [638, 302] width 59 height 20
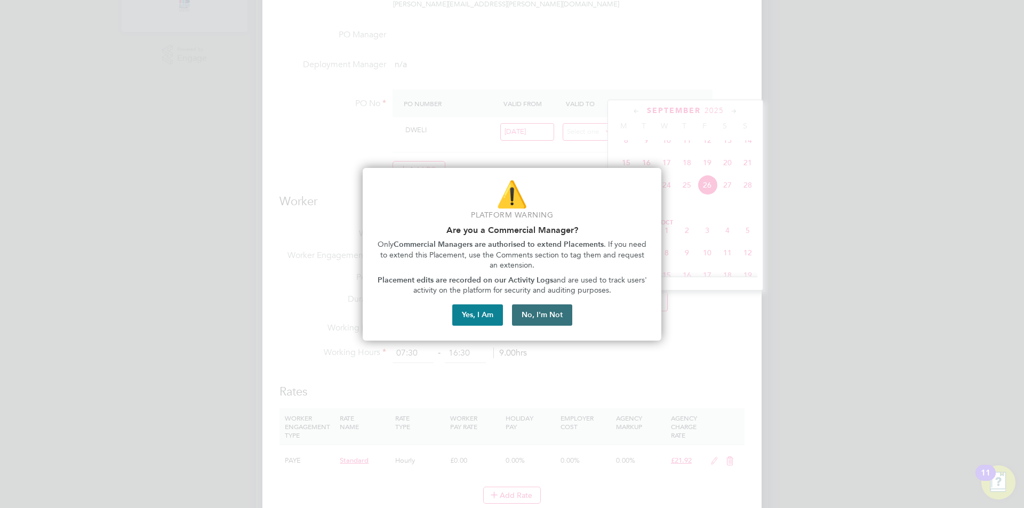
click at [525, 318] on button "No, I'm Not" at bounding box center [542, 315] width 60 height 21
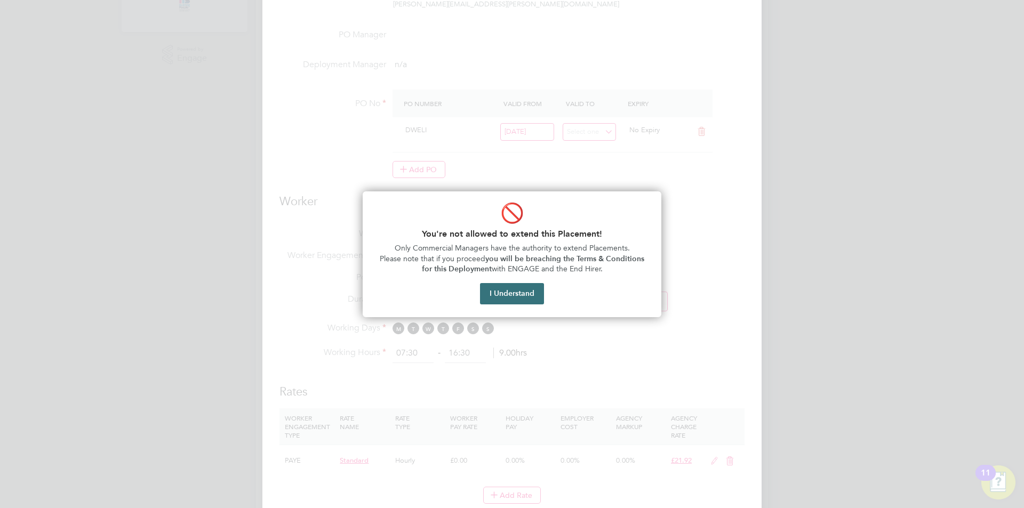
click at [531, 290] on button "I Understand" at bounding box center [512, 293] width 64 height 21
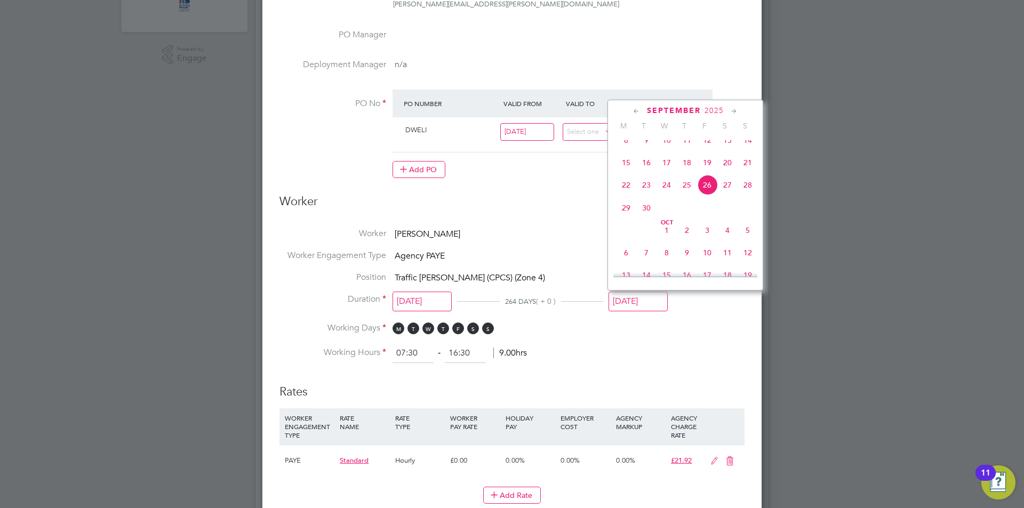
click at [579, 260] on li "Worker Engagement Type Agency PAYE" at bounding box center [511, 261] width 465 height 22
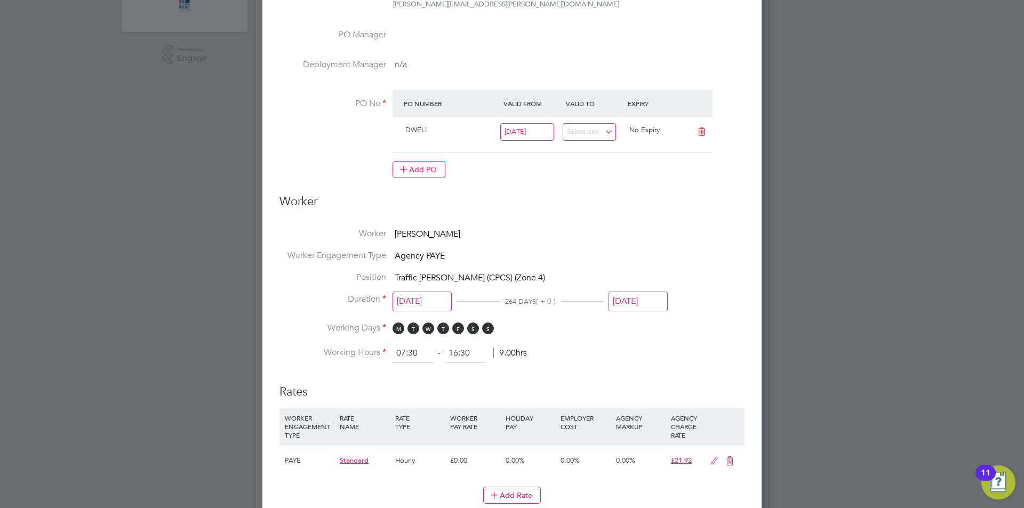
click at [657, 301] on input "26 Sep 2025" at bounding box center [638, 302] width 59 height 20
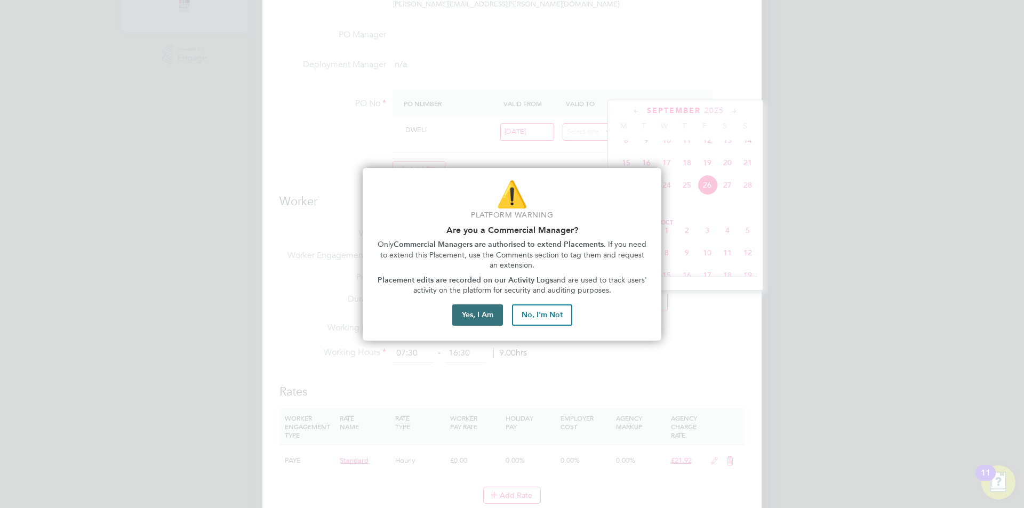
click at [487, 314] on button "Yes, I Am" at bounding box center [477, 315] width 51 height 21
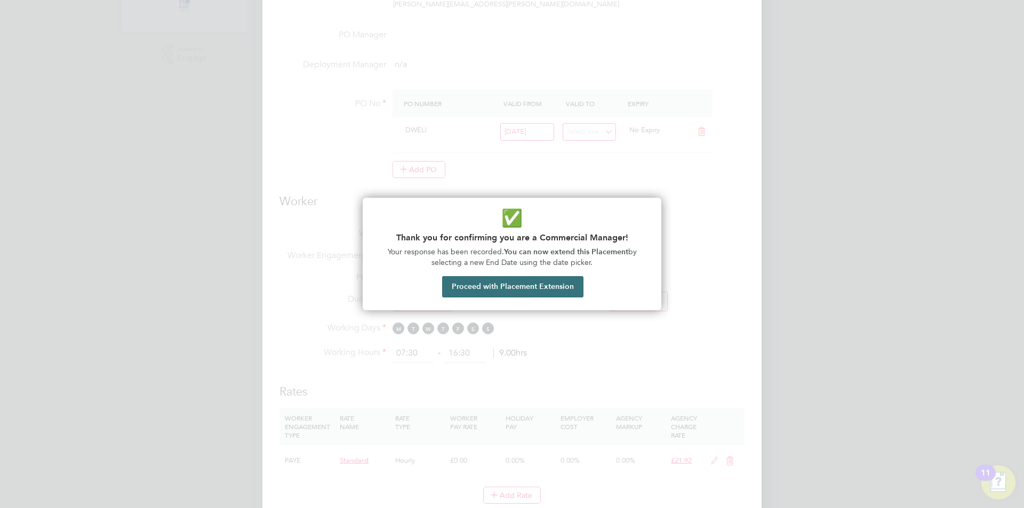
click at [563, 287] on button "Proceed with Placement Extension" at bounding box center [512, 286] width 141 height 21
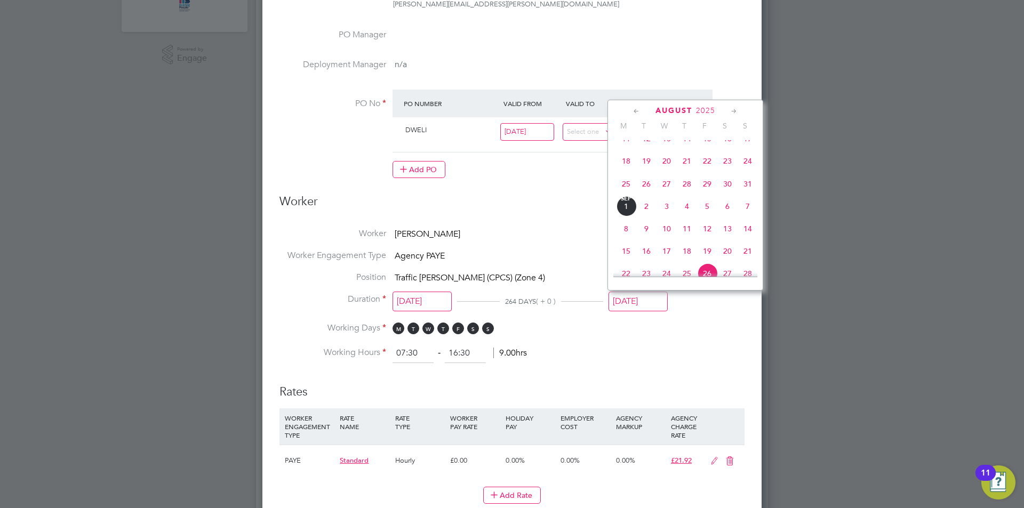
scroll to position [286, 0]
click at [714, 210] on span "29" at bounding box center [707, 202] width 20 height 20
type input "[DATE]"
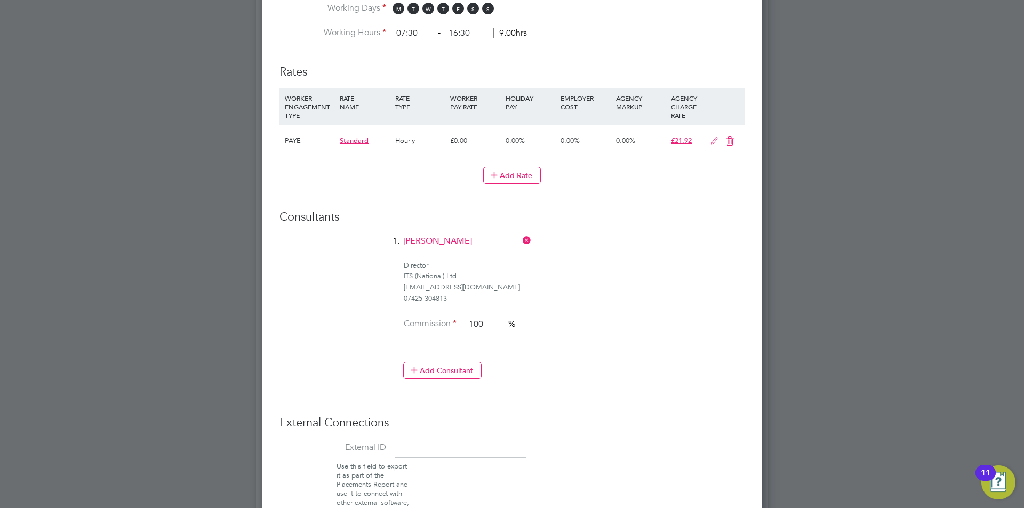
scroll to position [772, 0]
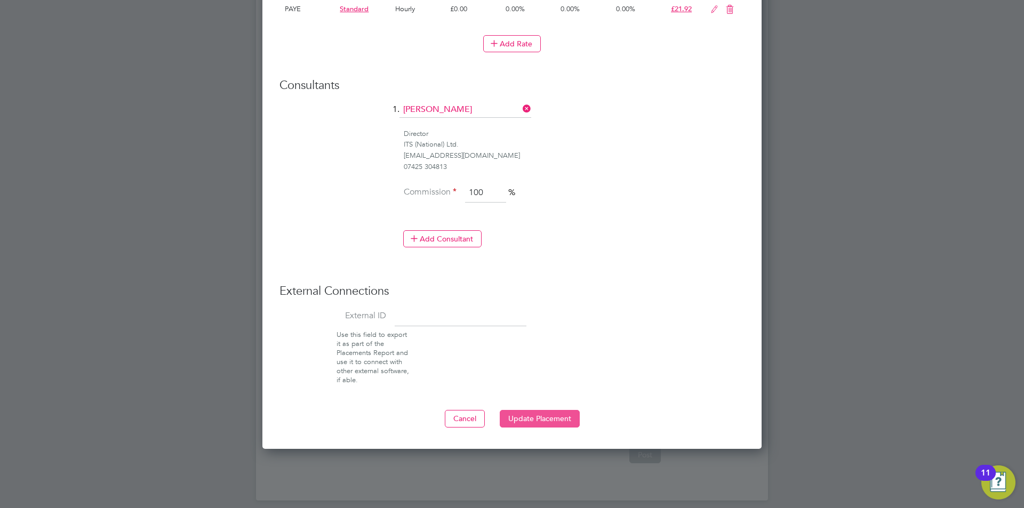
click at [564, 416] on button "Update Placement" at bounding box center [540, 418] width 80 height 17
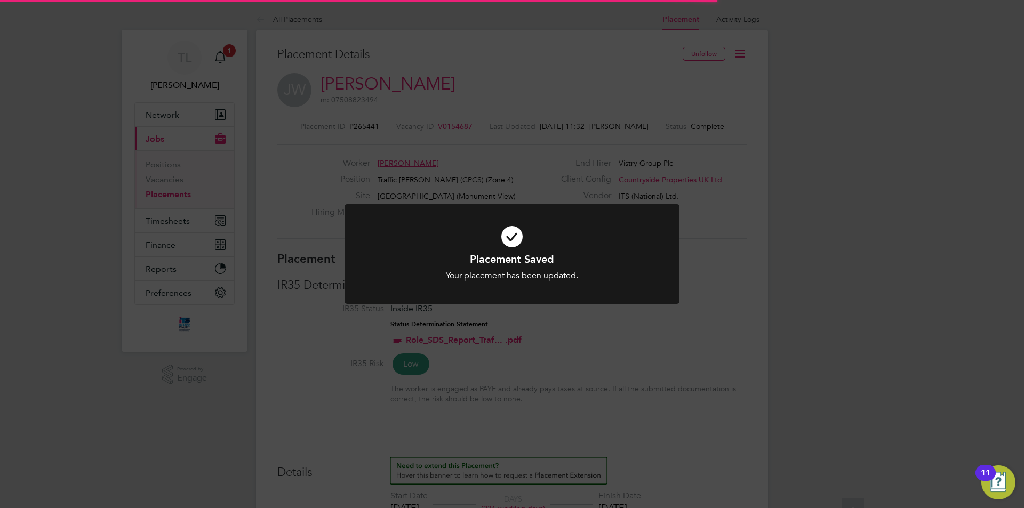
scroll to position [31, 75]
click at [687, 358] on div "Placement Saved Your placement has been updated. Cancel Okay" at bounding box center [512, 254] width 1024 height 508
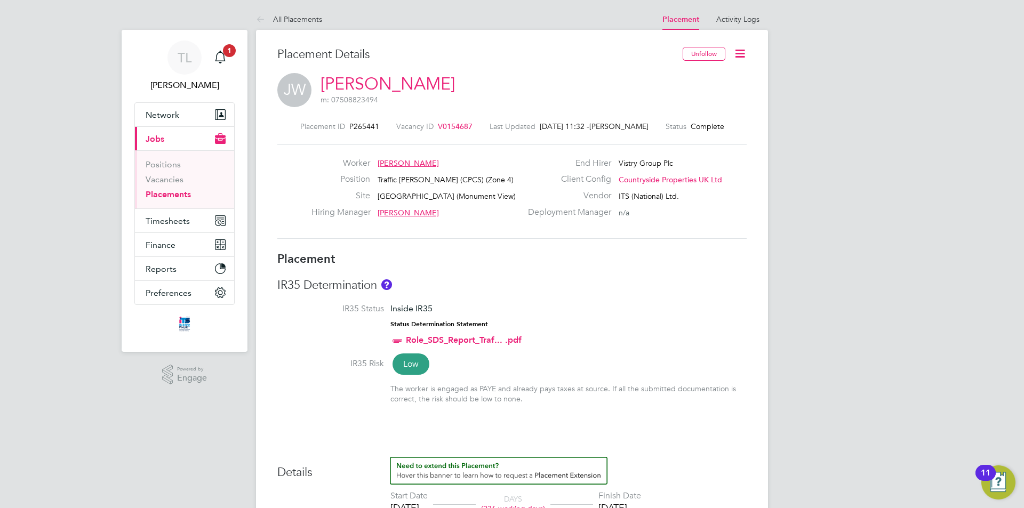
click at [740, 58] on icon at bounding box center [739, 53] width 13 height 13
click at [749, 17] on link "Activity Logs" at bounding box center [737, 19] width 43 height 10
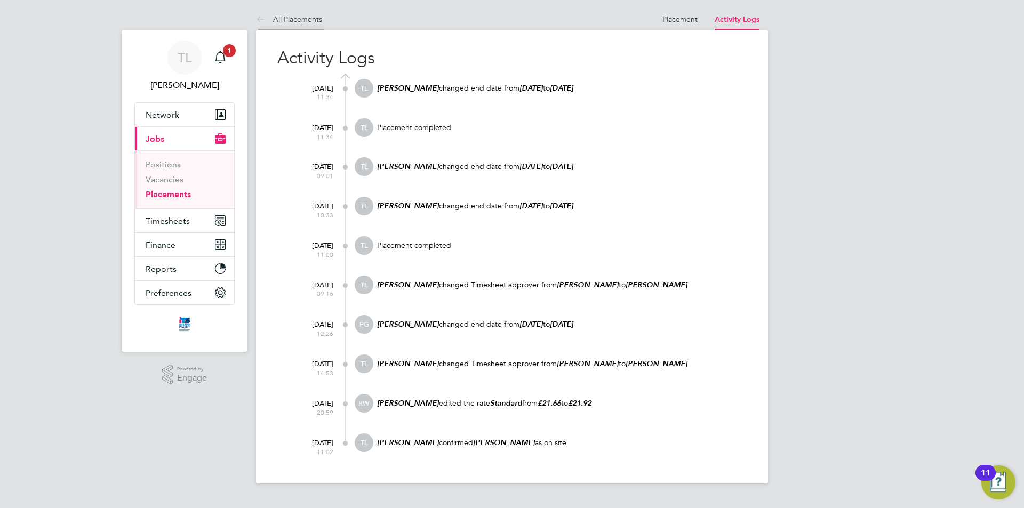
click at [294, 19] on link "All Placements" at bounding box center [289, 19] width 66 height 10
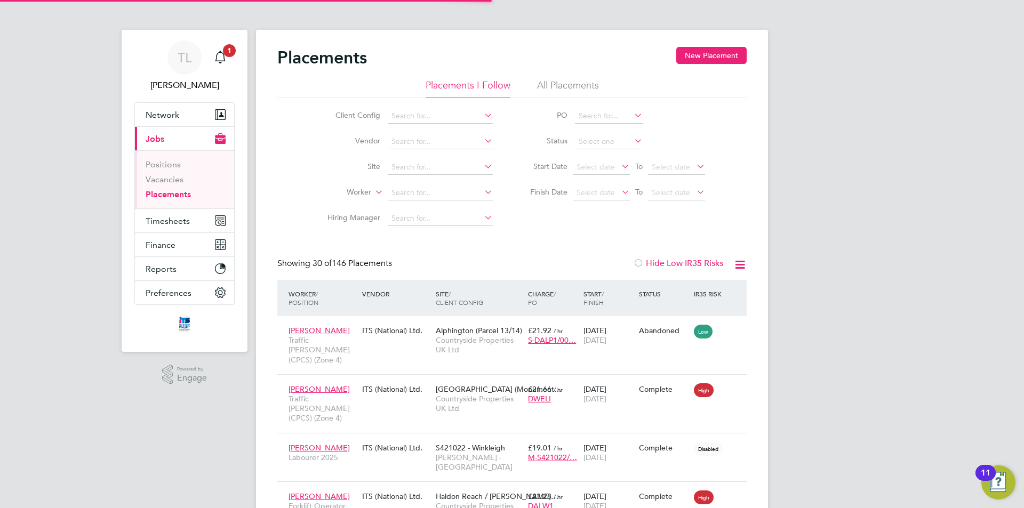
scroll to position [40, 93]
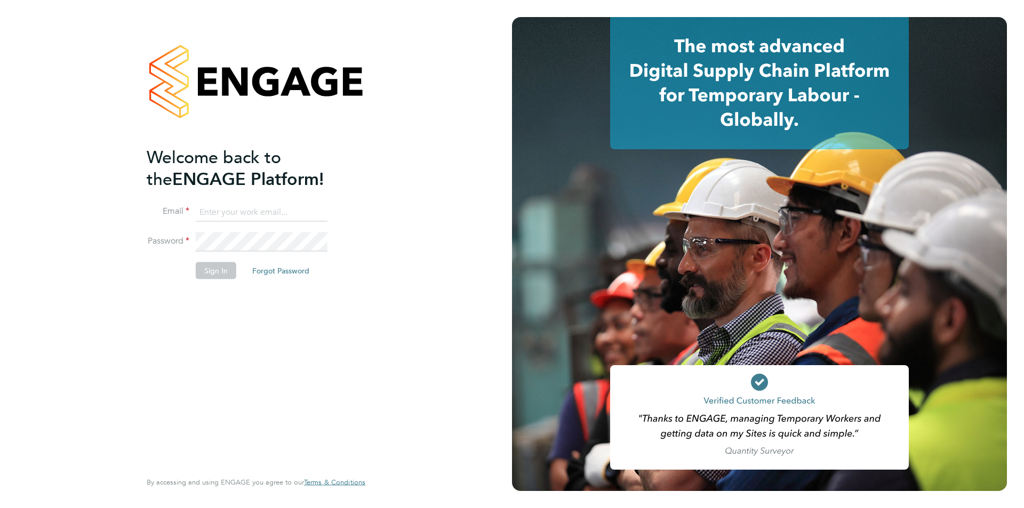
type input "[EMAIL_ADDRESS][DOMAIN_NAME]"
click at [228, 300] on div "Welcome back to the ENGAGE Platform! Email [EMAIL_ADDRESS][DOMAIN_NAME] Passwor…" at bounding box center [251, 307] width 208 height 323
click at [221, 277] on button "Sign In" at bounding box center [216, 270] width 41 height 17
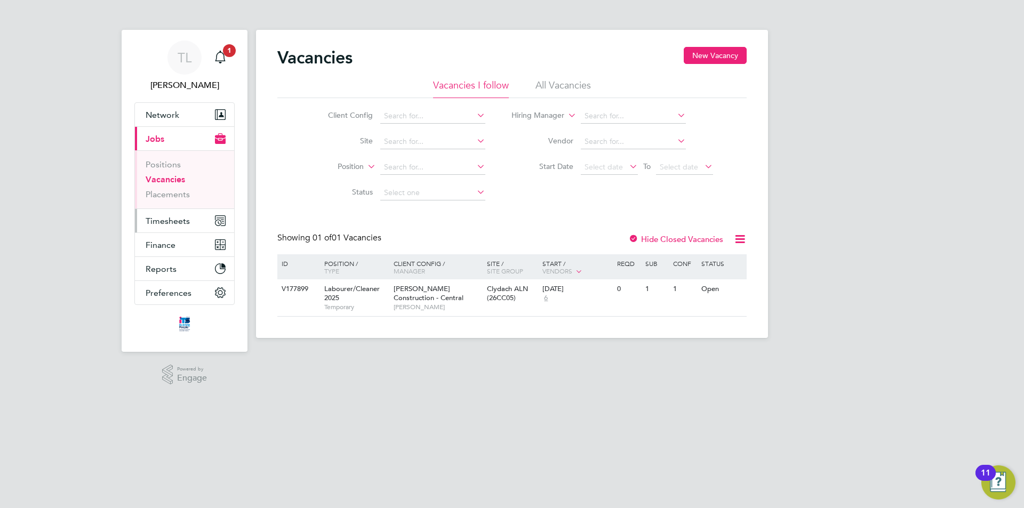
click at [161, 225] on span "Timesheets" at bounding box center [168, 221] width 44 height 10
click at [173, 228] on button "Timesheets" at bounding box center [184, 220] width 99 height 23
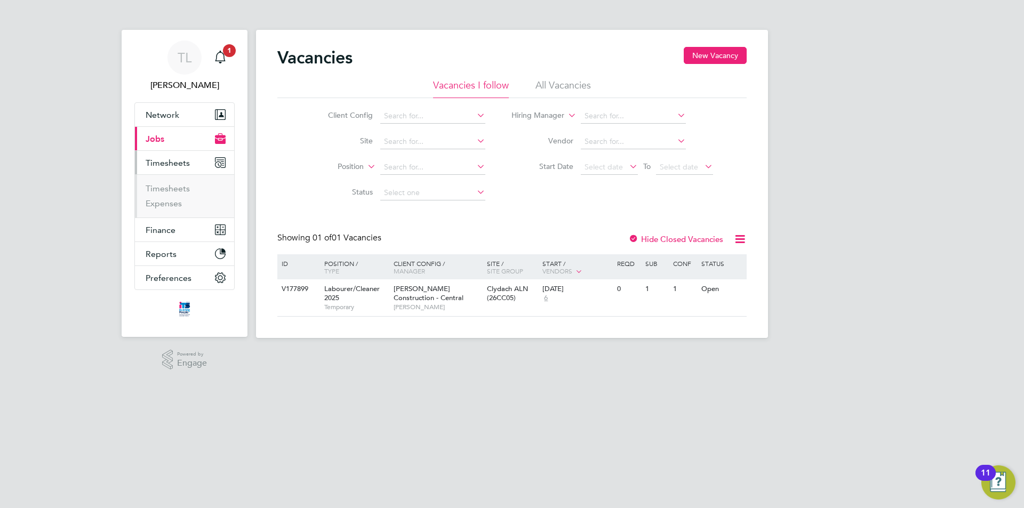
click at [182, 195] on li "Timesheets" at bounding box center [186, 190] width 80 height 15
click at [188, 190] on link "Timesheets" at bounding box center [168, 188] width 44 height 10
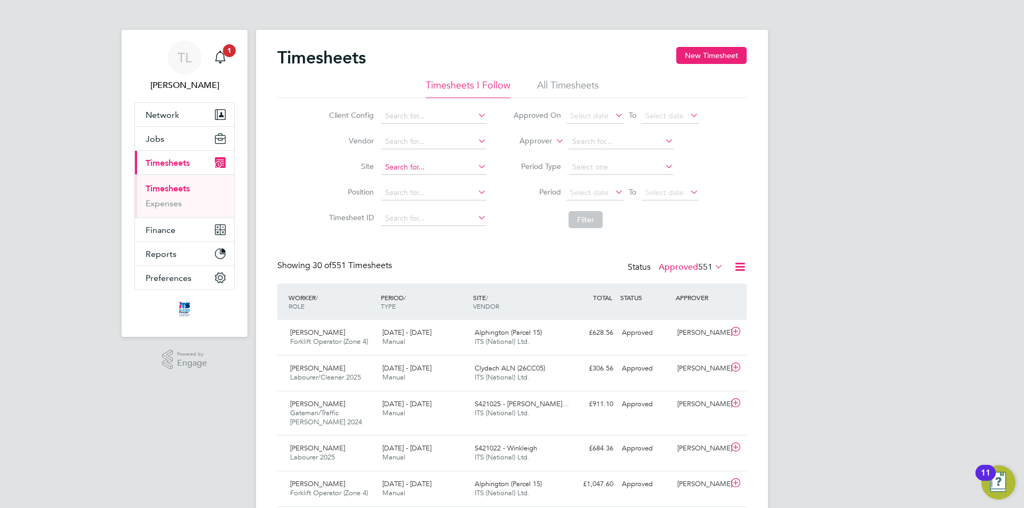
click at [399, 170] on input at bounding box center [433, 167] width 105 height 15
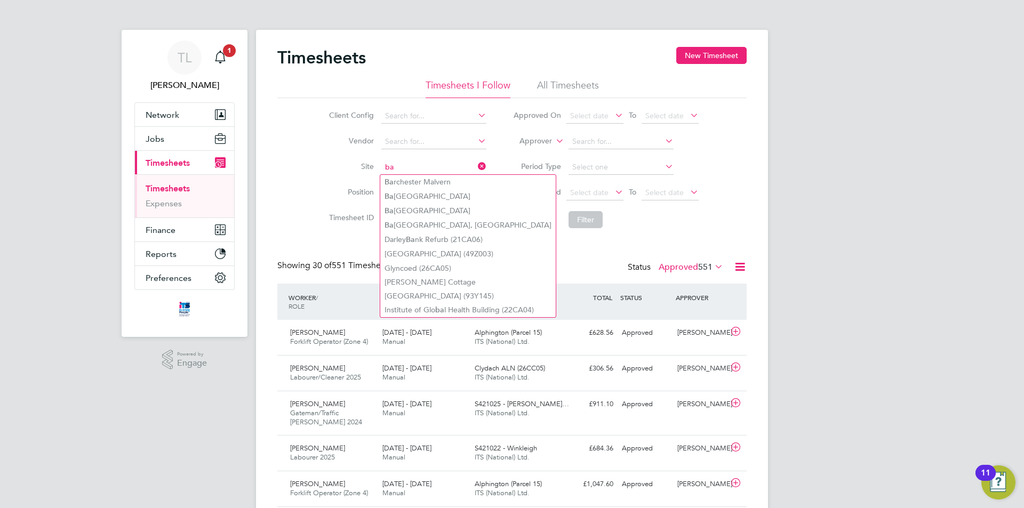
type input "b"
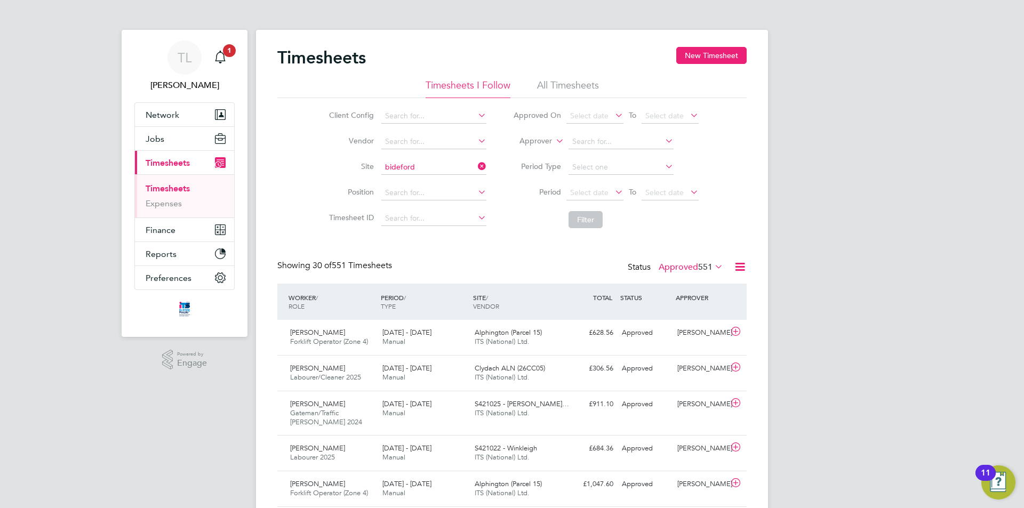
click at [430, 178] on li "Bideford" at bounding box center [441, 182] width 122 height 14
type input "Bideford"
click at [580, 192] on span "Select date" at bounding box center [589, 193] width 38 height 10
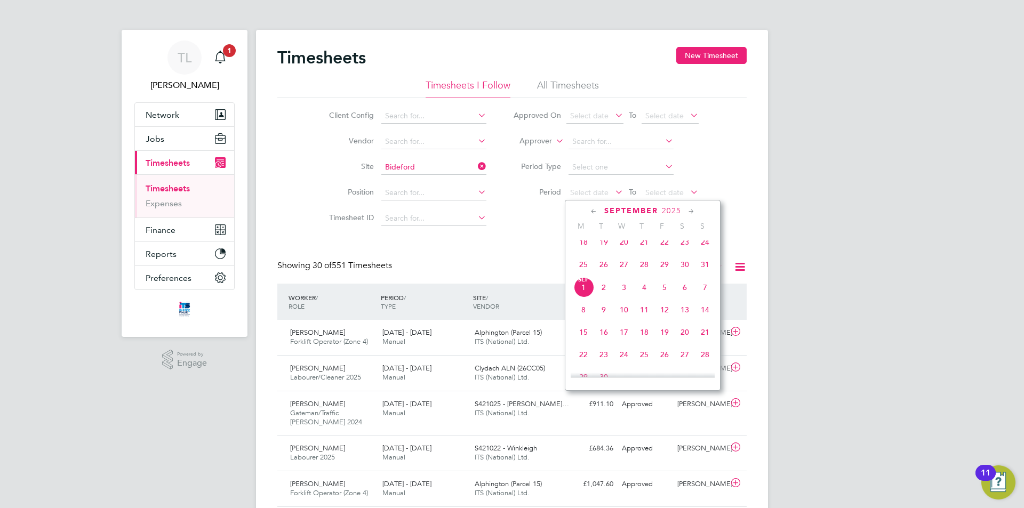
click at [681, 250] on span "23" at bounding box center [685, 242] width 20 height 20
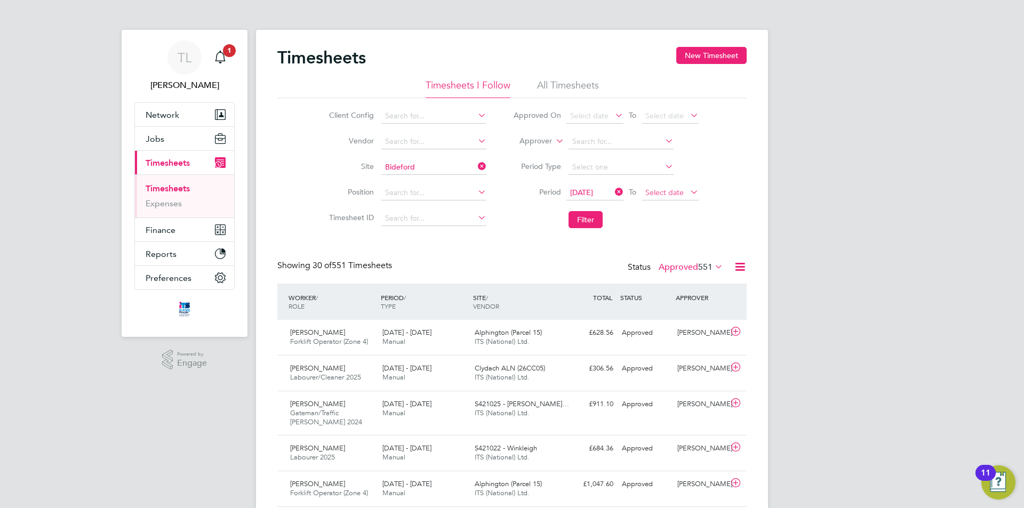
click at [675, 197] on span "Select date" at bounding box center [670, 193] width 57 height 14
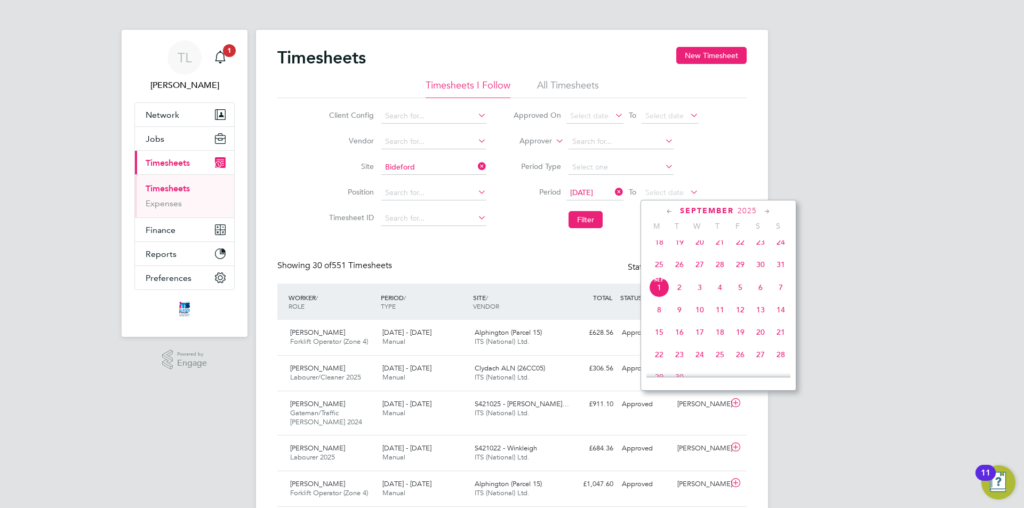
click at [742, 275] on span "29" at bounding box center [740, 264] width 20 height 20
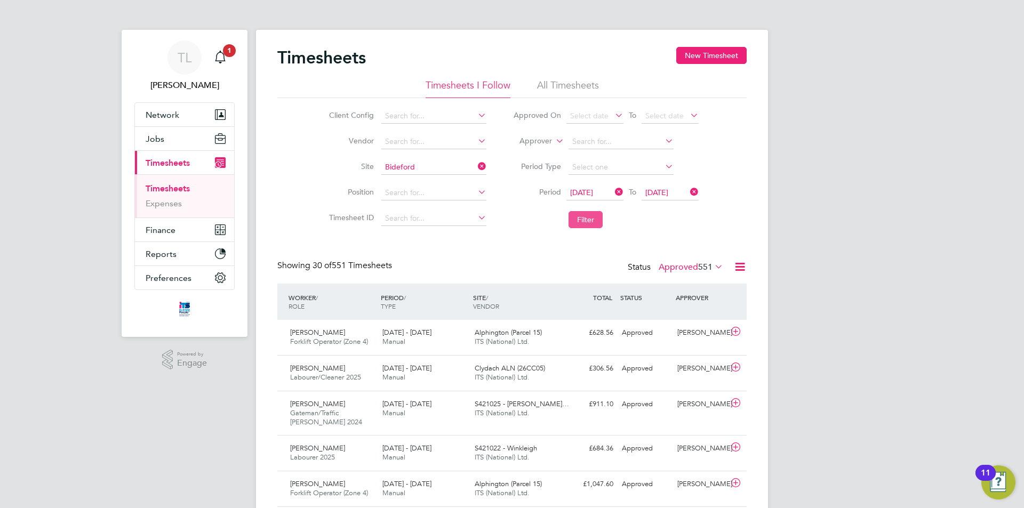
click at [596, 221] on button "Filter" at bounding box center [586, 219] width 34 height 17
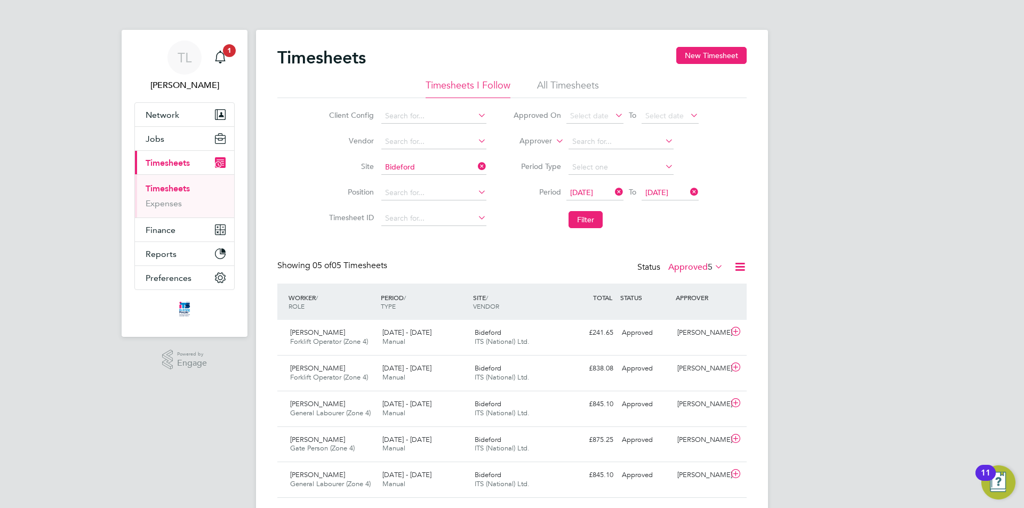
click at [702, 270] on label "Approved 5" at bounding box center [695, 267] width 55 height 11
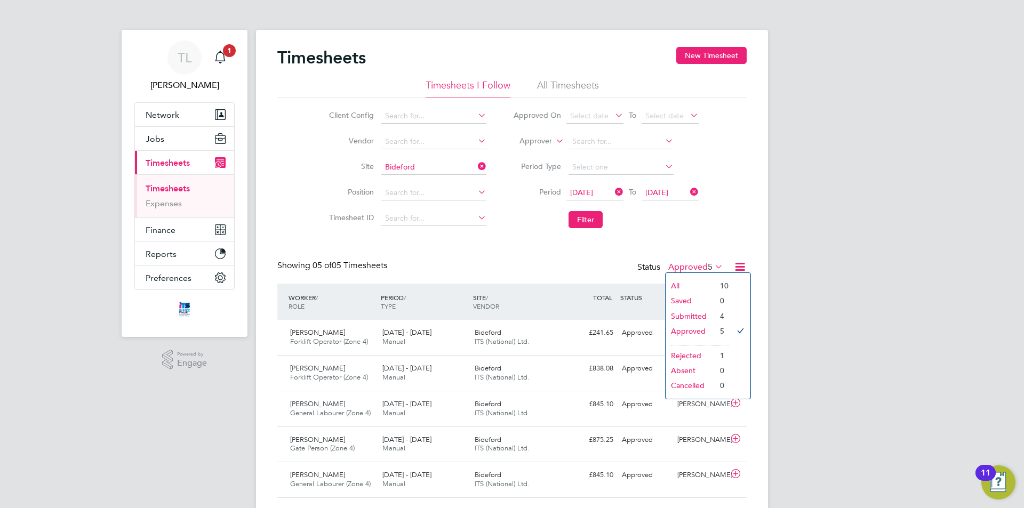
click at [698, 318] on li "Submitted" at bounding box center [690, 316] width 49 height 15
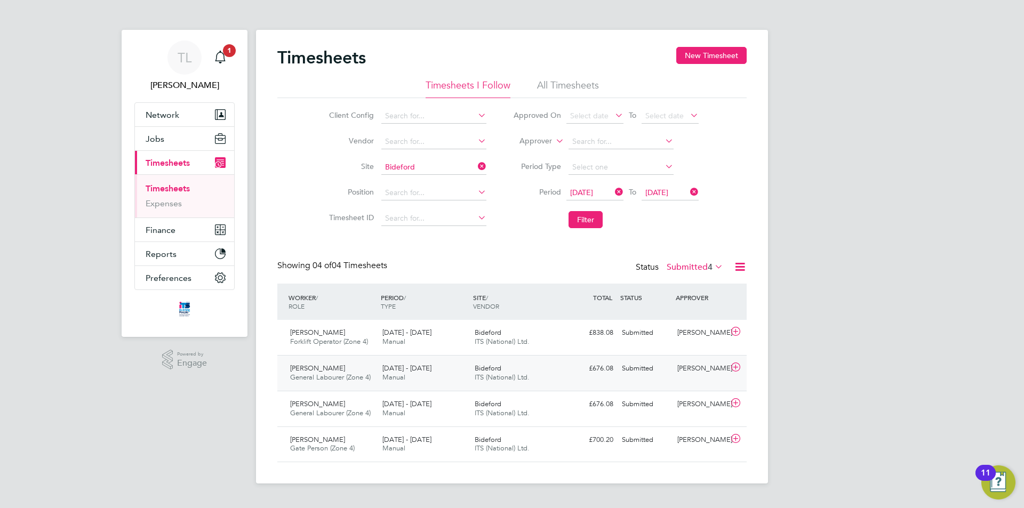
click at [399, 380] on span "Manual" at bounding box center [393, 377] width 23 height 9
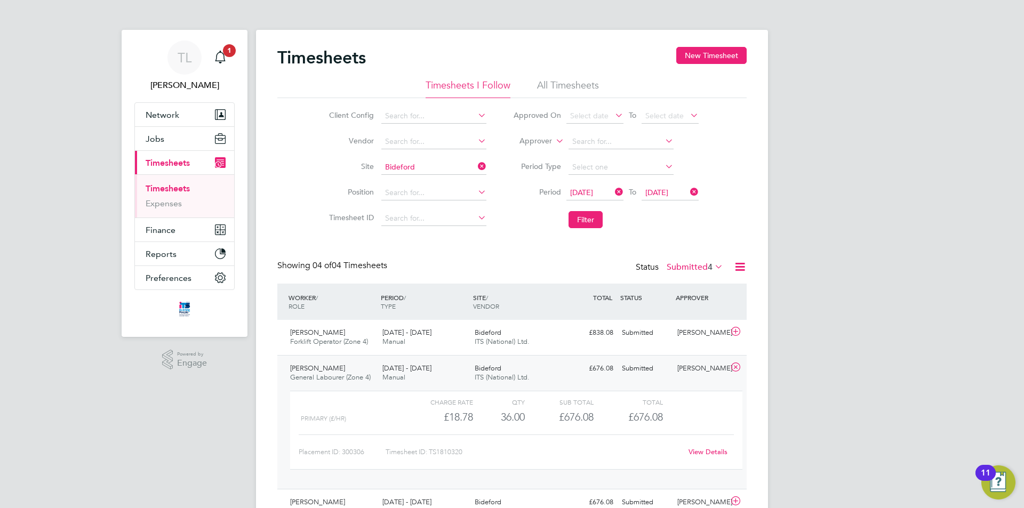
click at [719, 451] on link "View Details" at bounding box center [708, 451] width 39 height 9
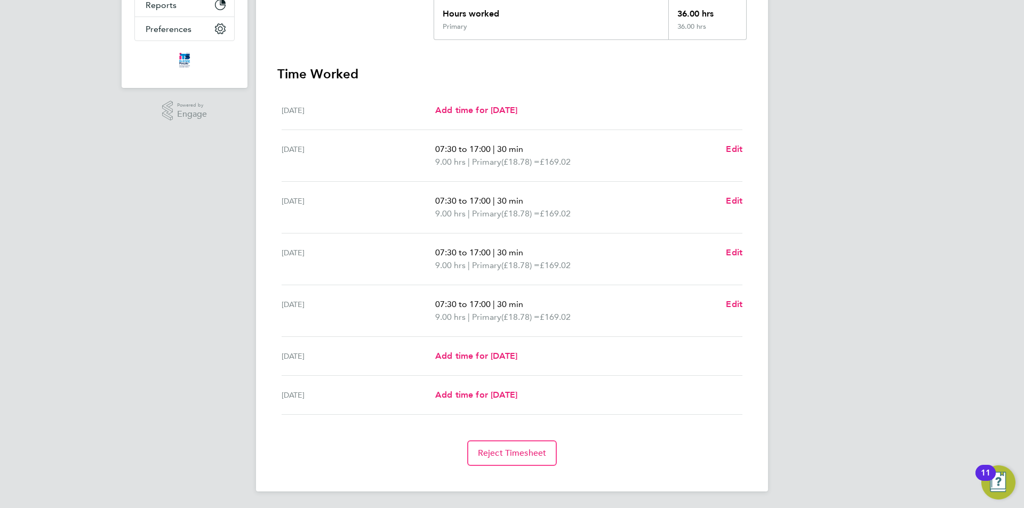
scroll to position [250, 0]
click at [472, 355] on span "Add time for [DATE]" at bounding box center [476, 355] width 82 height 10
select select "30"
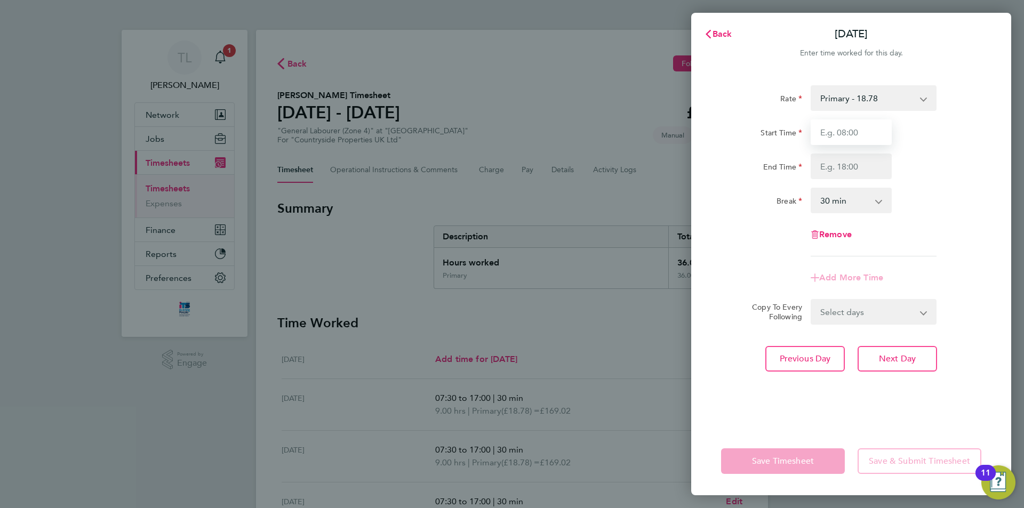
click at [844, 125] on input "Start Time" at bounding box center [851, 132] width 81 height 26
type input "07:00"
click at [853, 170] on input "End Time" at bounding box center [851, 167] width 81 height 26
type input "13:00"
click at [921, 194] on div "Break 0 min 15 min 30 min 45 min 60 min 75 min 90 min" at bounding box center [851, 201] width 269 height 26
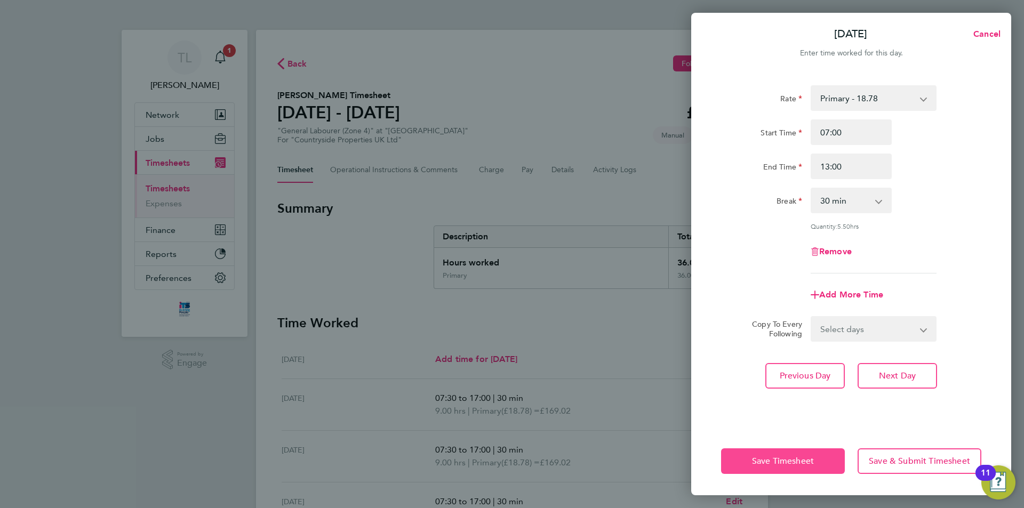
click at [822, 462] on button "Save Timesheet" at bounding box center [783, 462] width 124 height 26
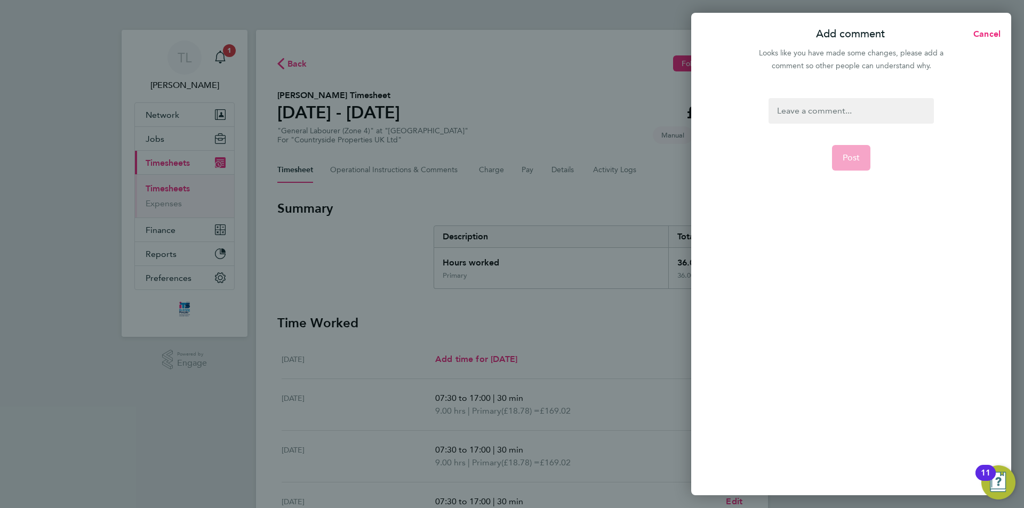
click at [822, 118] on div at bounding box center [851, 111] width 165 height 26
click at [848, 157] on span "Post" at bounding box center [852, 158] width 18 height 11
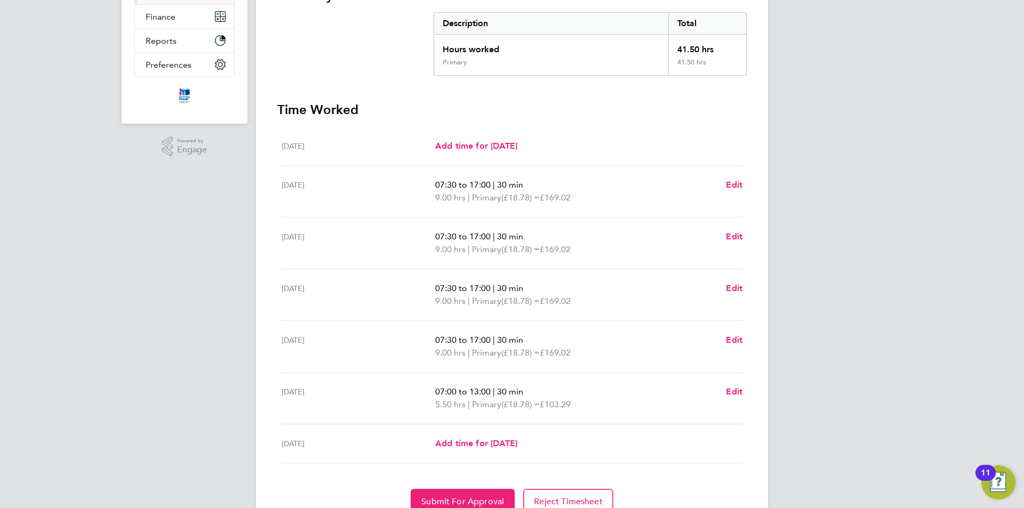
scroll to position [262, 0]
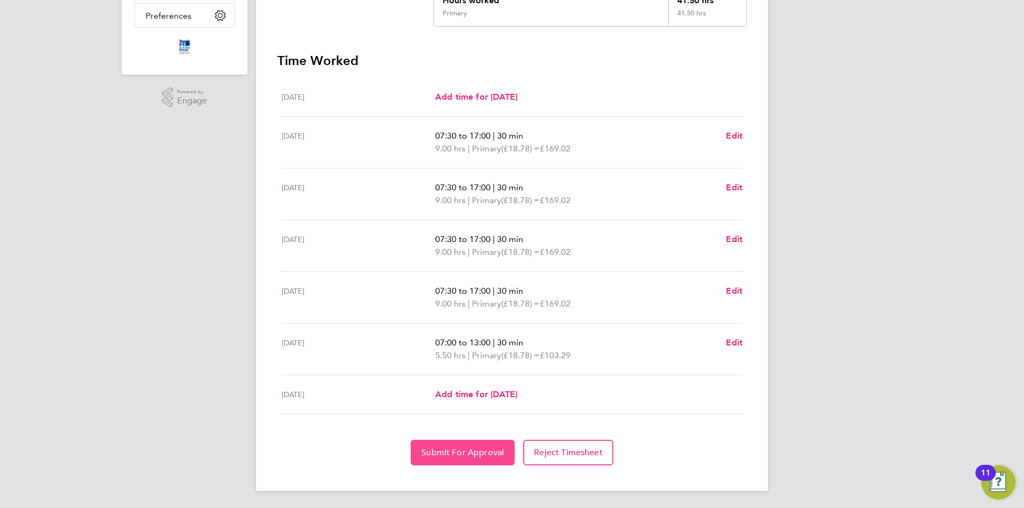
click at [459, 458] on button "Submit For Approval" at bounding box center [463, 453] width 104 height 26
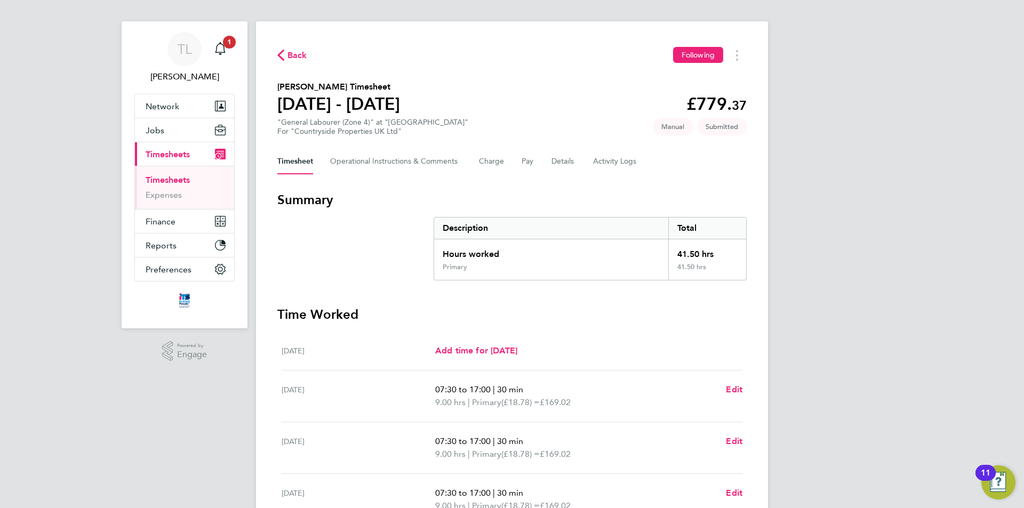
scroll to position [0, 0]
